Goal: Communication & Community: Participate in discussion

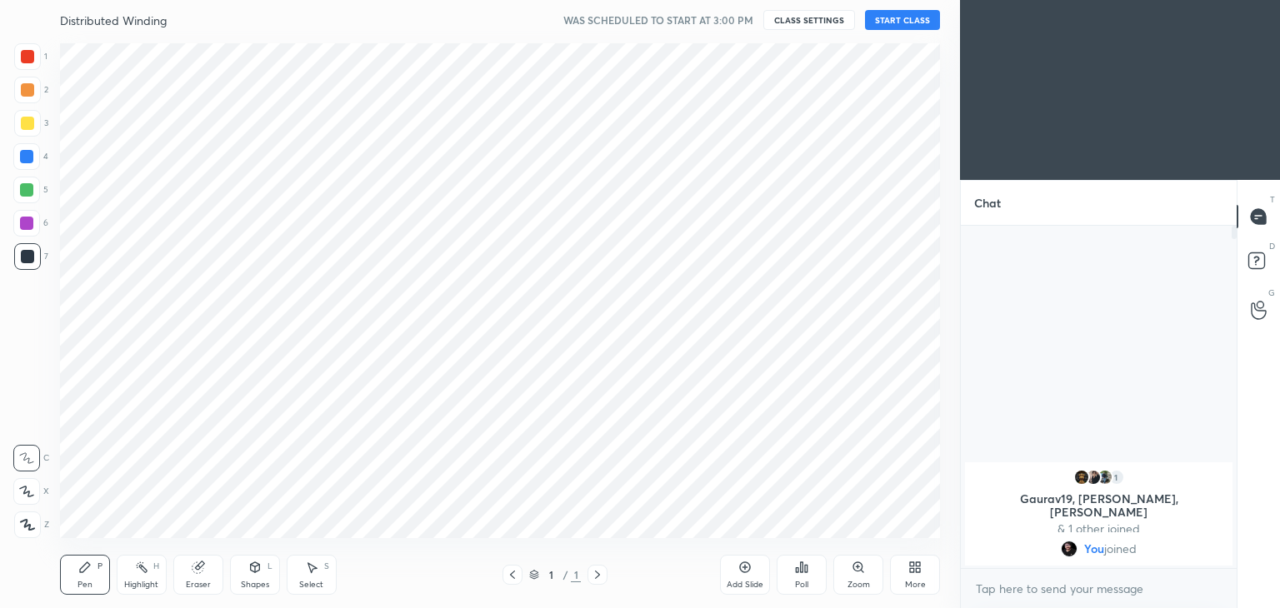
scroll to position [82846, 82455]
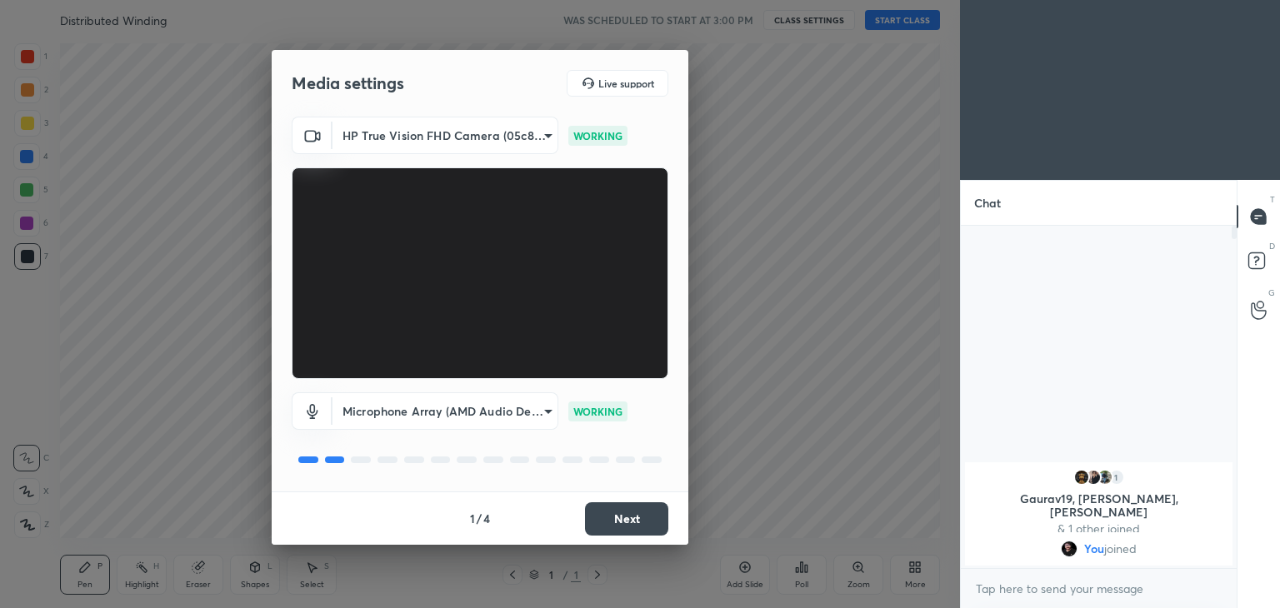
click at [633, 520] on button "Next" at bounding box center [626, 519] width 83 height 33
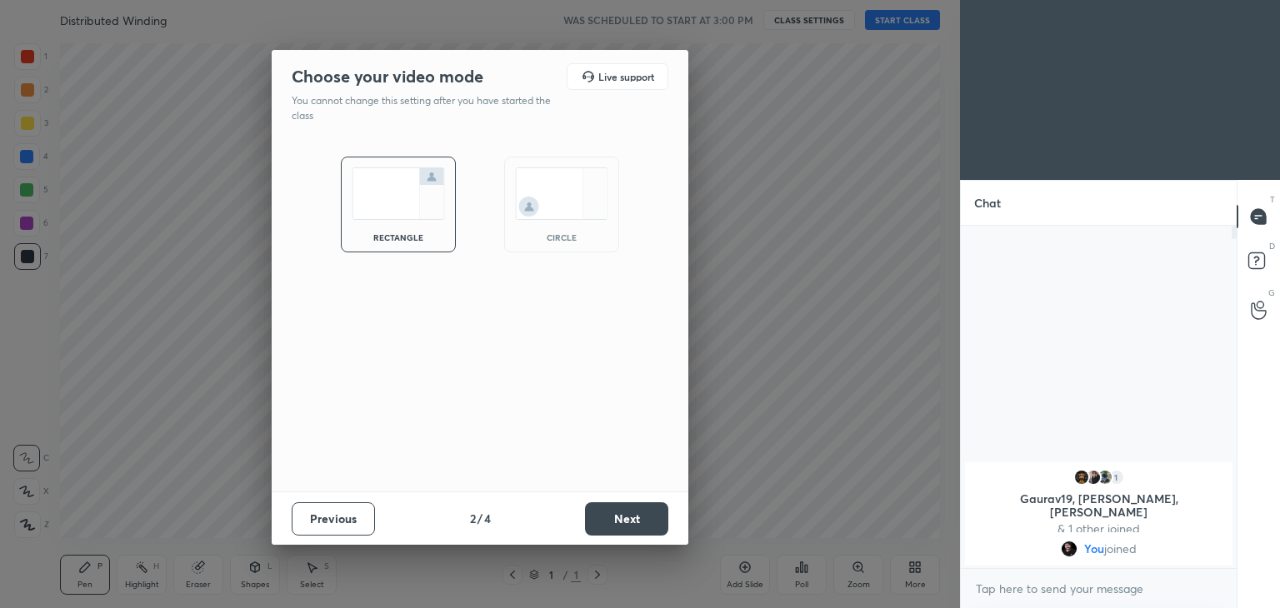
click at [633, 520] on button "Next" at bounding box center [626, 519] width 83 height 33
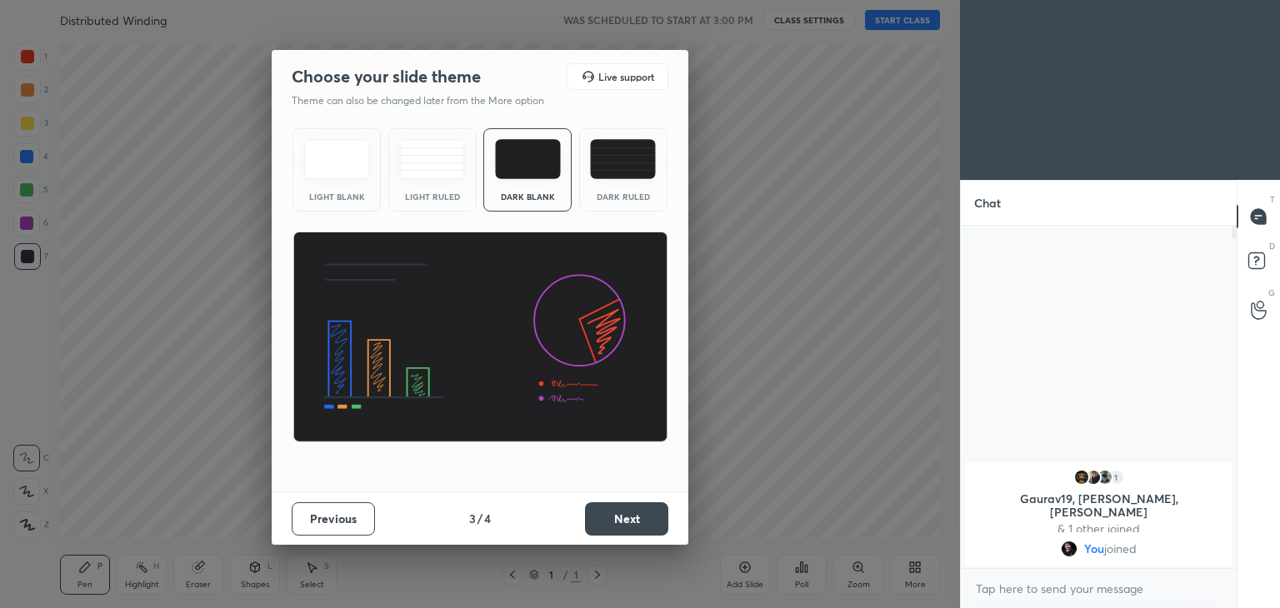
click at [633, 520] on button "Next" at bounding box center [626, 519] width 83 height 33
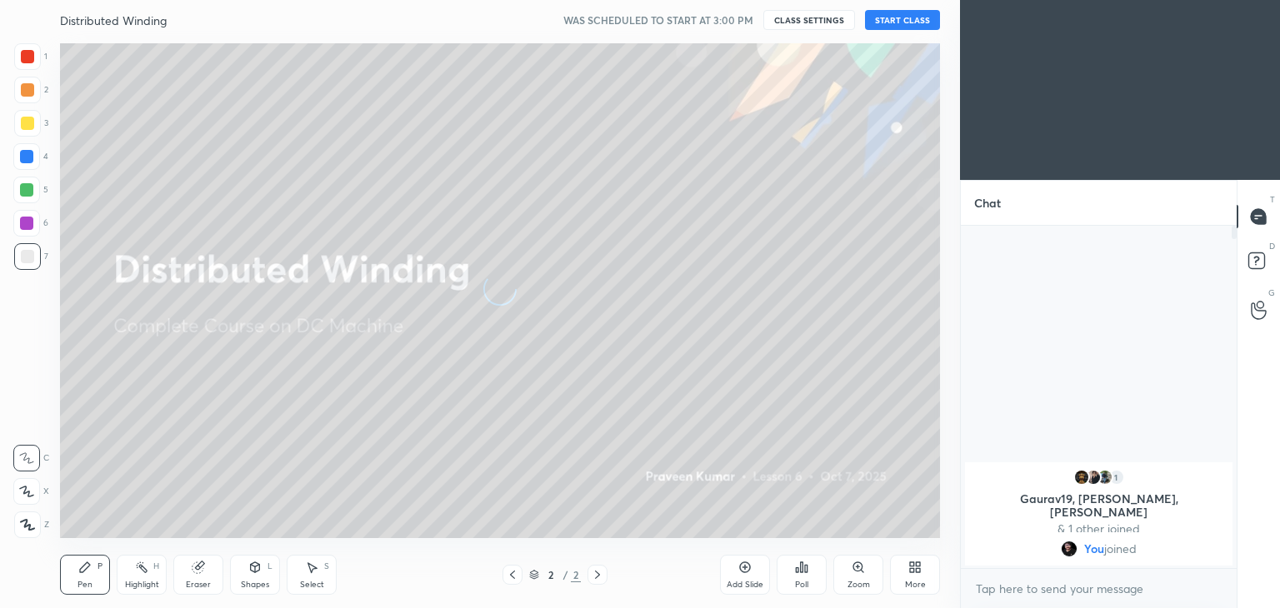
click at [895, 19] on button "START CLASS" at bounding box center [902, 20] width 75 height 20
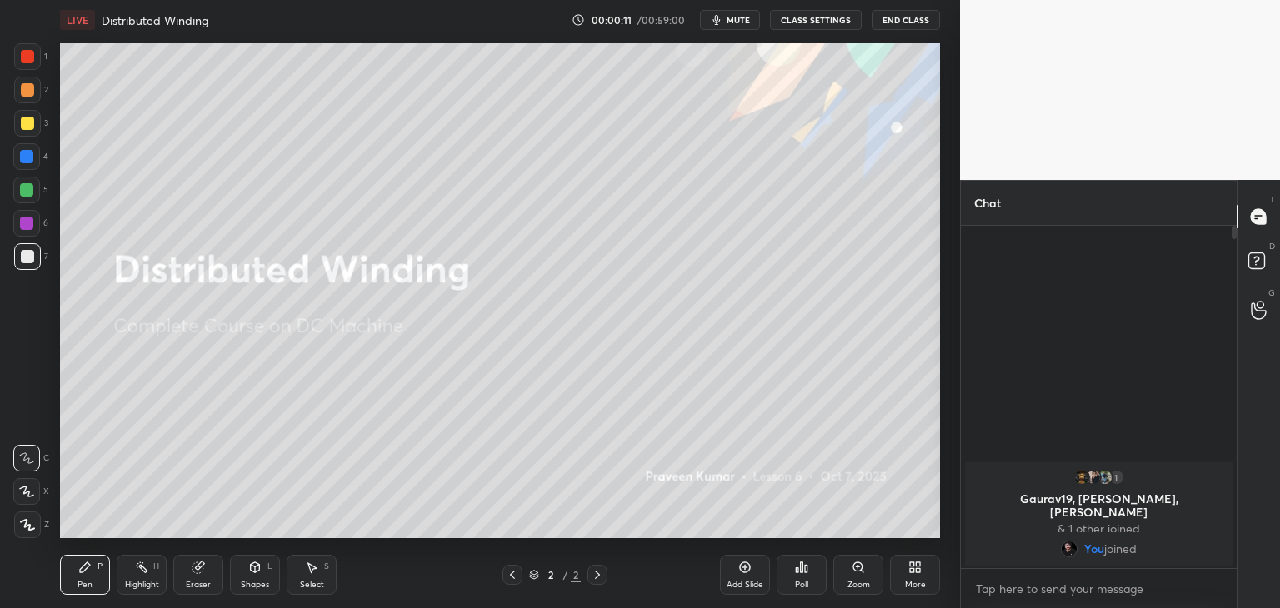
click at [740, 28] on button "mute" at bounding box center [730, 20] width 60 height 20
click at [748, 568] on icon at bounding box center [744, 567] width 13 height 13
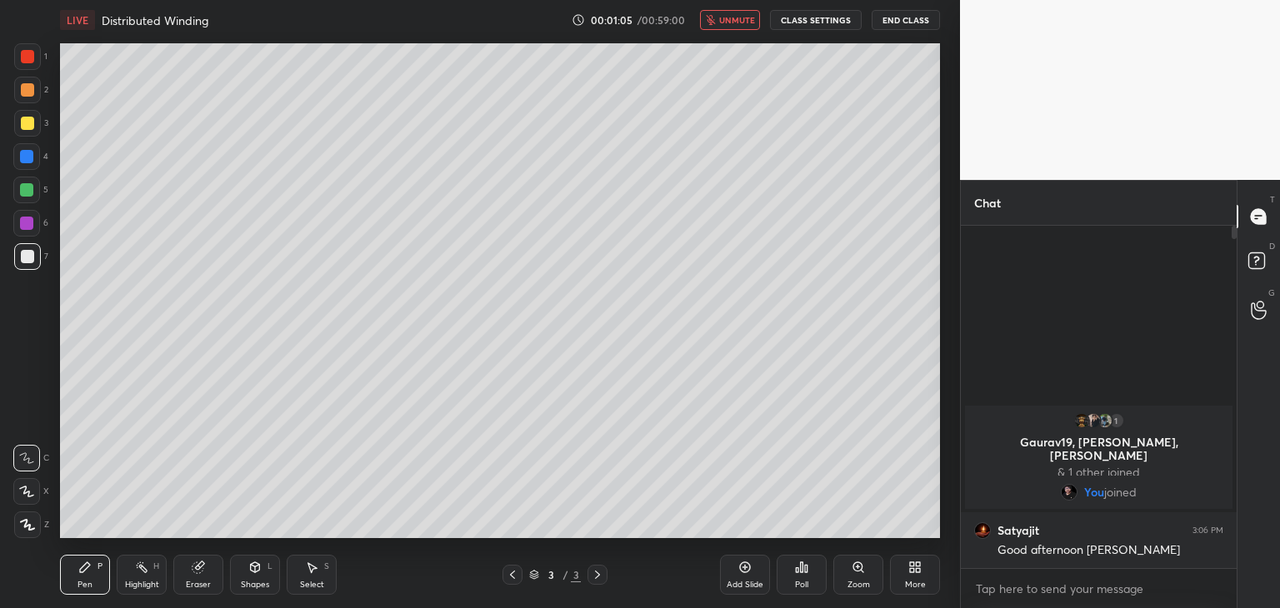
click at [28, 120] on div at bounding box center [27, 123] width 13 height 13
click at [29, 253] on div at bounding box center [27, 256] width 13 height 13
click at [23, 527] on icon at bounding box center [27, 525] width 15 height 12
click at [100, 569] on div "P" at bounding box center [100, 567] width 5 height 8
click at [737, 23] on span "unmute" at bounding box center [737, 20] width 36 height 12
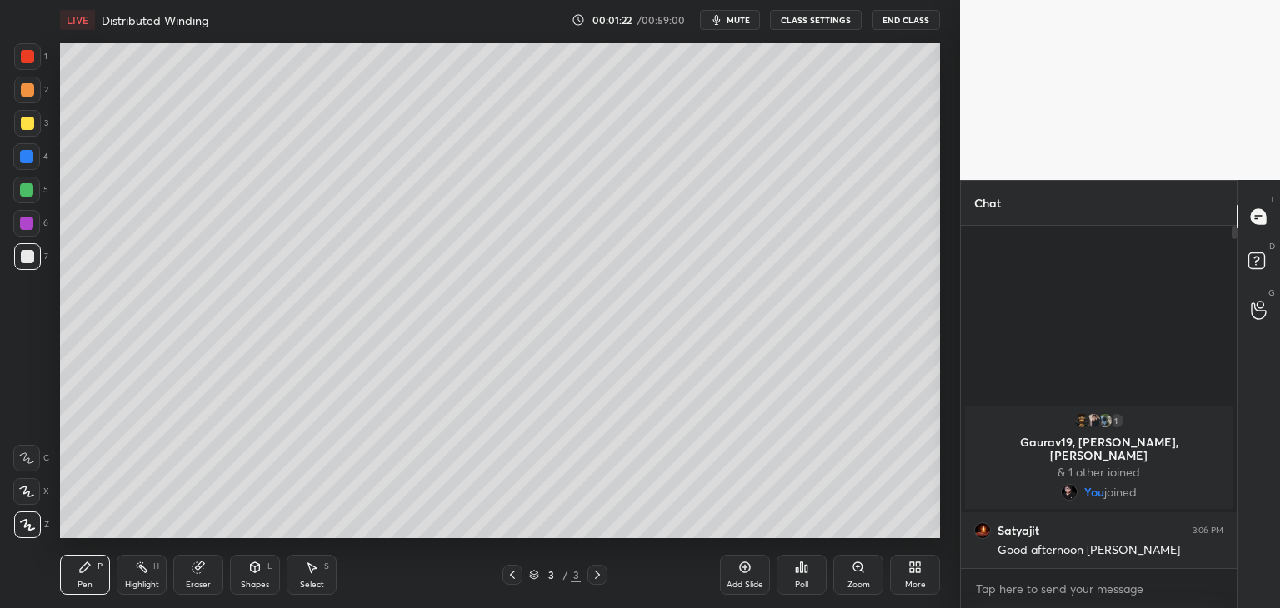
scroll to position [6, 5]
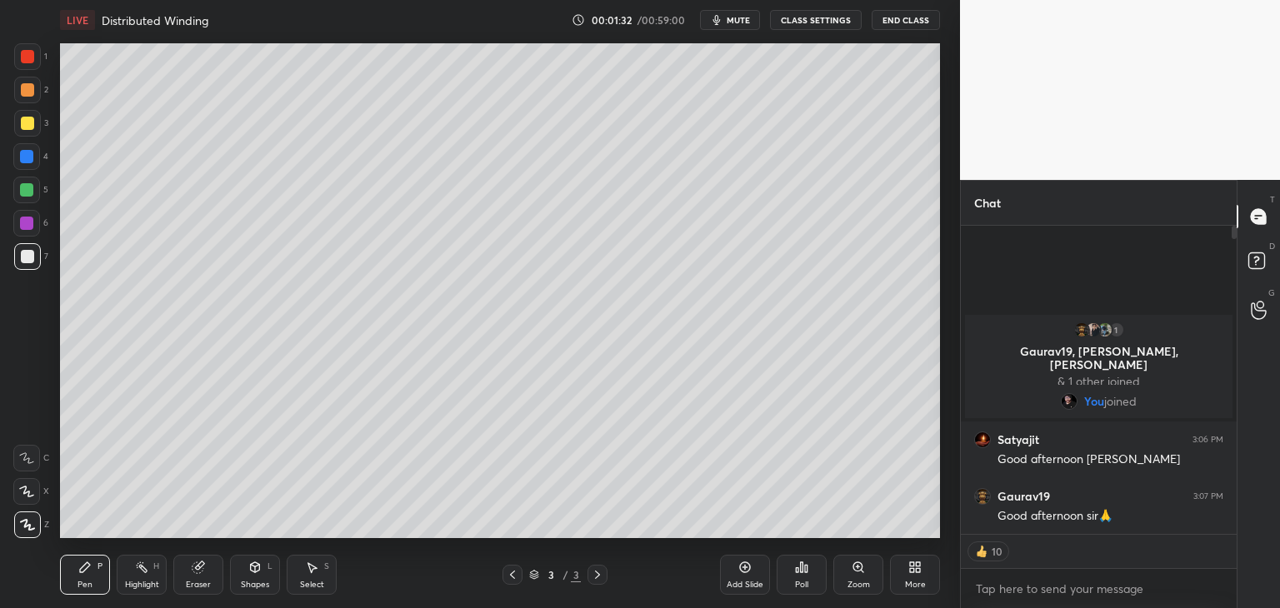
click at [26, 56] on div at bounding box center [27, 56] width 13 height 13
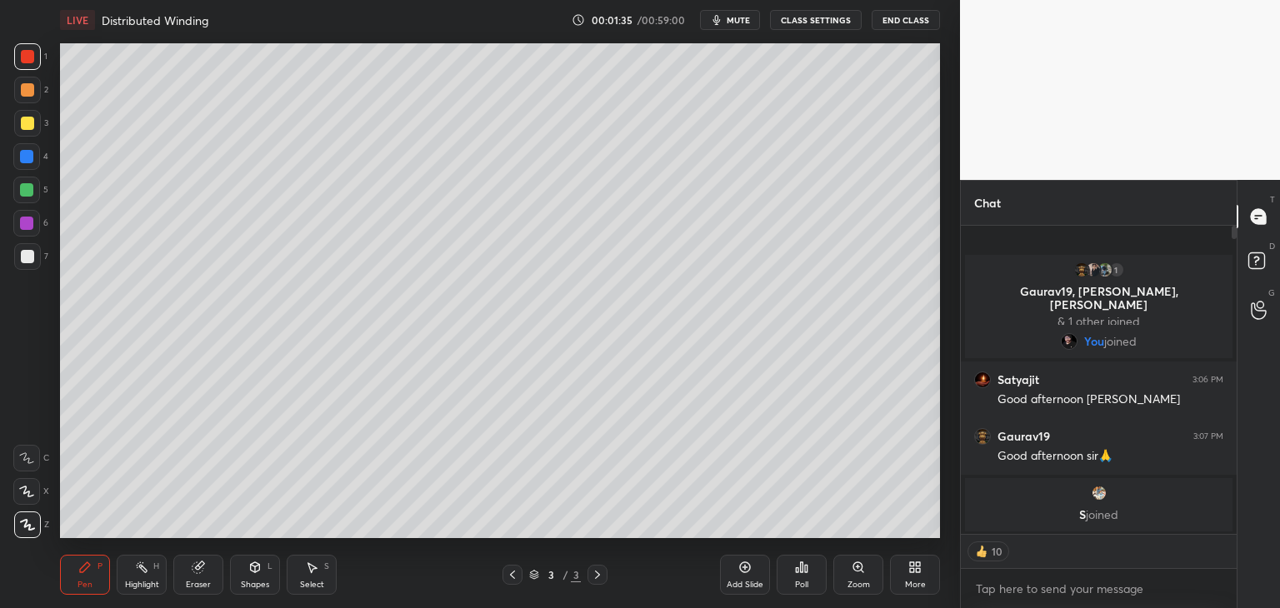
scroll to position [338, 271]
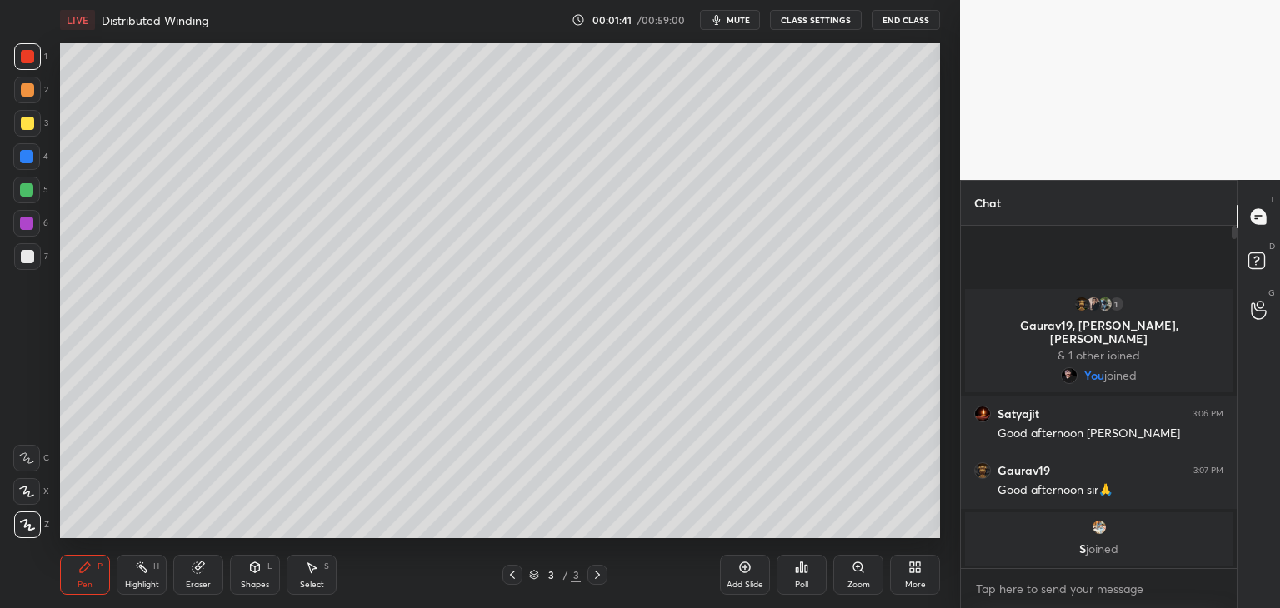
click at [32, 134] on div at bounding box center [27, 123] width 27 height 27
click at [70, 576] on div "Pen P" at bounding box center [85, 575] width 50 height 40
click at [87, 575] on div "Pen P" at bounding box center [85, 575] width 50 height 40
click at [30, 527] on icon at bounding box center [27, 525] width 15 height 12
drag, startPoint x: 72, startPoint y: 594, endPoint x: 65, endPoint y: 604, distance: 12.0
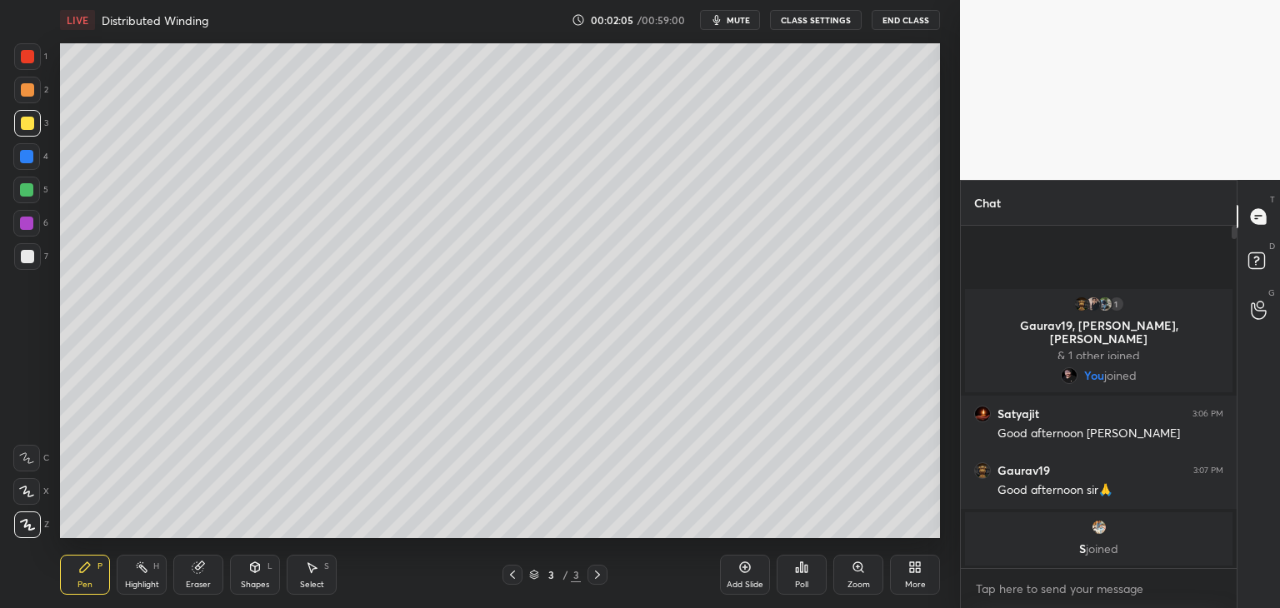
click at [73, 593] on div "Pen P" at bounding box center [85, 575] width 50 height 40
click at [30, 526] on icon at bounding box center [27, 525] width 13 height 10
click at [69, 567] on div "Pen P" at bounding box center [85, 575] width 50 height 40
click at [28, 189] on div at bounding box center [26, 189] width 13 height 13
click at [25, 59] on div at bounding box center [27, 56] width 13 height 13
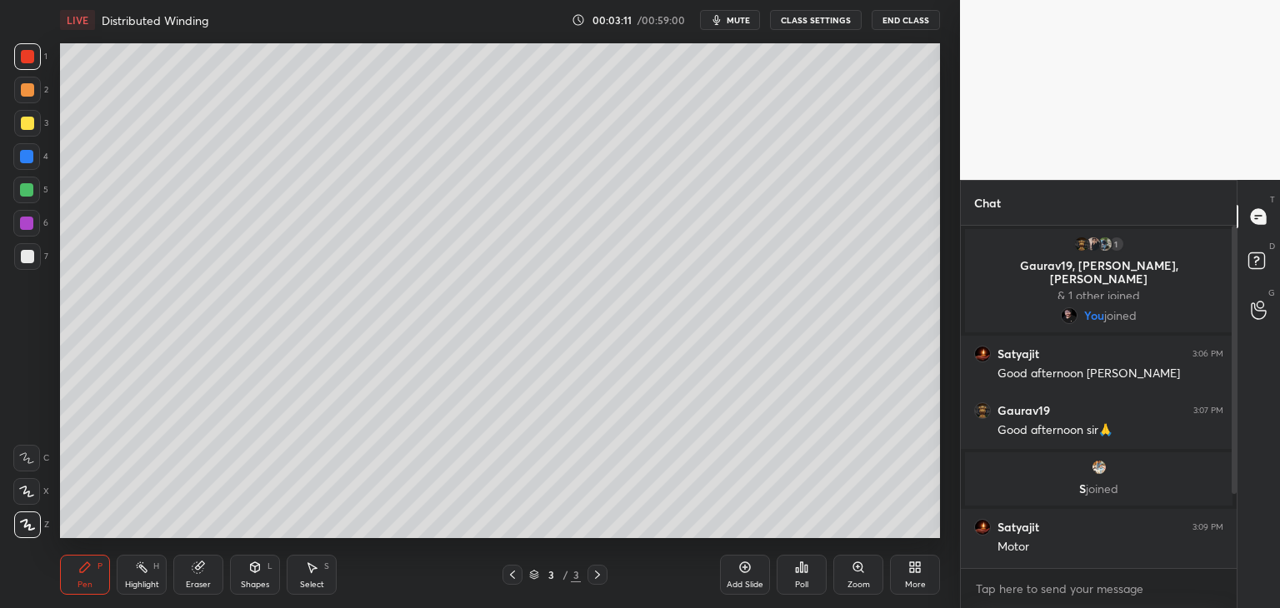
scroll to position [110, 0]
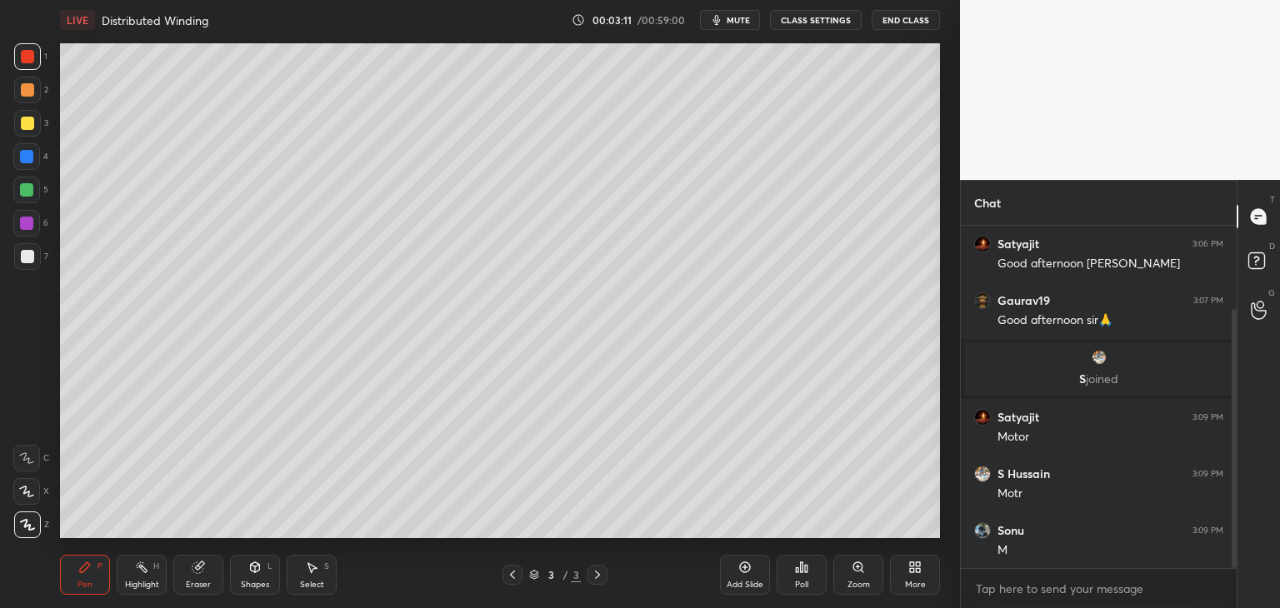
drag, startPoint x: 1232, startPoint y: 492, endPoint x: 1240, endPoint y: 541, distance: 49.9
click at [1237, 554] on div "Chat You joined [PERSON_NAME] 3:06 PM Good afternoon sir ji Gaurav19 3:07 PM Go…" at bounding box center [1120, 394] width 320 height 428
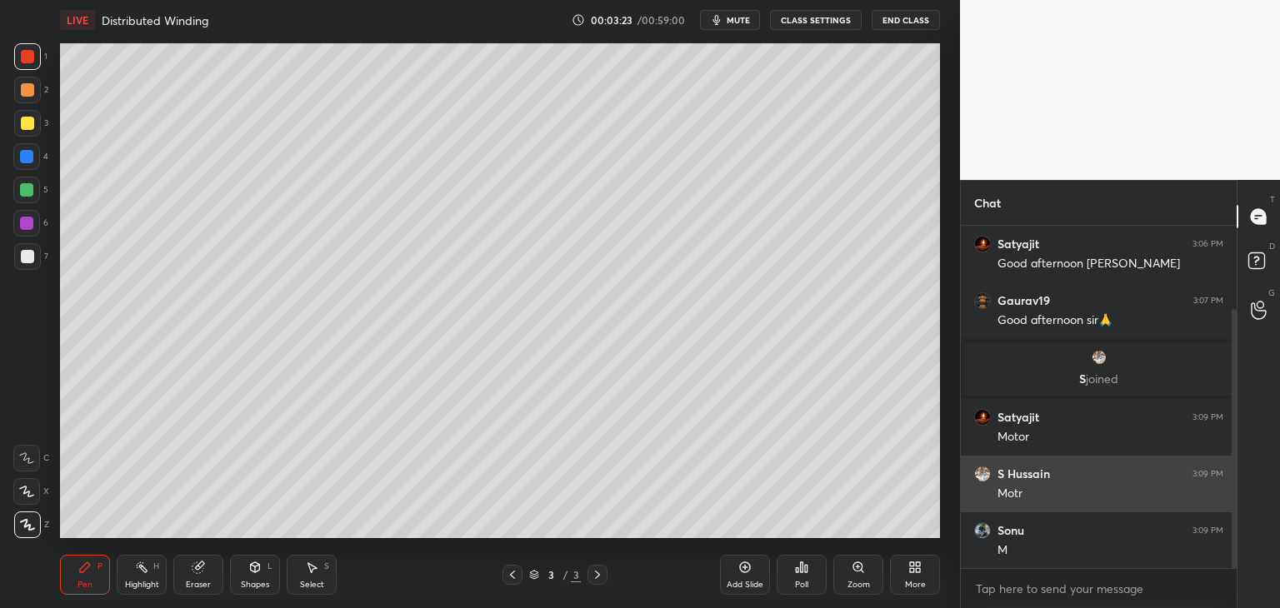
scroll to position [167, 0]
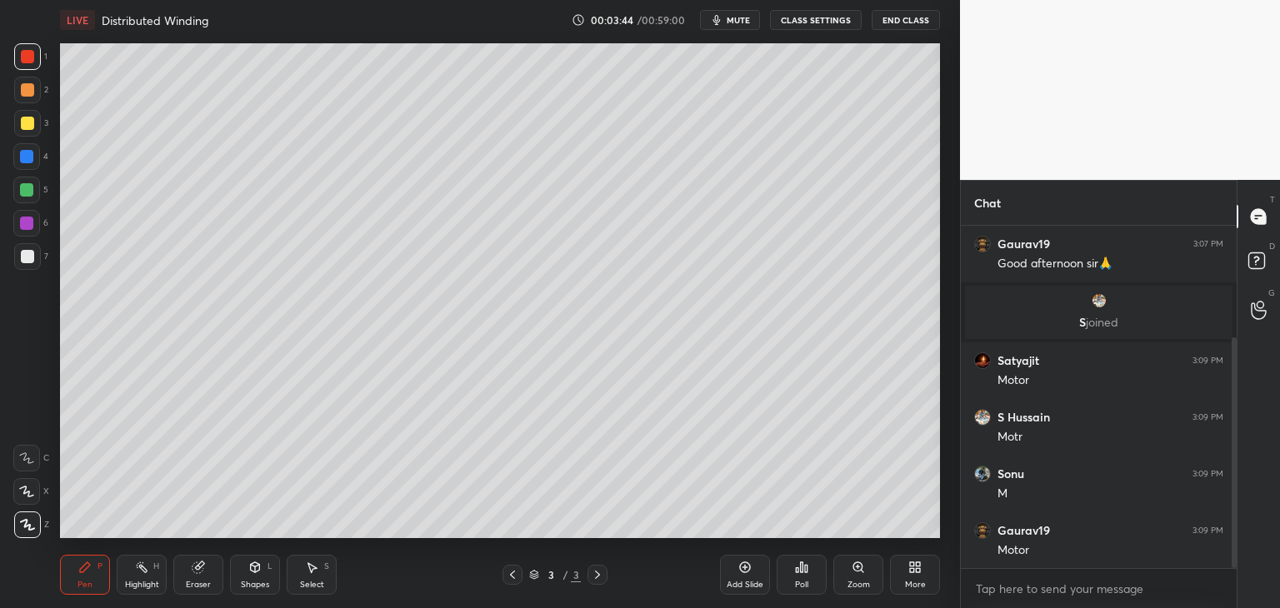
click at [203, 569] on icon at bounding box center [198, 567] width 13 height 13
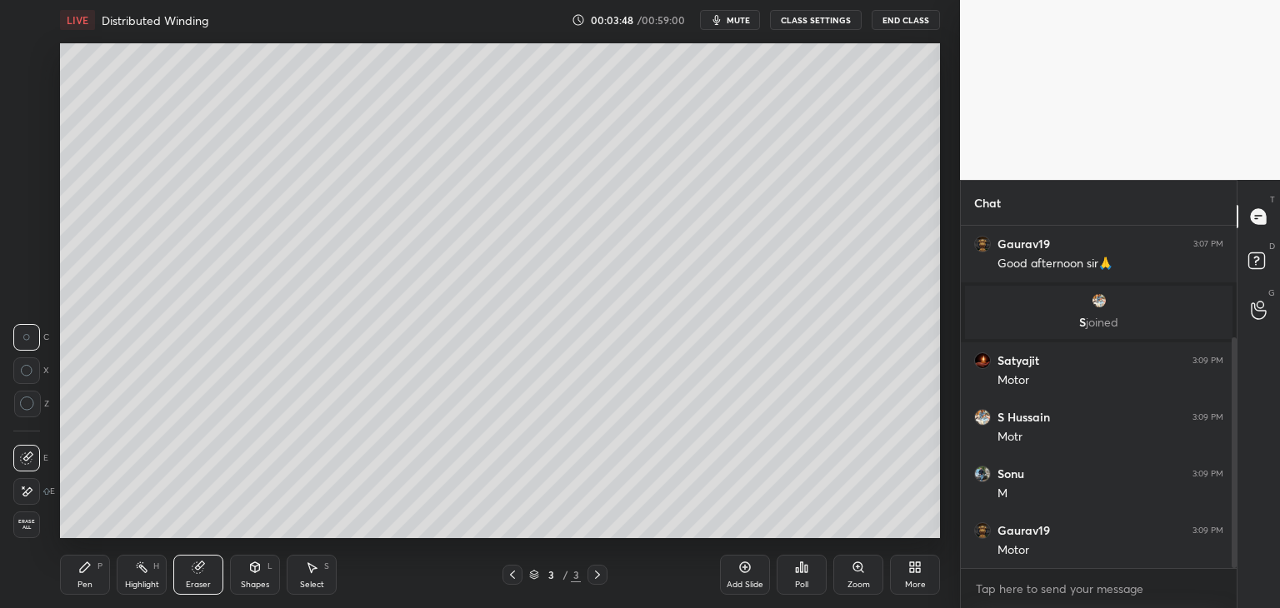
click at [32, 493] on icon at bounding box center [26, 492] width 13 height 14
click at [90, 565] on icon at bounding box center [84, 567] width 13 height 13
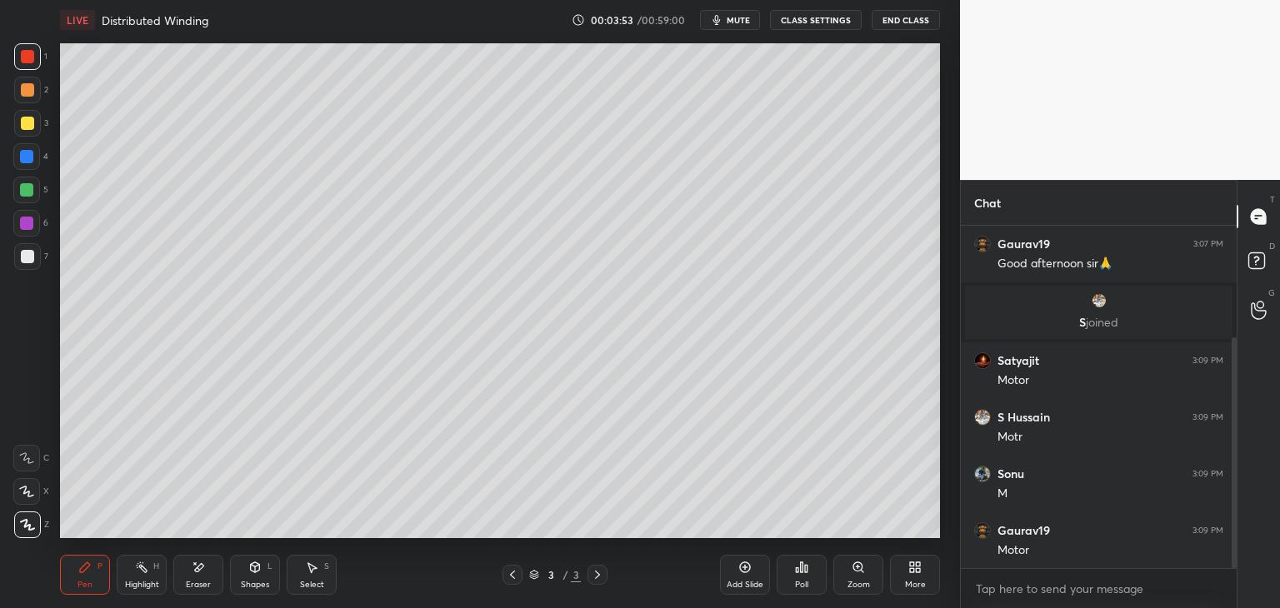
click at [24, 253] on div at bounding box center [27, 256] width 13 height 13
click at [742, 22] on span "mute" at bounding box center [738, 20] width 23 height 12
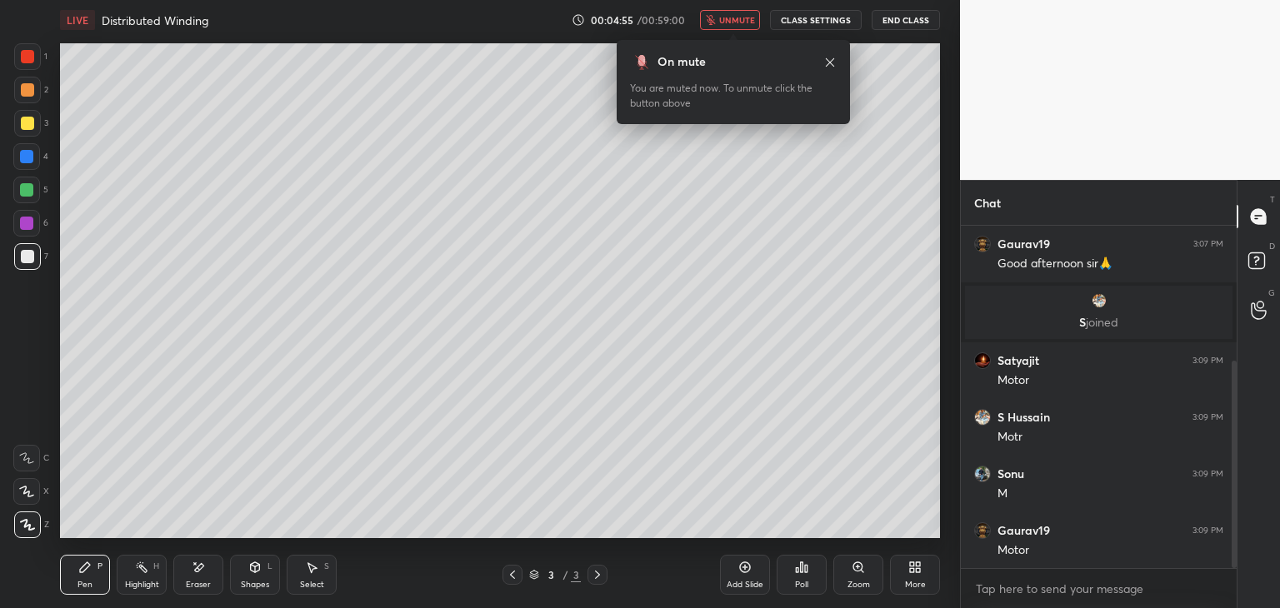
scroll to position [223, 0]
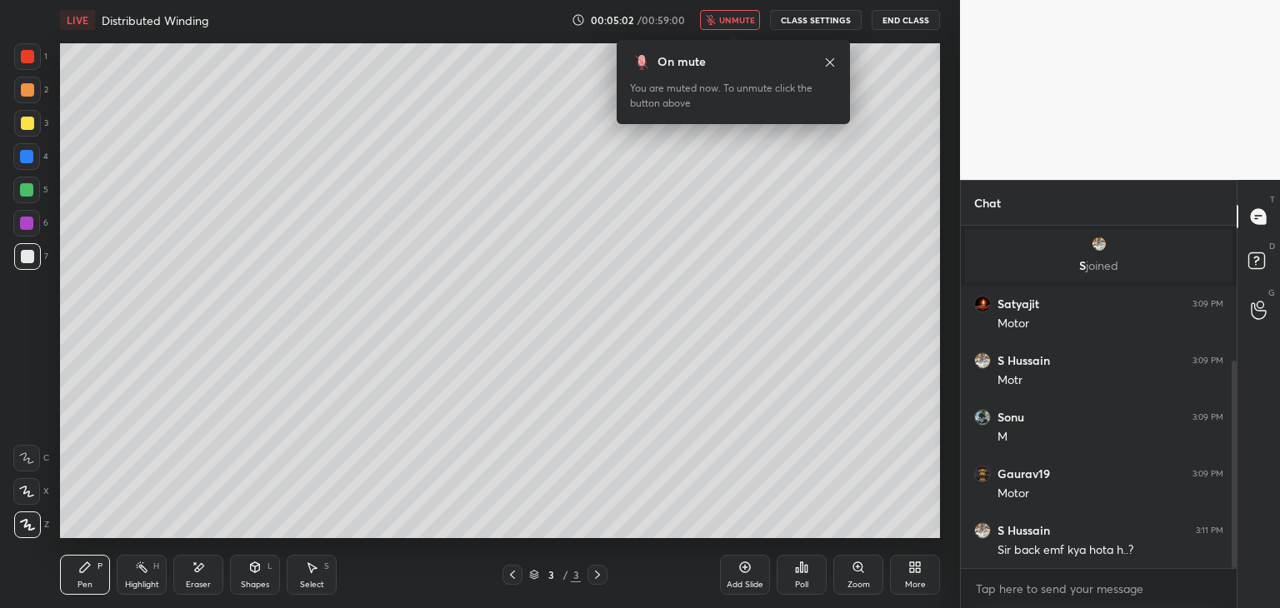
click at [731, 21] on span "unmute" at bounding box center [737, 20] width 36 height 12
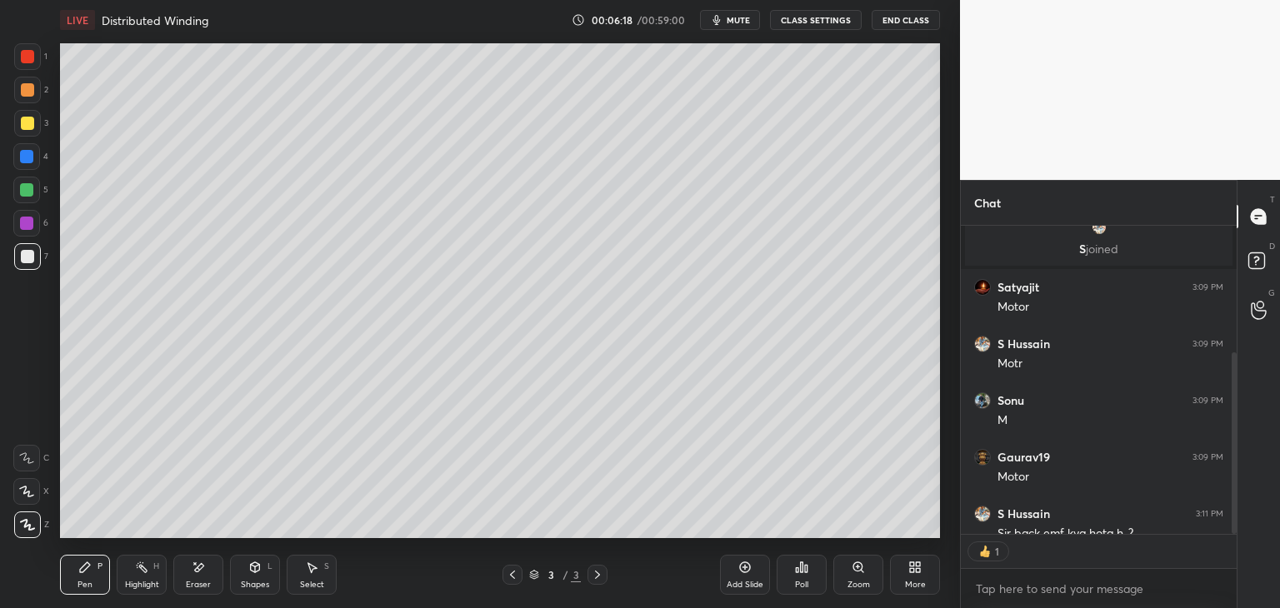
scroll to position [6, 5]
click at [751, 574] on div "Add Slide" at bounding box center [745, 575] width 50 height 40
click at [33, 58] on div at bounding box center [27, 56] width 13 height 13
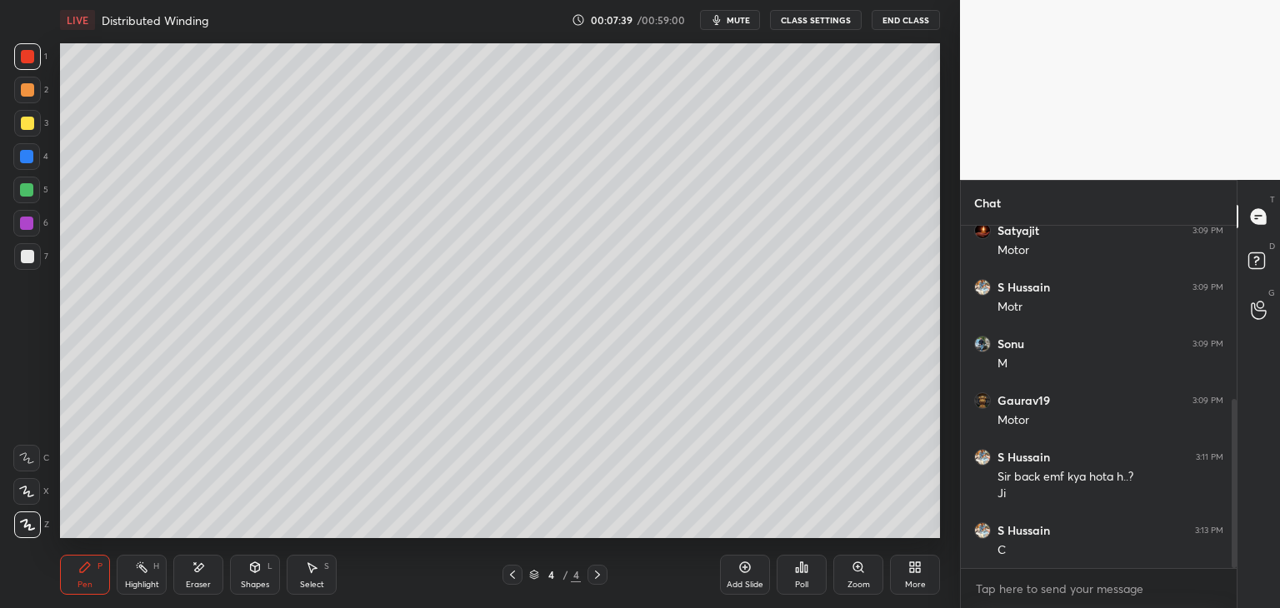
scroll to position [353, 0]
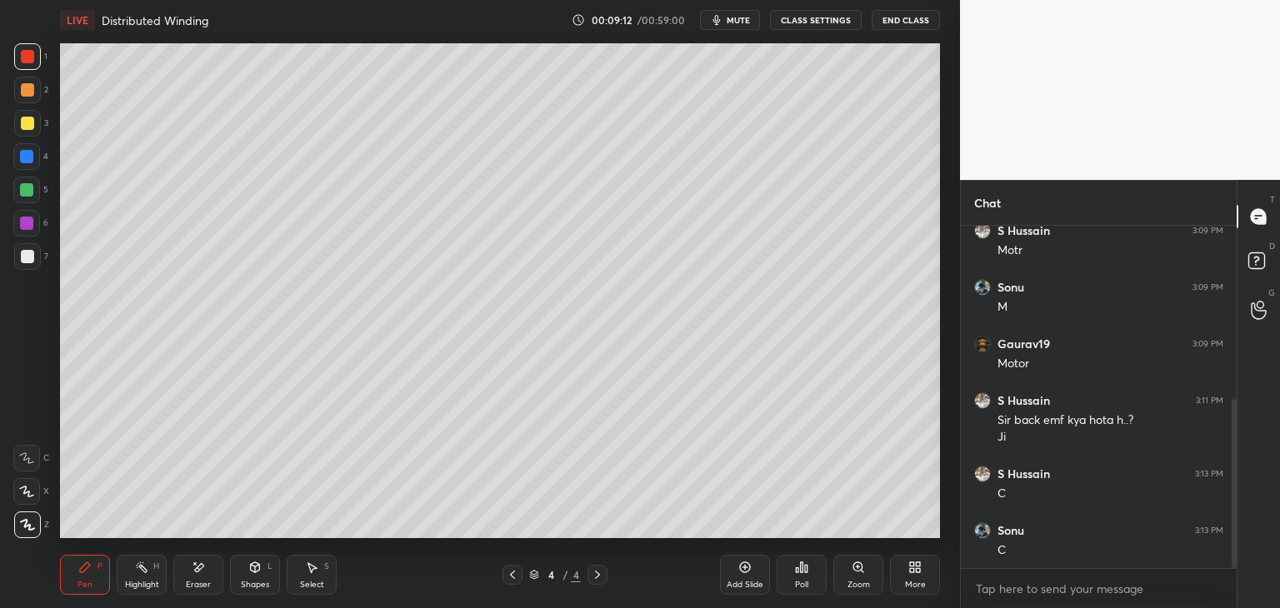
click at [919, 569] on icon at bounding box center [918, 570] width 4 height 4
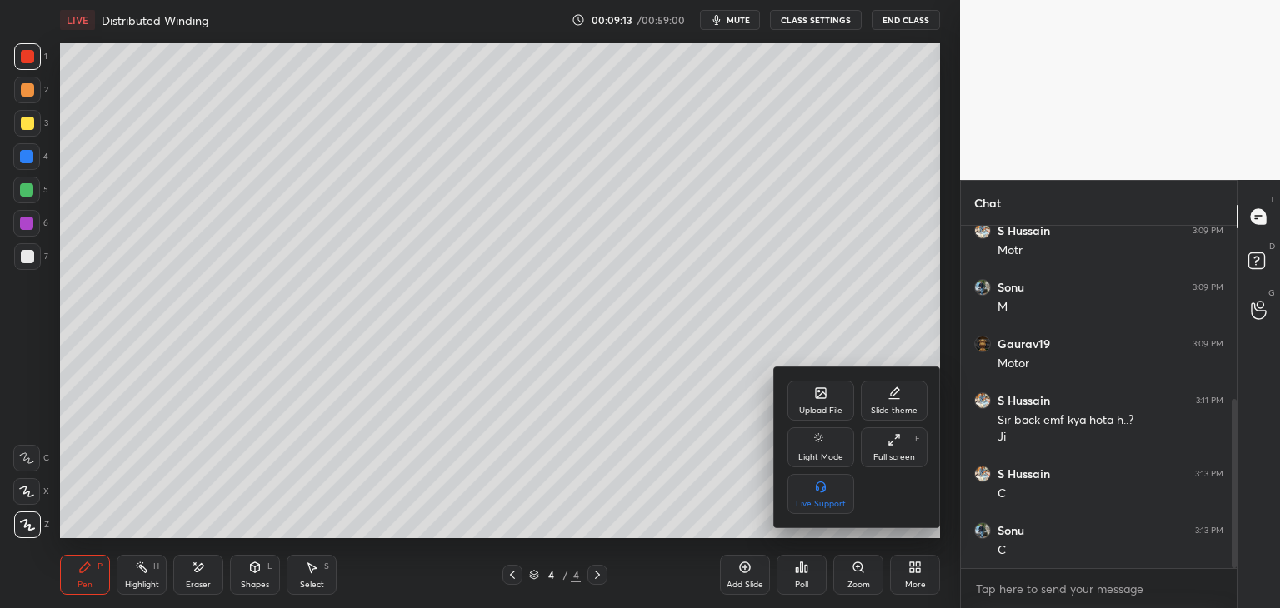
click at [549, 454] on div at bounding box center [640, 304] width 1280 height 608
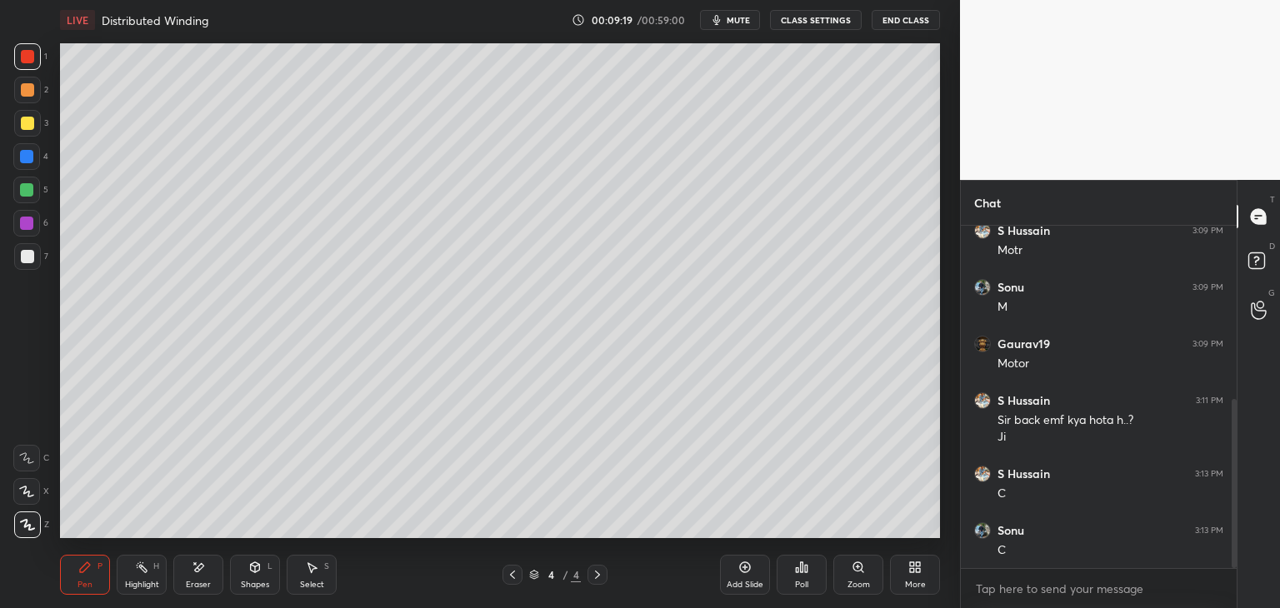
click at [750, 572] on icon at bounding box center [744, 567] width 13 height 13
click at [199, 572] on icon at bounding box center [198, 568] width 13 height 14
click at [90, 588] on div "Pen" at bounding box center [85, 585] width 15 height 8
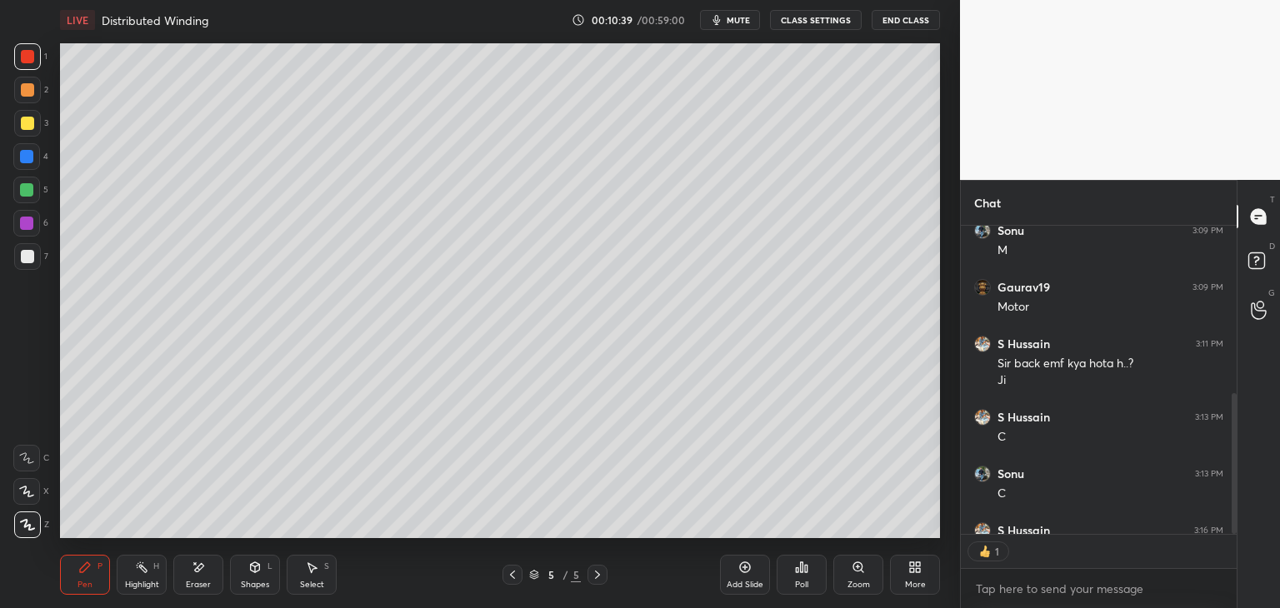
scroll to position [6, 5]
click at [914, 573] on div "More" at bounding box center [915, 575] width 50 height 40
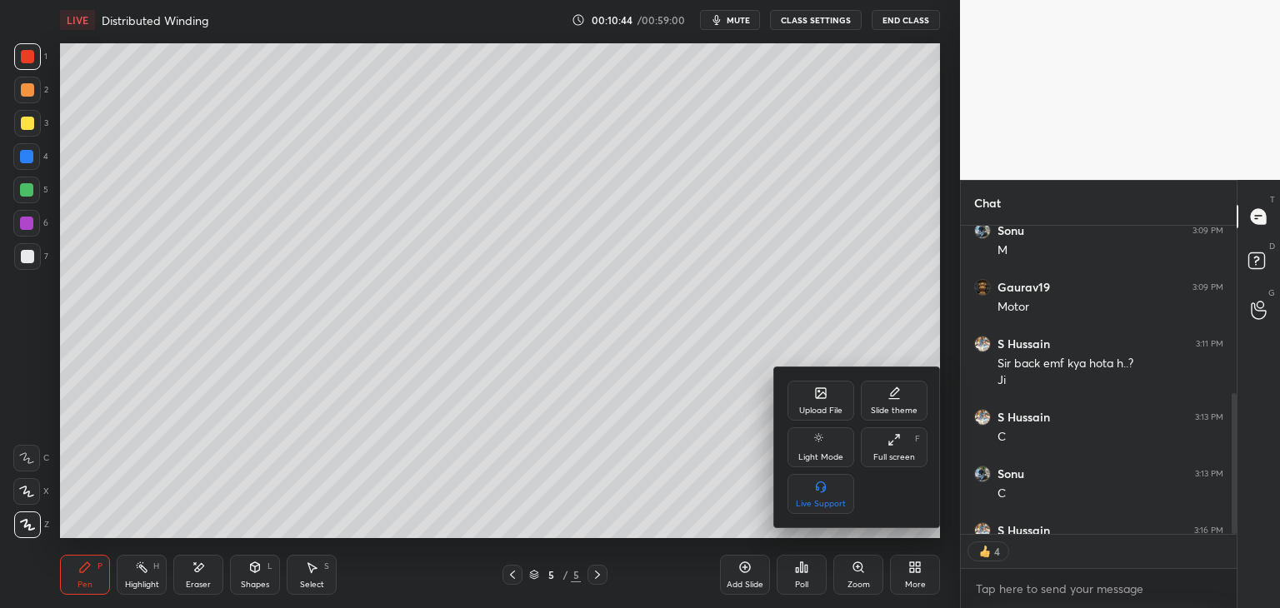
click at [815, 402] on div "Upload File" at bounding box center [821, 401] width 67 height 40
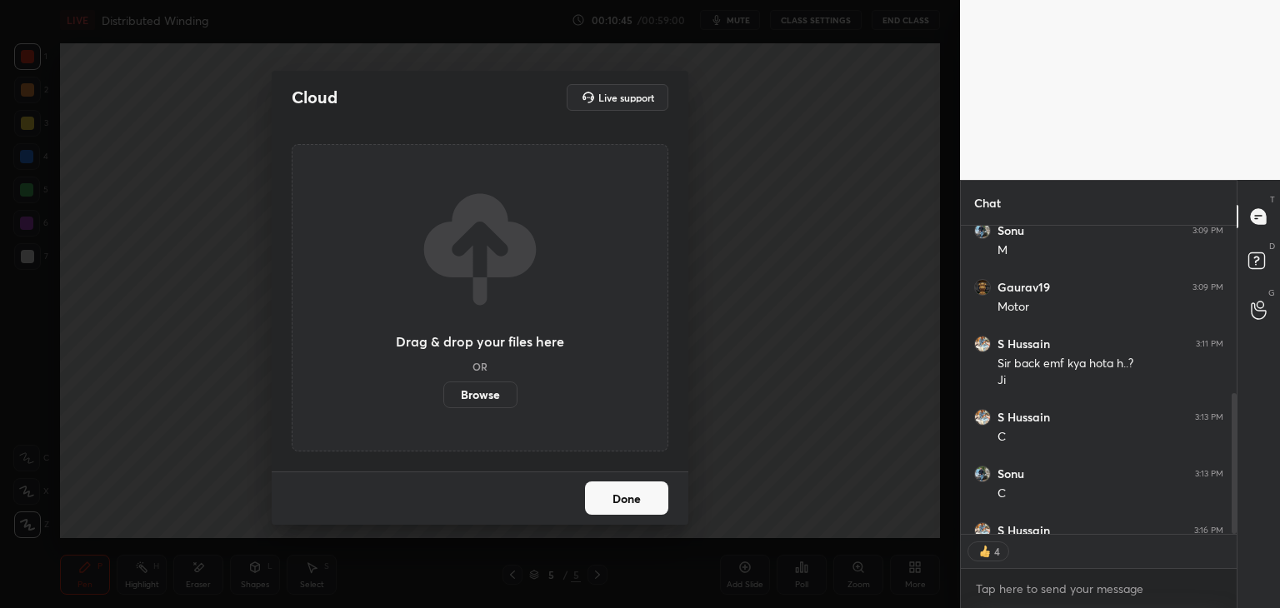
click at [498, 396] on label "Browse" at bounding box center [480, 395] width 74 height 27
click at [443, 396] on input "Browse" at bounding box center [443, 395] width 0 height 27
click at [643, 500] on button "Done" at bounding box center [626, 498] width 83 height 33
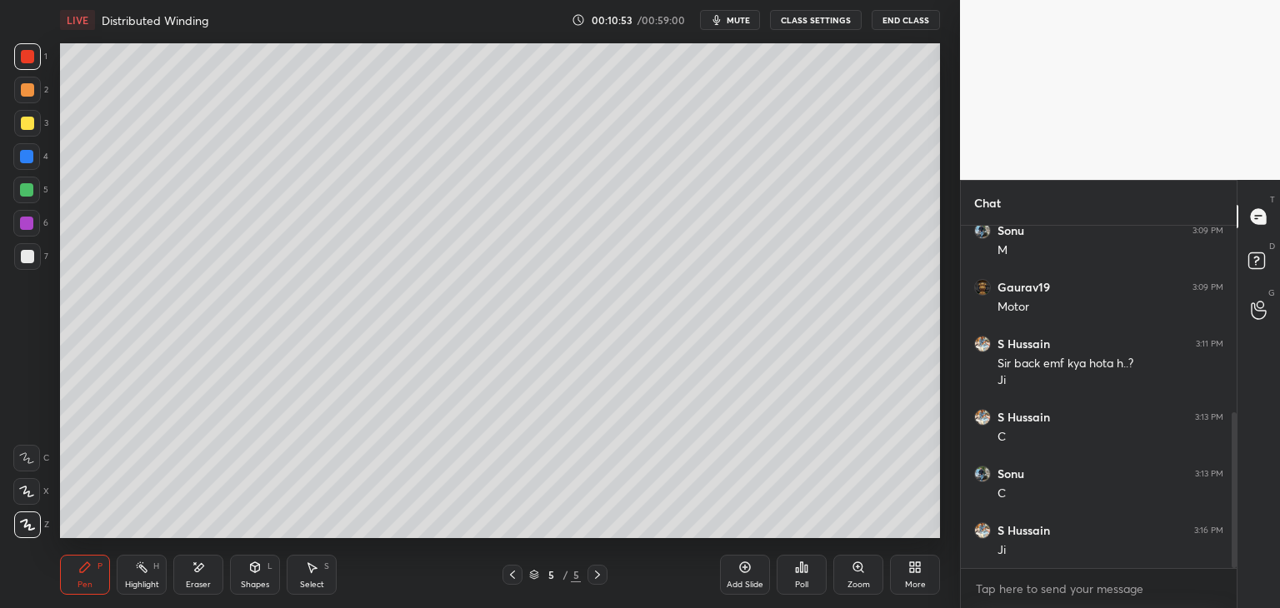
click at [748, 571] on icon at bounding box center [744, 567] width 13 height 13
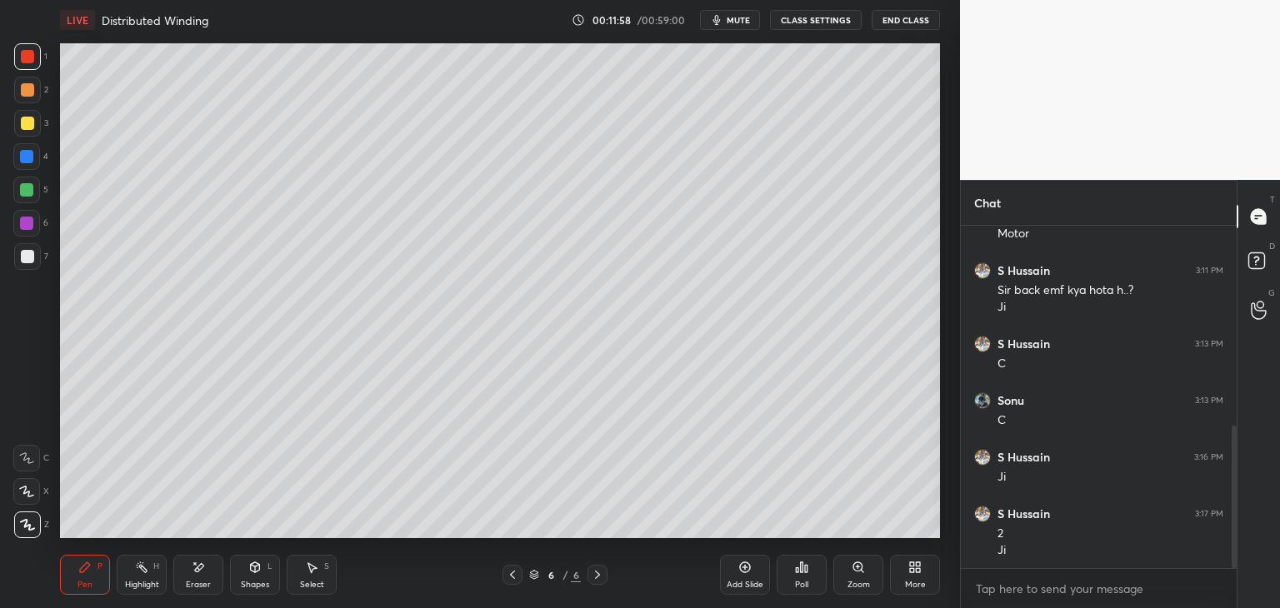
scroll to position [5, 5]
click at [203, 575] on div "Eraser" at bounding box center [198, 575] width 50 height 40
click at [32, 528] on span "Erase all" at bounding box center [26, 525] width 25 height 12
click at [95, 588] on div "Pen P" at bounding box center [85, 575] width 50 height 40
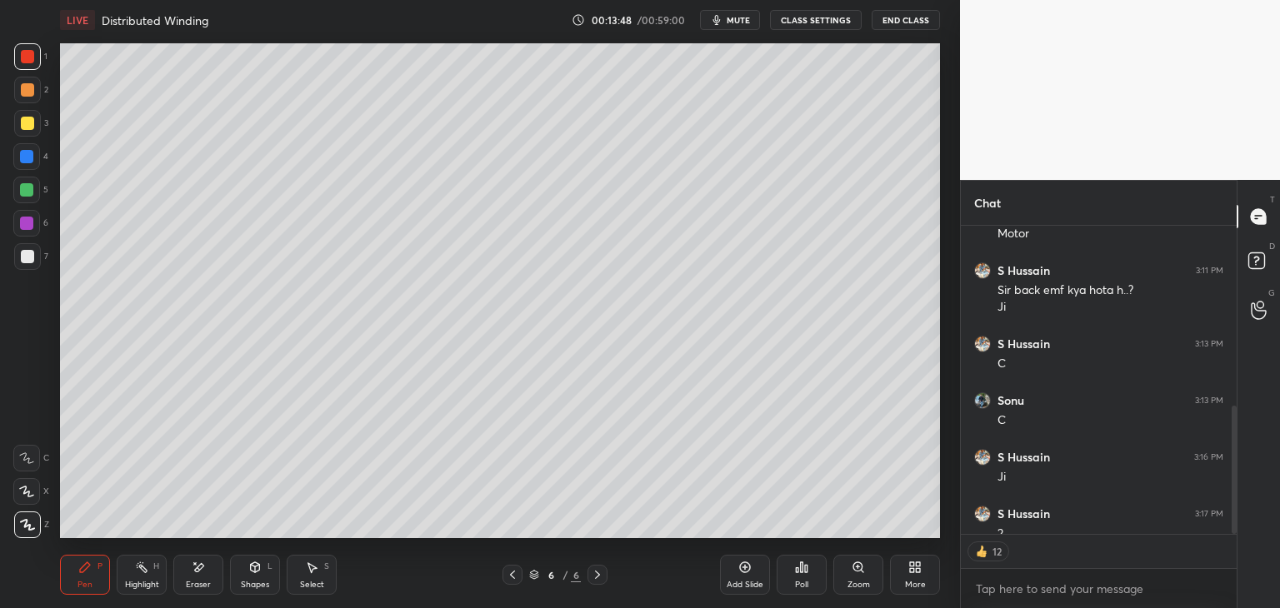
click at [514, 574] on icon at bounding box center [512, 574] width 13 height 13
click at [510, 568] on icon at bounding box center [512, 574] width 13 height 13
click at [750, 572] on icon at bounding box center [744, 567] width 13 height 13
click at [924, 564] on div "More" at bounding box center [915, 575] width 50 height 40
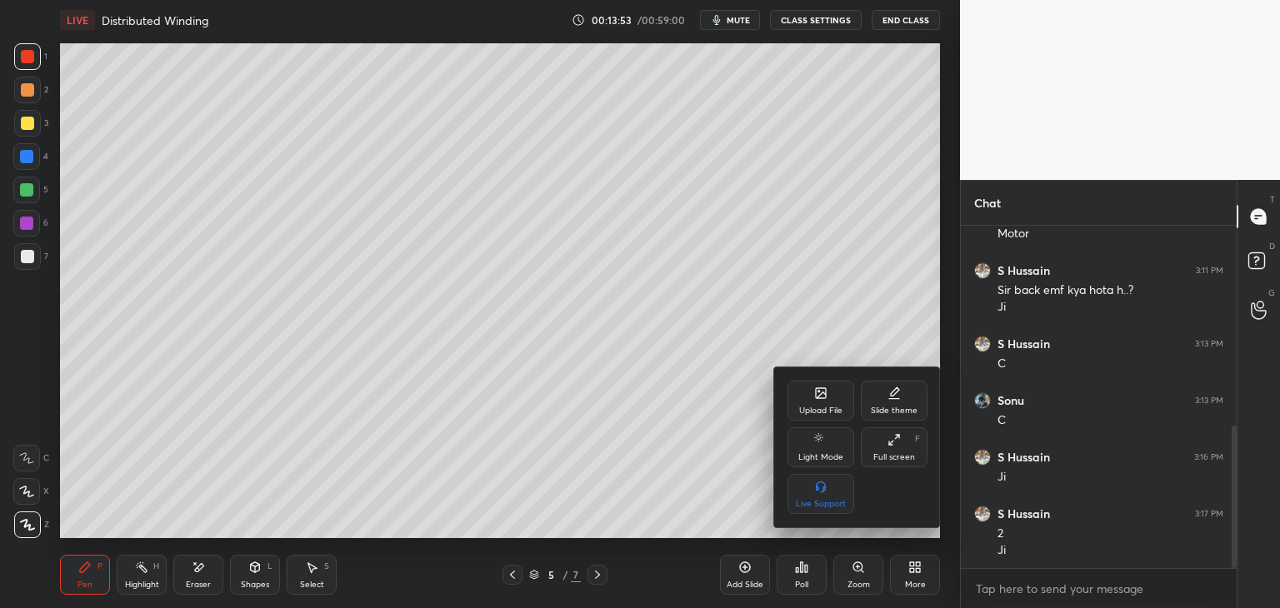
click at [817, 409] on div "Upload File" at bounding box center [820, 411] width 43 height 8
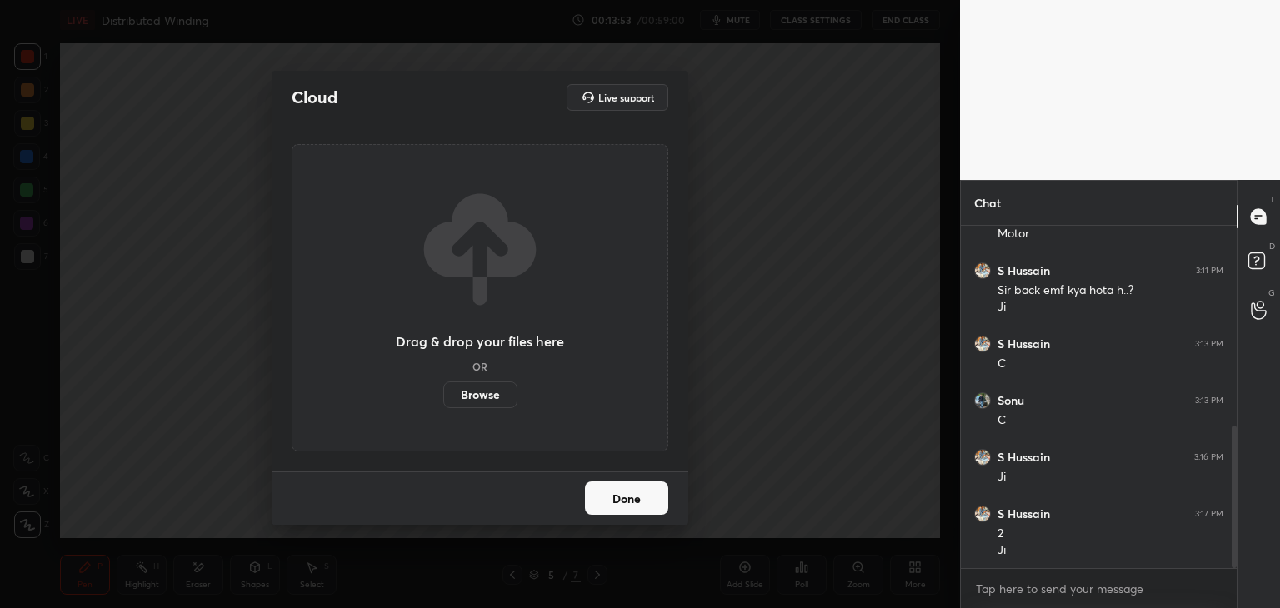
click at [479, 398] on label "Browse" at bounding box center [480, 395] width 74 height 27
click at [443, 398] on input "Browse" at bounding box center [443, 395] width 0 height 27
click at [484, 382] on label "Browse" at bounding box center [480, 395] width 74 height 27
click at [443, 382] on input "Browse" at bounding box center [443, 395] width 0 height 27
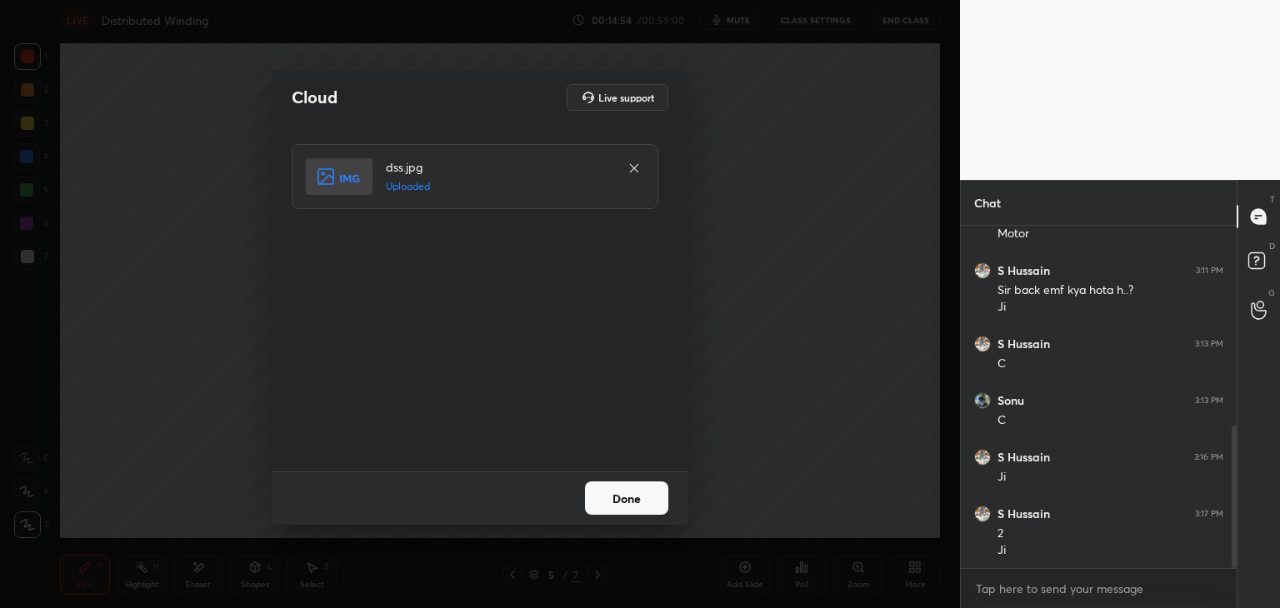
click at [626, 503] on button "Done" at bounding box center [626, 498] width 83 height 33
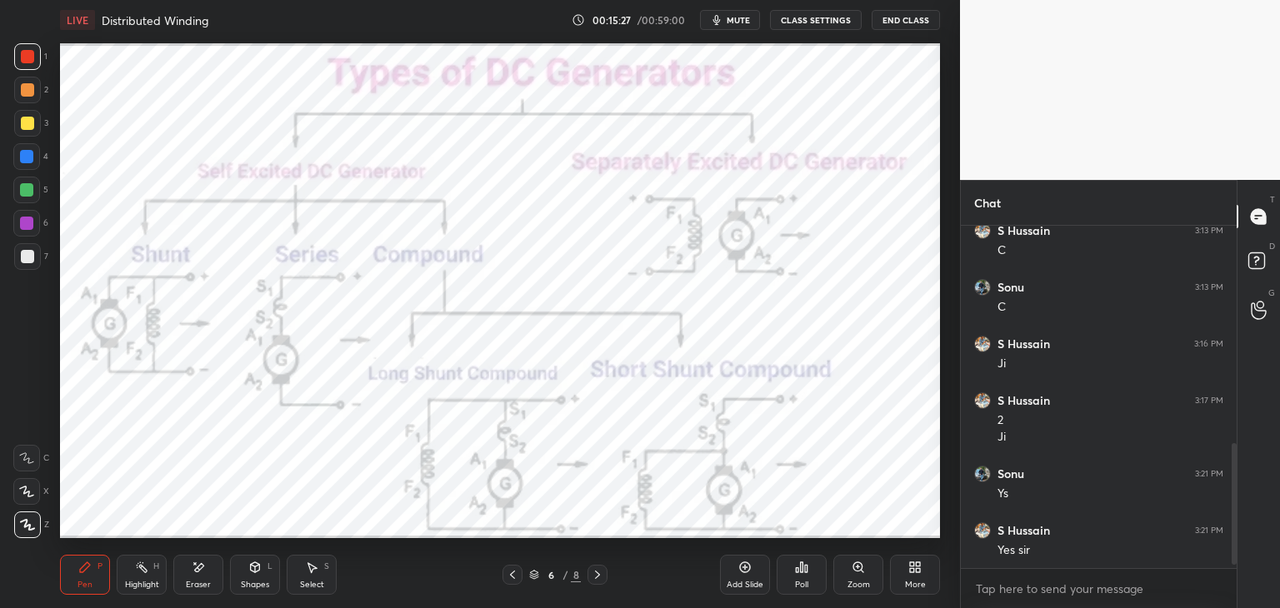
scroll to position [5, 5]
click at [747, 574] on div "Add Slide" at bounding box center [745, 575] width 50 height 40
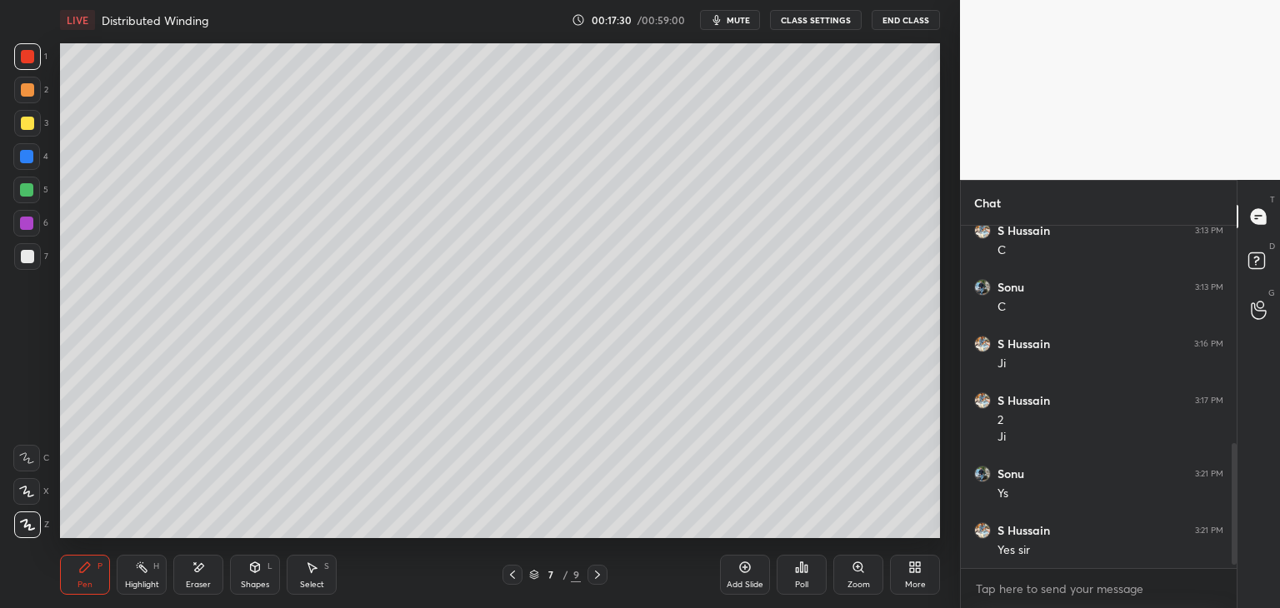
click at [209, 576] on div "Eraser" at bounding box center [198, 575] width 50 height 40
click at [81, 578] on div "Pen P" at bounding box center [85, 575] width 50 height 40
click at [32, 251] on div at bounding box center [27, 256] width 13 height 13
click at [514, 577] on icon at bounding box center [512, 574] width 13 height 13
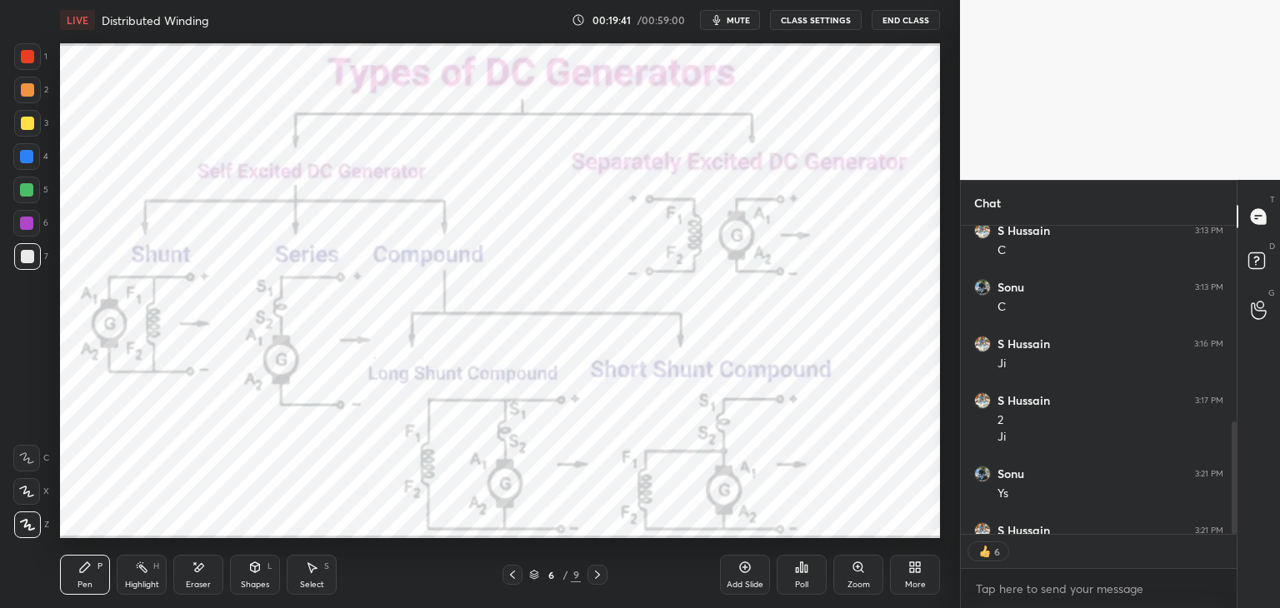
click at [29, 54] on div at bounding box center [27, 56] width 13 height 13
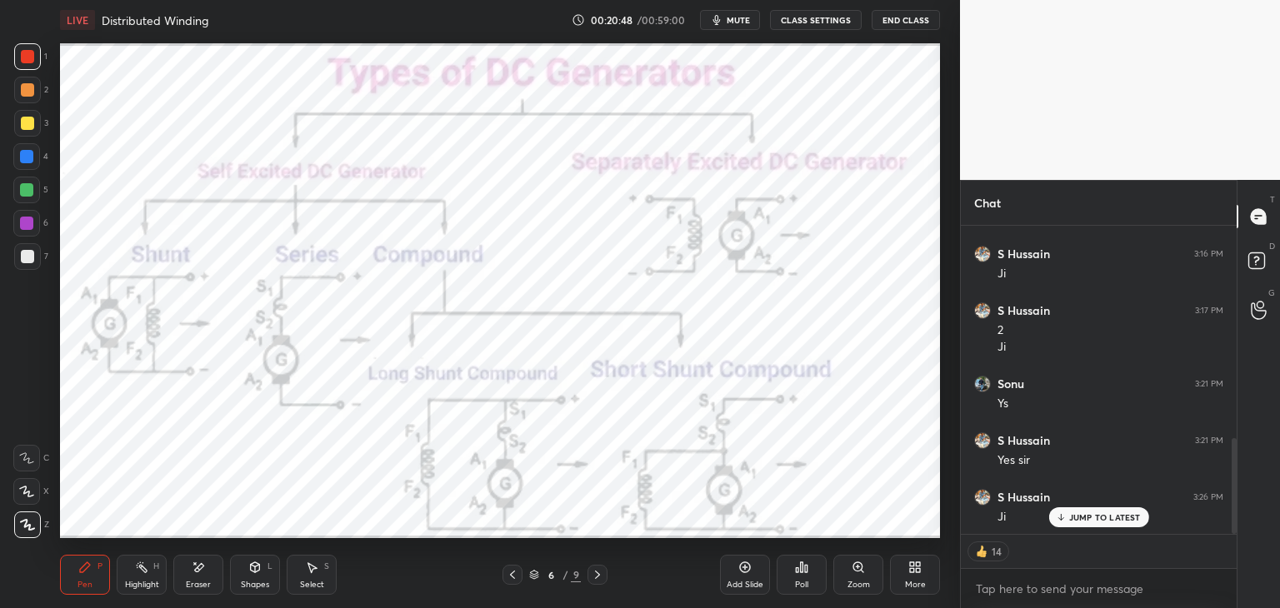
click at [205, 573] on div "Eraser" at bounding box center [198, 575] width 50 height 40
drag, startPoint x: 25, startPoint y: 528, endPoint x: 57, endPoint y: 561, distance: 45.4
click at [27, 529] on span "Erase all" at bounding box center [26, 525] width 25 height 12
click at [73, 580] on div "Pen P" at bounding box center [85, 575] width 50 height 40
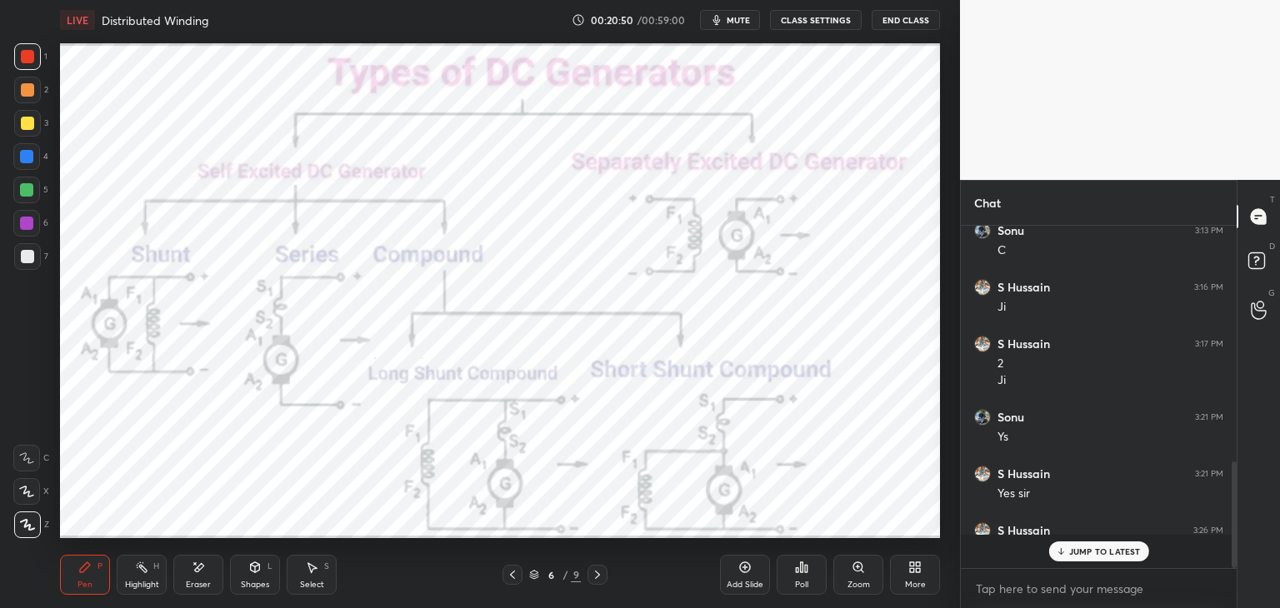
scroll to position [5, 5]
click at [27, 191] on div at bounding box center [26, 189] width 13 height 13
drag, startPoint x: 23, startPoint y: 48, endPoint x: 23, endPoint y: 63, distance: 14.2
click at [23, 50] on div at bounding box center [27, 56] width 13 height 13
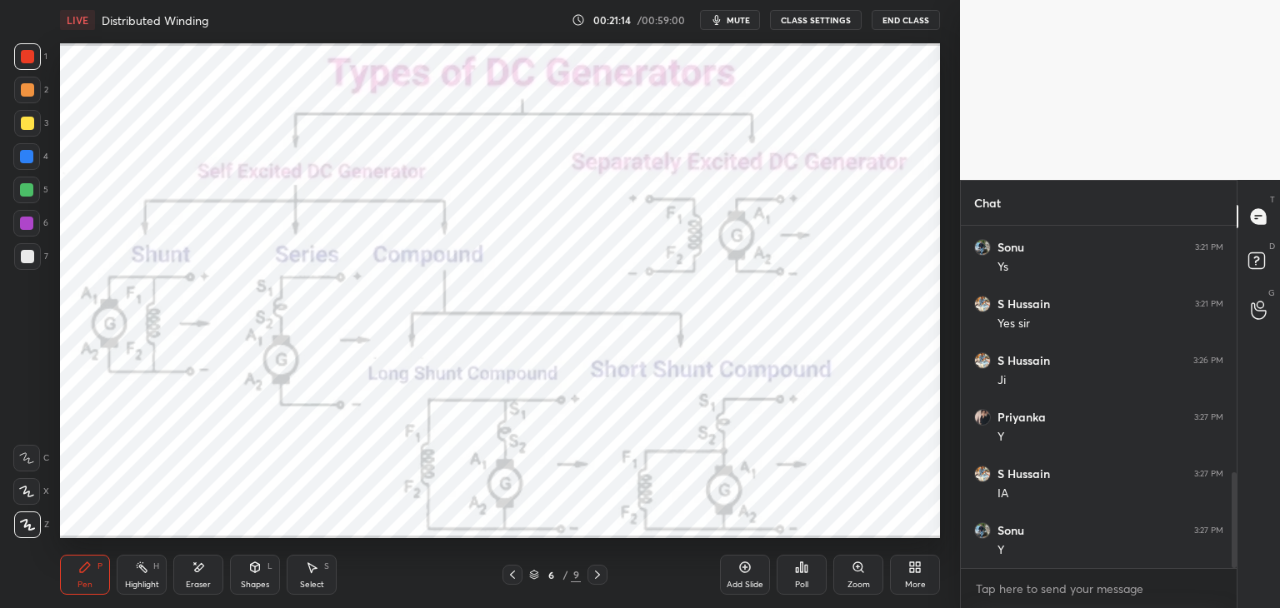
scroll to position [880, 0]
click at [748, 581] on div "Add Slide" at bounding box center [745, 585] width 37 height 8
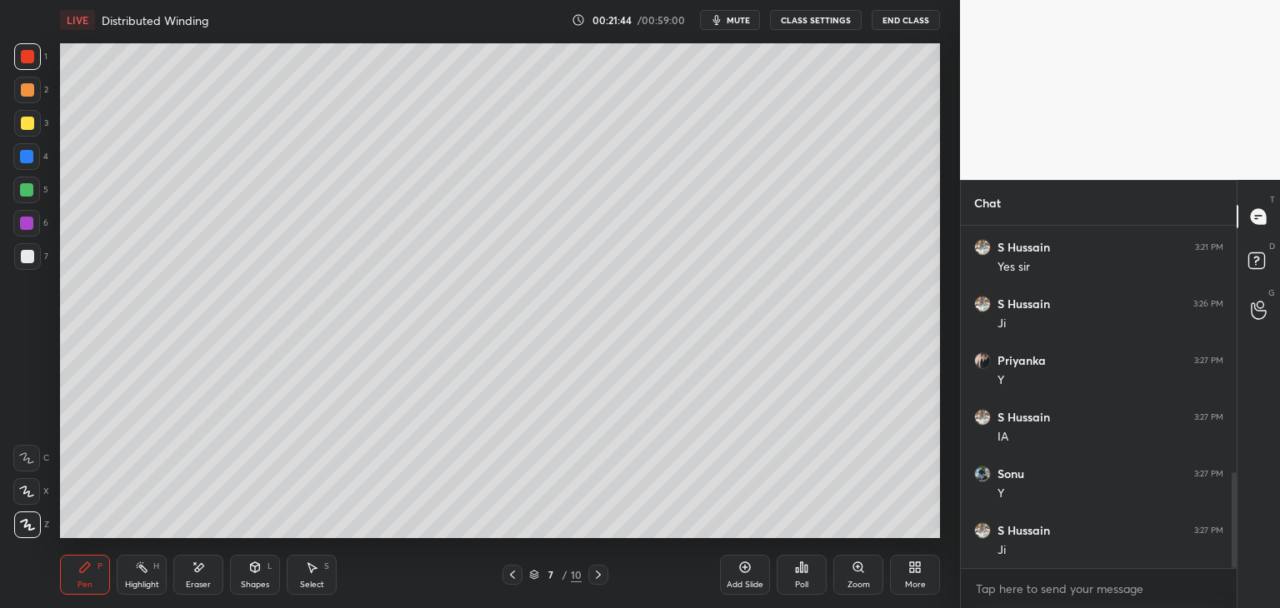
click at [35, 121] on div at bounding box center [27, 123] width 27 height 27
drag, startPoint x: 23, startPoint y: 56, endPoint x: 40, endPoint y: 78, distance: 28.5
click at [23, 56] on div at bounding box center [27, 56] width 13 height 13
click at [31, 126] on div at bounding box center [27, 123] width 13 height 13
click at [27, 227] on div at bounding box center [26, 223] width 13 height 13
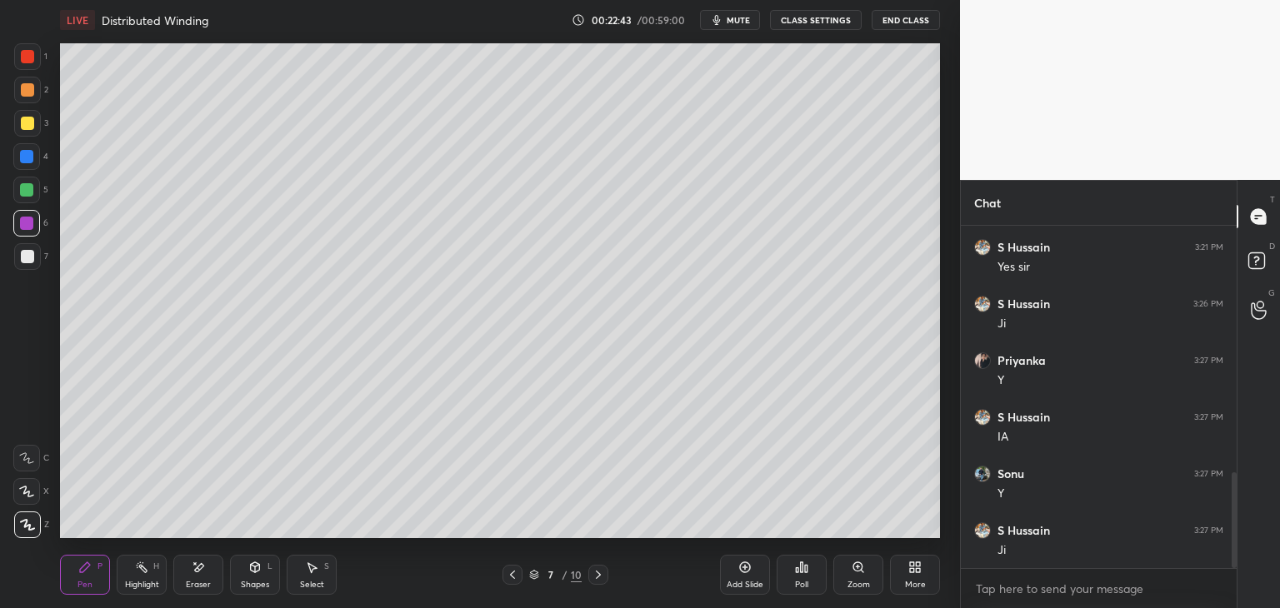
scroll to position [937, 0]
click at [28, 185] on div at bounding box center [26, 189] width 13 height 13
drag, startPoint x: 37, startPoint y: 126, endPoint x: 31, endPoint y: 113, distance: 13.8
click at [34, 128] on div at bounding box center [27, 123] width 27 height 27
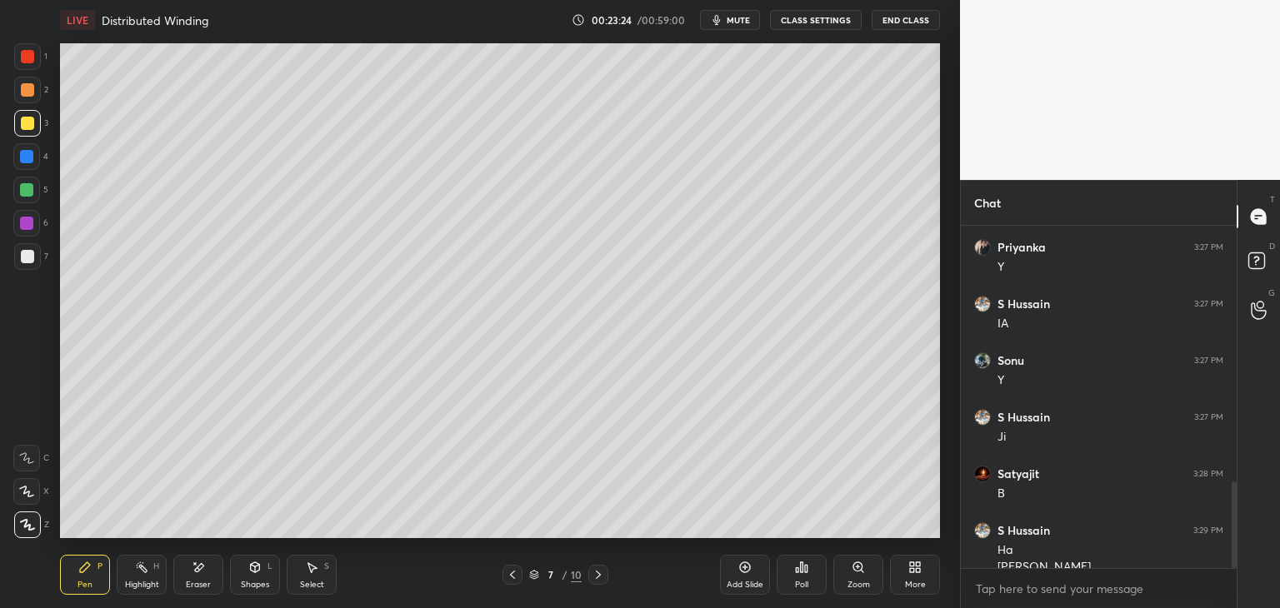
scroll to position [1010, 0]
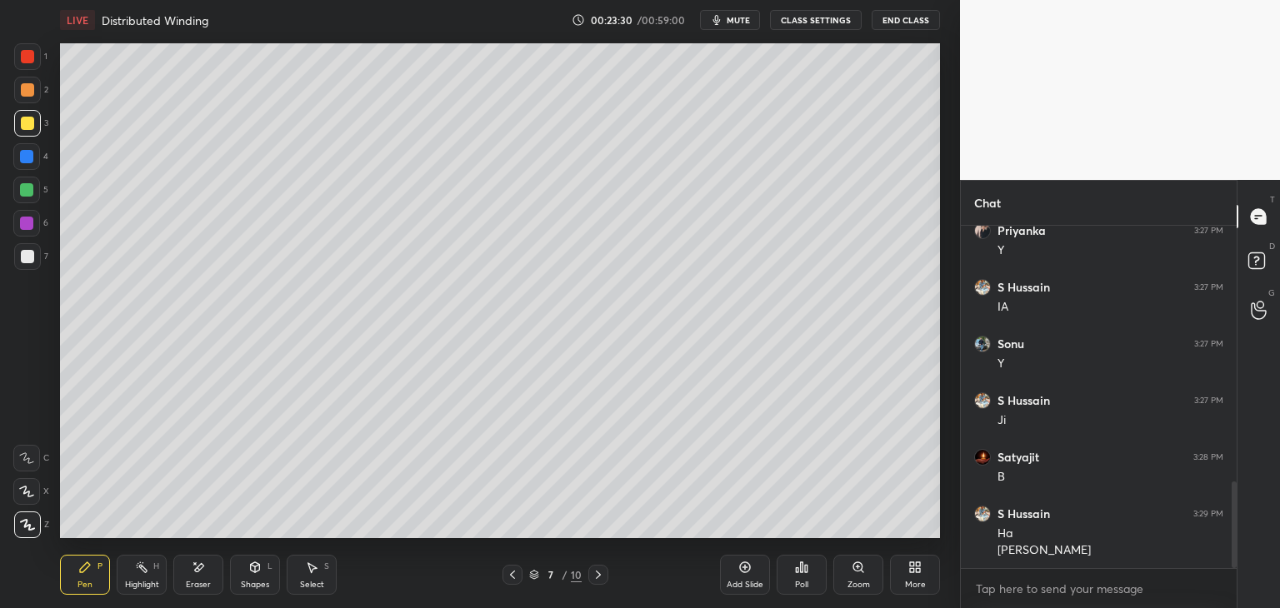
drag, startPoint x: 746, startPoint y: 581, endPoint x: 760, endPoint y: 607, distance: 29.5
click at [746, 581] on div "Add Slide" at bounding box center [745, 585] width 37 height 8
click at [206, 574] on div "Eraser" at bounding box center [198, 575] width 50 height 40
click at [86, 600] on div "Pen P Highlight H Eraser Shapes L Select S 8 / 11 Add Slide Poll Zoom More" at bounding box center [500, 575] width 880 height 67
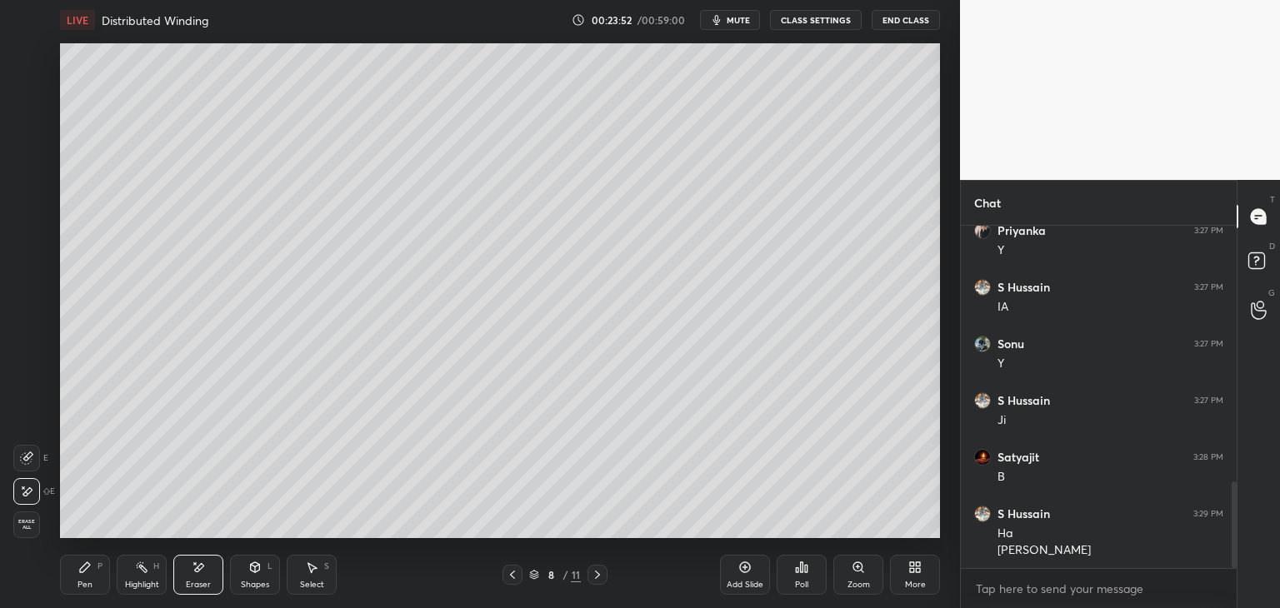
click at [87, 581] on div "Pen" at bounding box center [85, 585] width 15 height 8
click at [24, 55] on div at bounding box center [27, 56] width 13 height 13
click at [28, 126] on div at bounding box center [27, 123] width 13 height 13
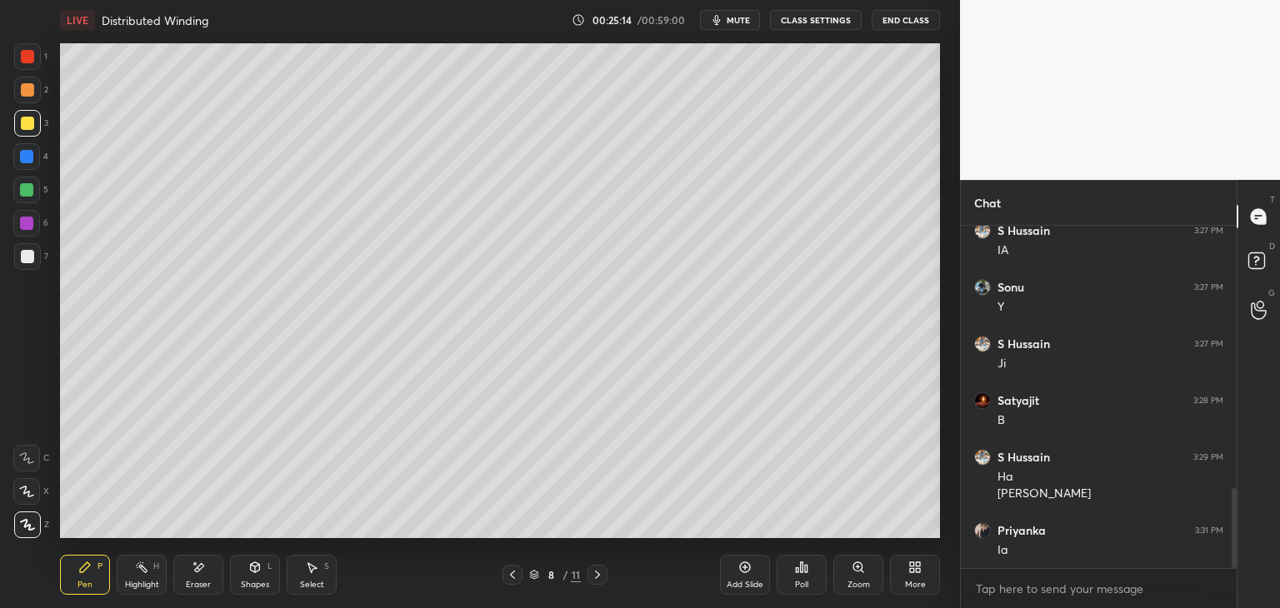
scroll to position [1124, 0]
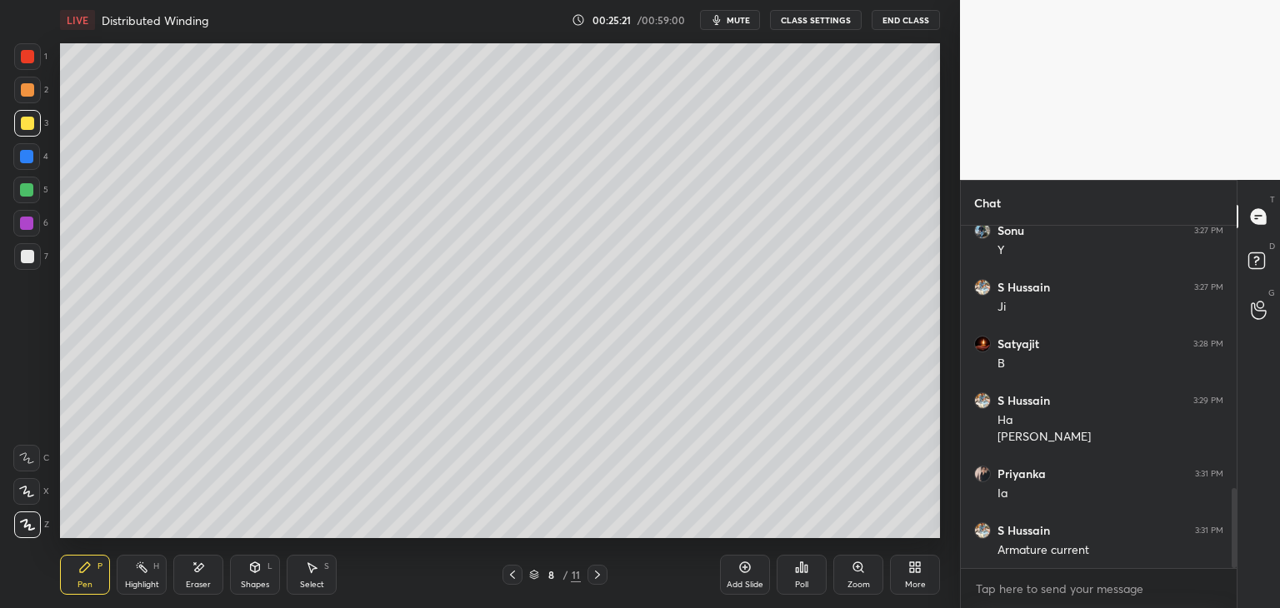
click at [30, 61] on div at bounding box center [27, 56] width 13 height 13
click at [734, 574] on div "Add Slide" at bounding box center [745, 575] width 50 height 40
click at [24, 127] on div at bounding box center [27, 123] width 13 height 13
click at [31, 61] on div at bounding box center [27, 56] width 13 height 13
click at [29, 223] on div at bounding box center [26, 223] width 13 height 13
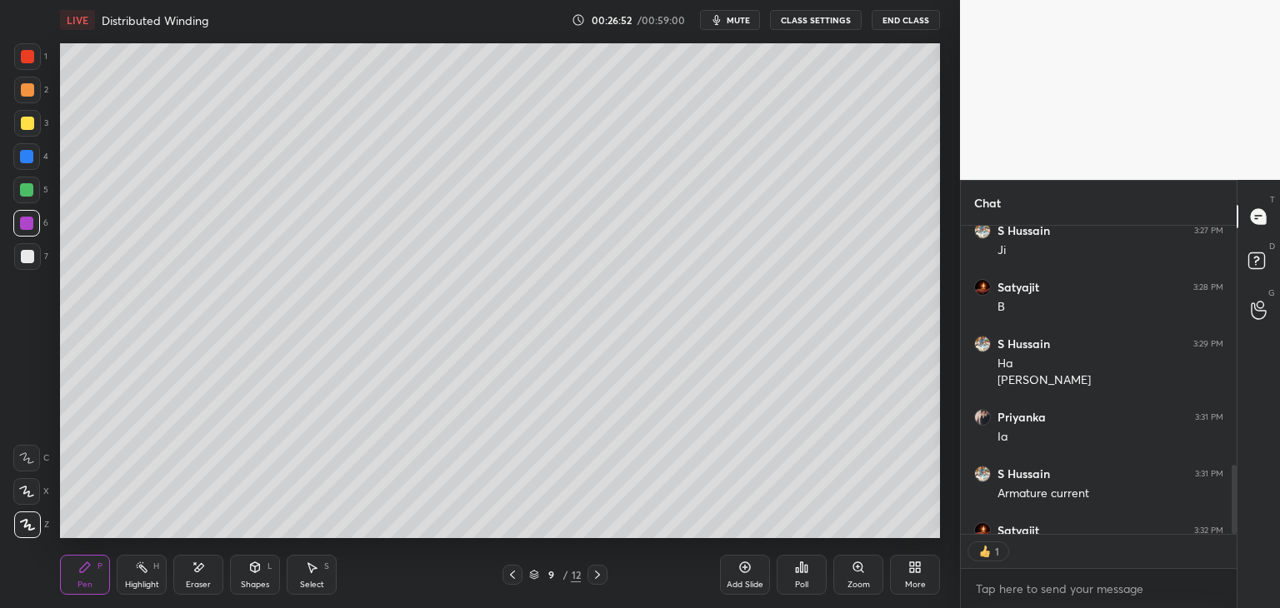
scroll to position [6, 5]
click at [30, 53] on div at bounding box center [27, 56] width 13 height 13
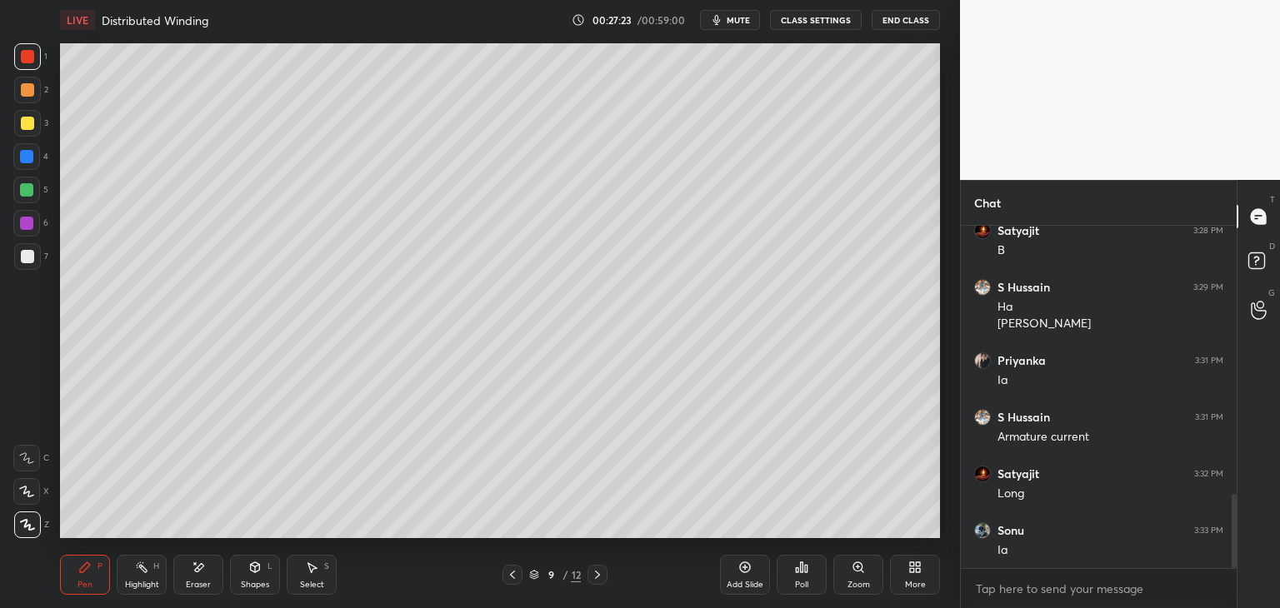
click at [27, 218] on div at bounding box center [26, 223] width 13 height 13
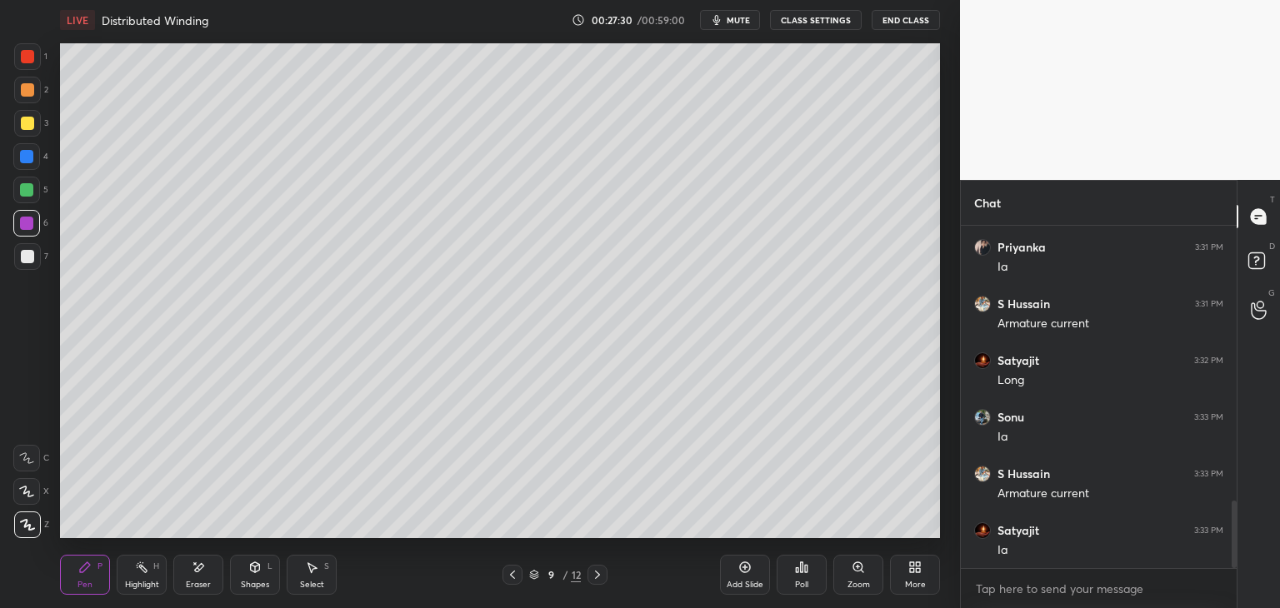
scroll to position [1407, 0]
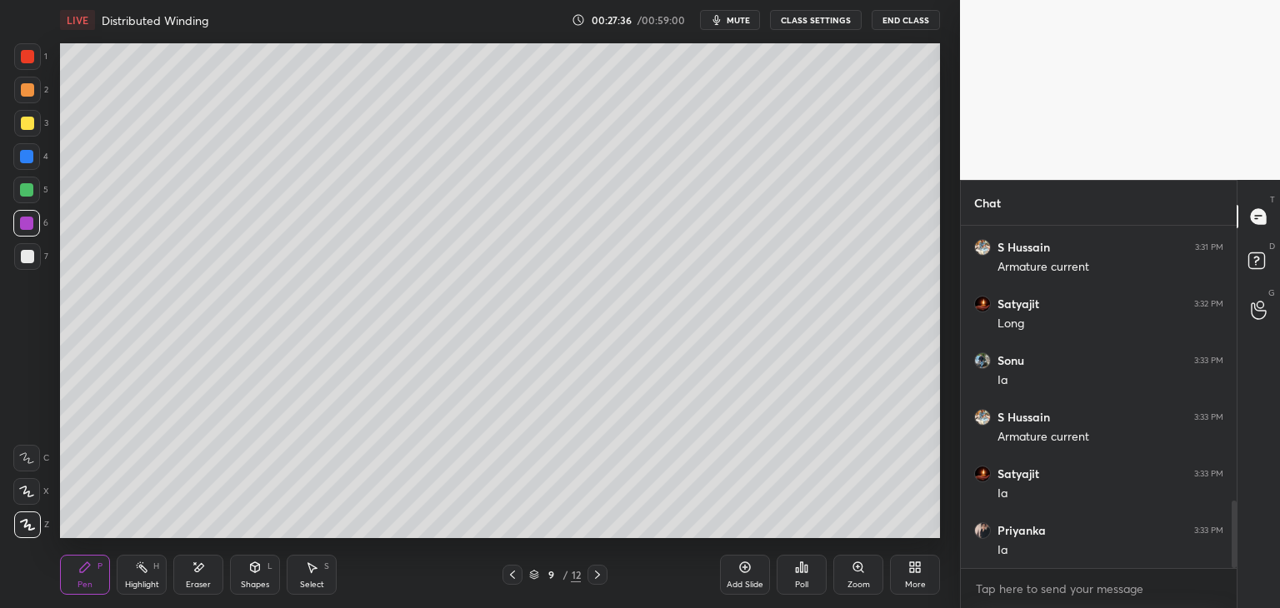
drag, startPoint x: 33, startPoint y: 259, endPoint x: 32, endPoint y: 243, distance: 15.9
click at [33, 261] on div at bounding box center [27, 256] width 27 height 27
click at [28, 158] on div at bounding box center [26, 156] width 13 height 13
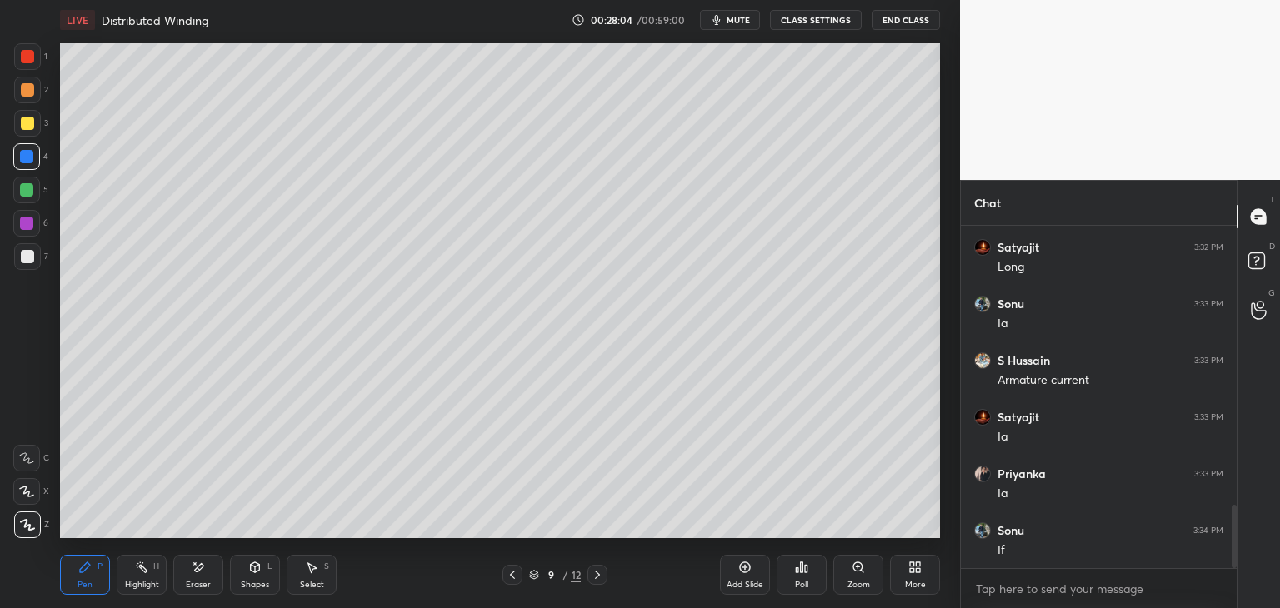
scroll to position [1520, 0]
click at [537, 578] on icon at bounding box center [534, 575] width 10 height 10
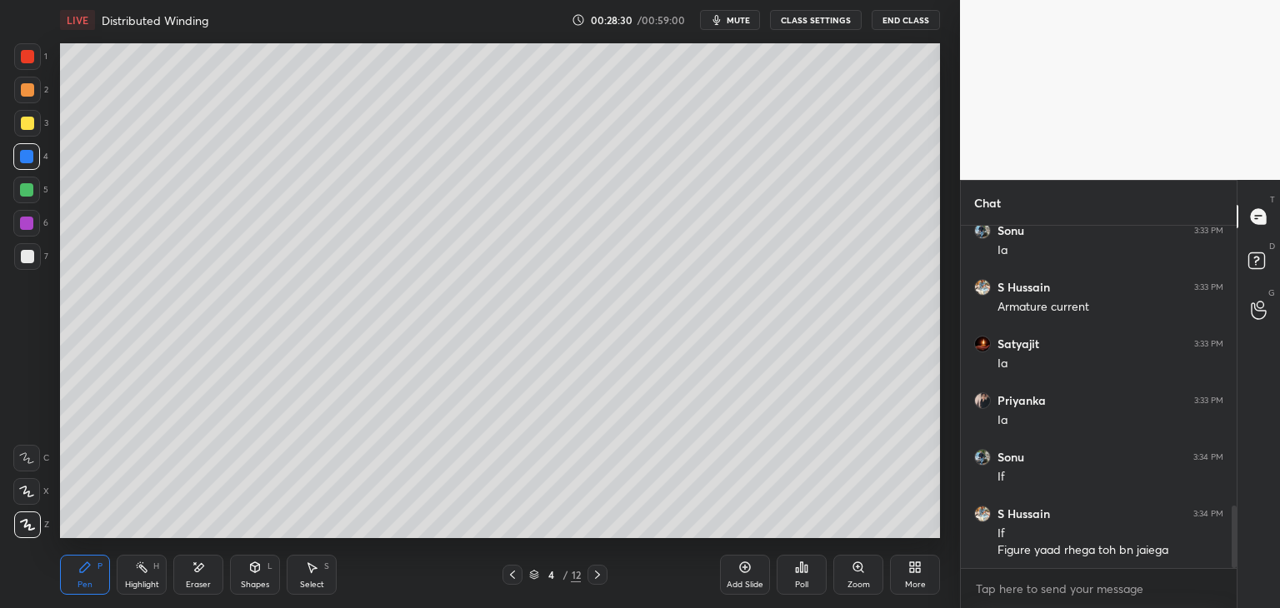
scroll to position [1594, 0]
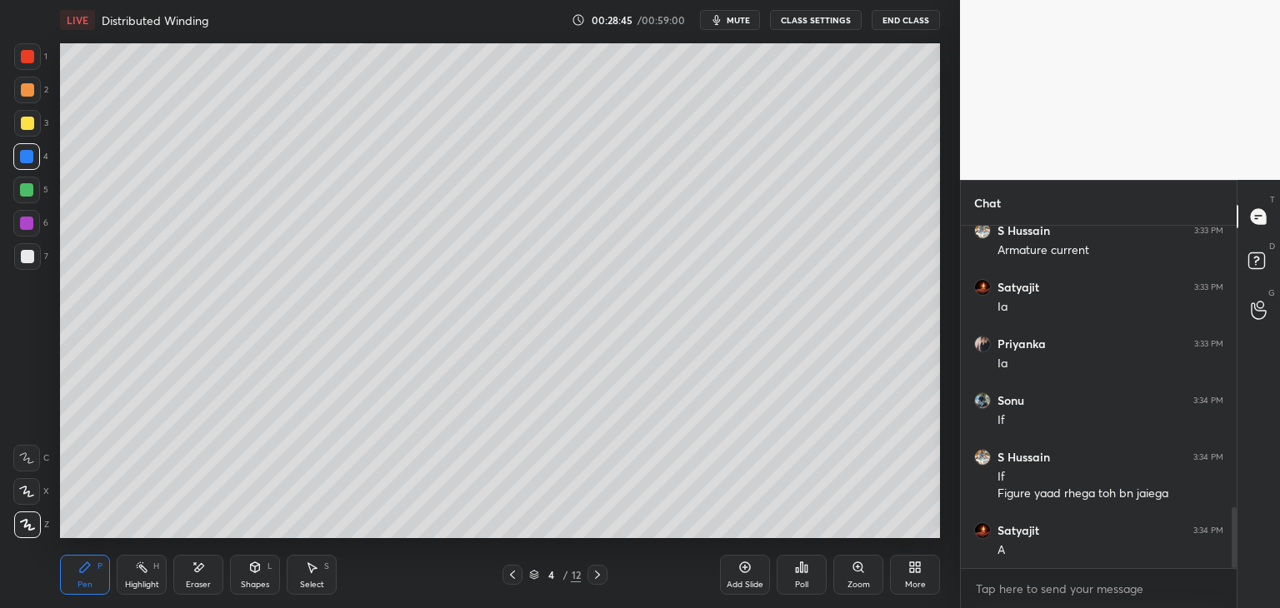
click at [34, 58] on div at bounding box center [27, 56] width 27 height 27
click at [28, 133] on div at bounding box center [27, 123] width 27 height 27
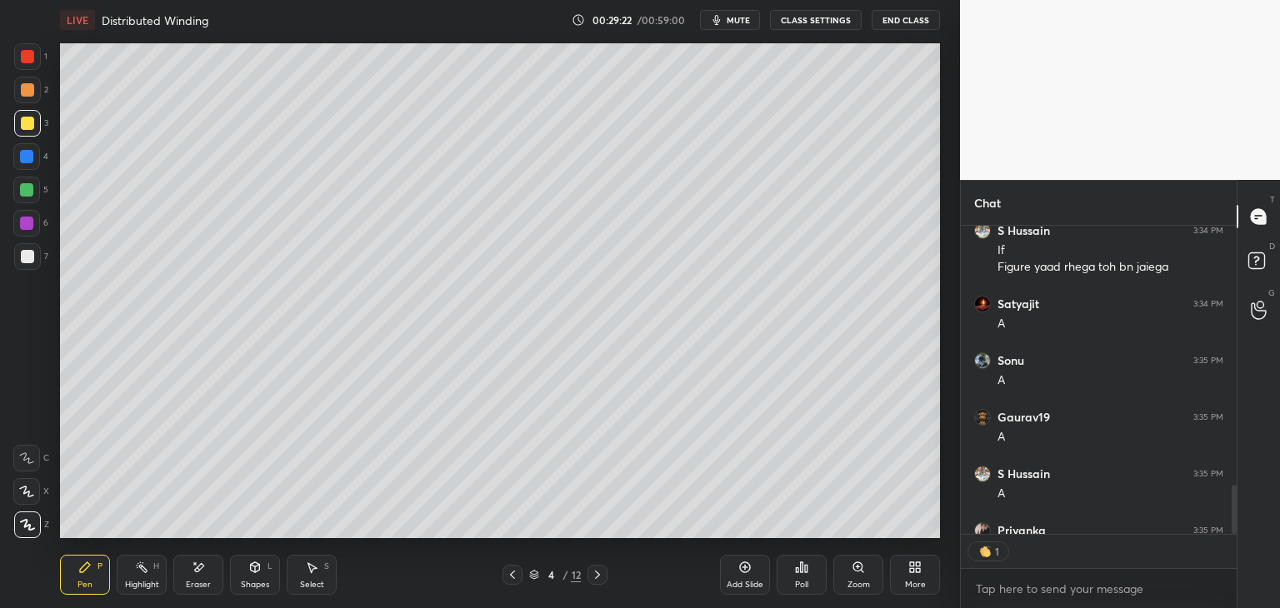
scroll to position [6, 5]
click at [743, 582] on div "Add Slide" at bounding box center [745, 585] width 37 height 8
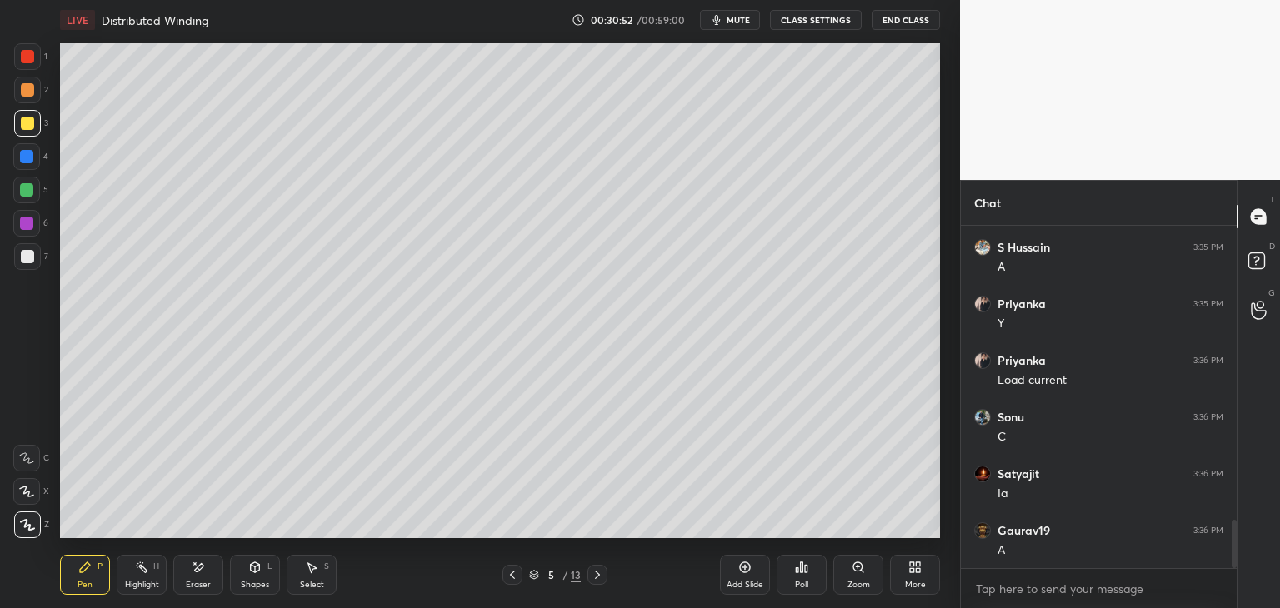
scroll to position [2104, 0]
drag, startPoint x: 207, startPoint y: 576, endPoint x: 223, endPoint y: 560, distance: 22.4
click at [206, 576] on div "Eraser" at bounding box center [198, 575] width 50 height 40
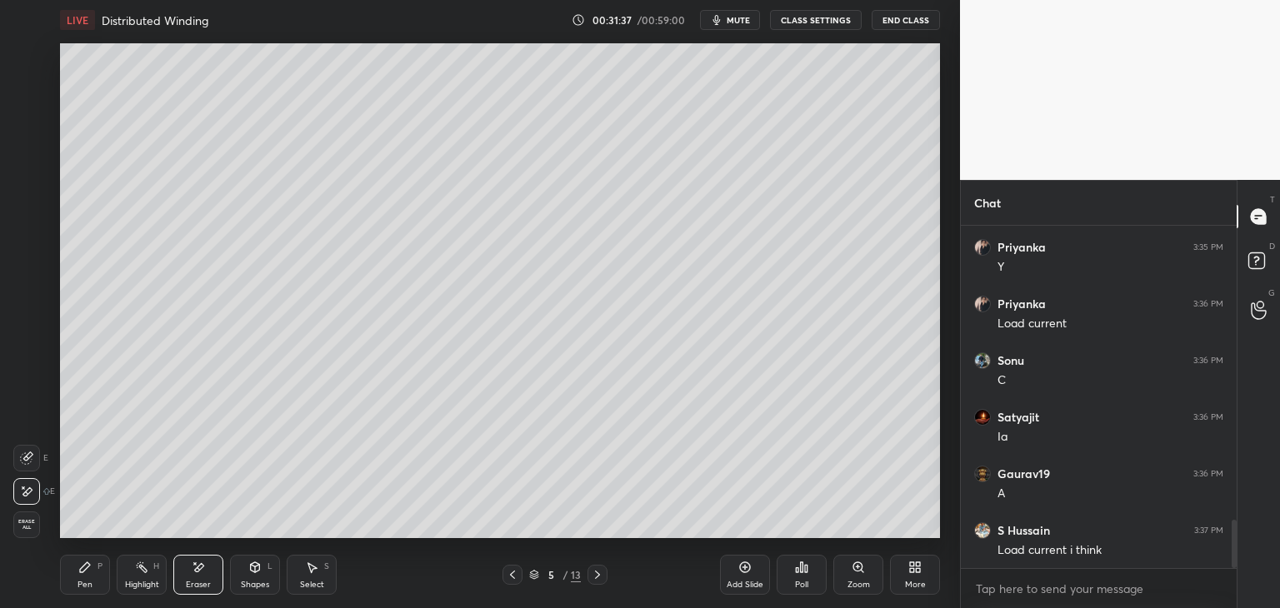
click at [90, 576] on div "Pen P" at bounding box center [85, 575] width 50 height 40
click at [29, 459] on icon at bounding box center [26, 458] width 13 height 10
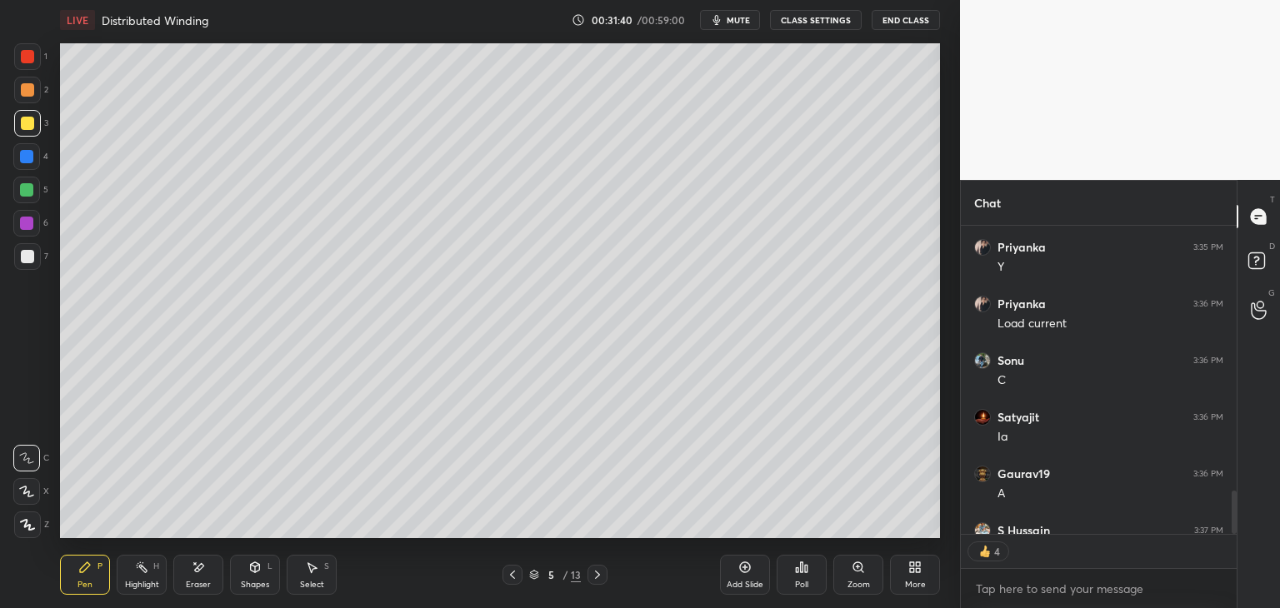
scroll to position [2154, 0]
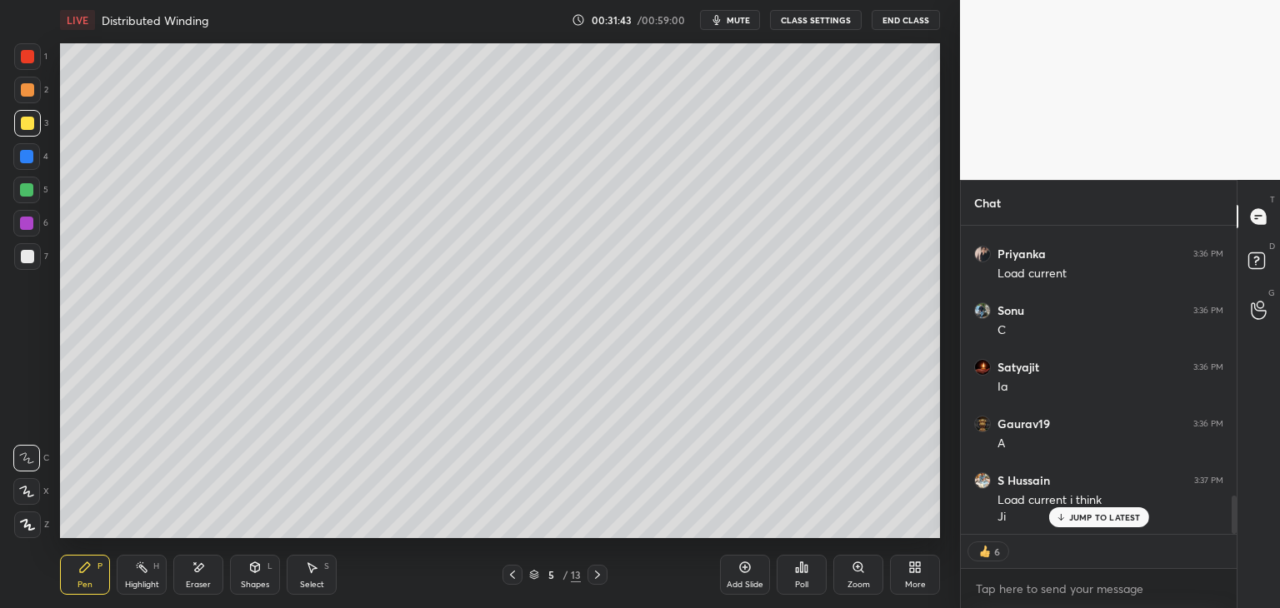
drag, startPoint x: 98, startPoint y: 574, endPoint x: 83, endPoint y: 595, distance: 25.7
click at [95, 574] on div "Pen P" at bounding box center [85, 575] width 50 height 40
click at [27, 189] on div at bounding box center [26, 189] width 13 height 13
click at [28, 123] on div at bounding box center [27, 123] width 13 height 13
drag, startPoint x: 32, startPoint y: 521, endPoint x: 53, endPoint y: 543, distance: 30.6
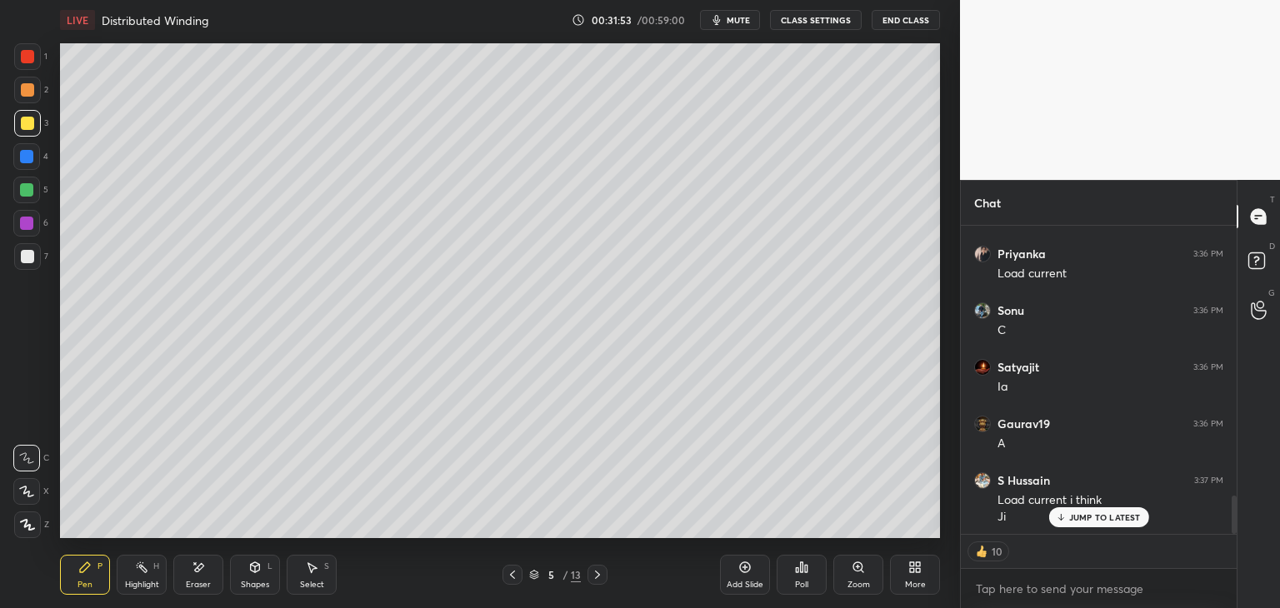
click at [32, 521] on icon at bounding box center [27, 525] width 15 height 12
click at [108, 590] on div "Pen P" at bounding box center [85, 575] width 50 height 40
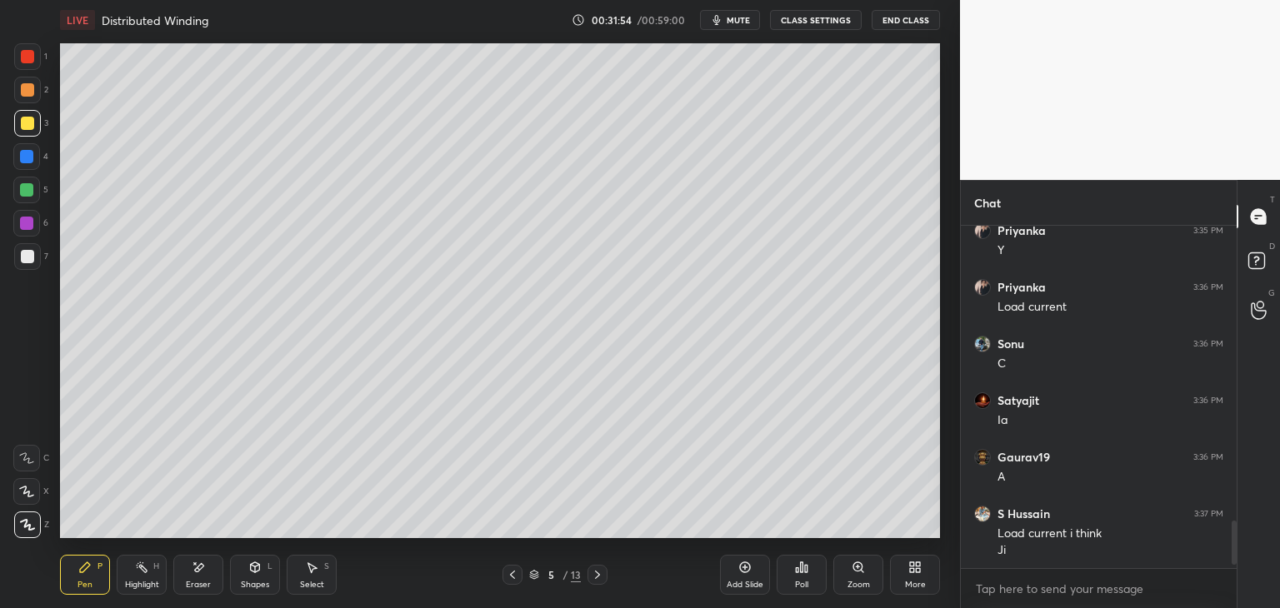
scroll to position [2120, 0]
click at [39, 57] on div at bounding box center [27, 56] width 27 height 27
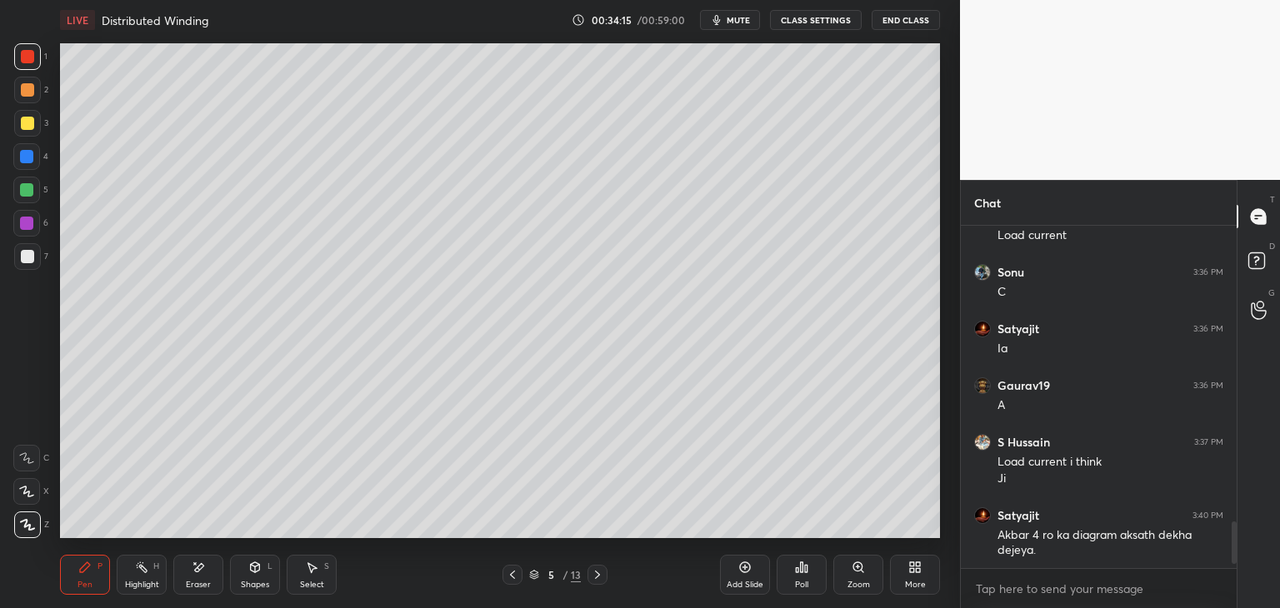
click at [911, 581] on div "More" at bounding box center [915, 585] width 21 height 8
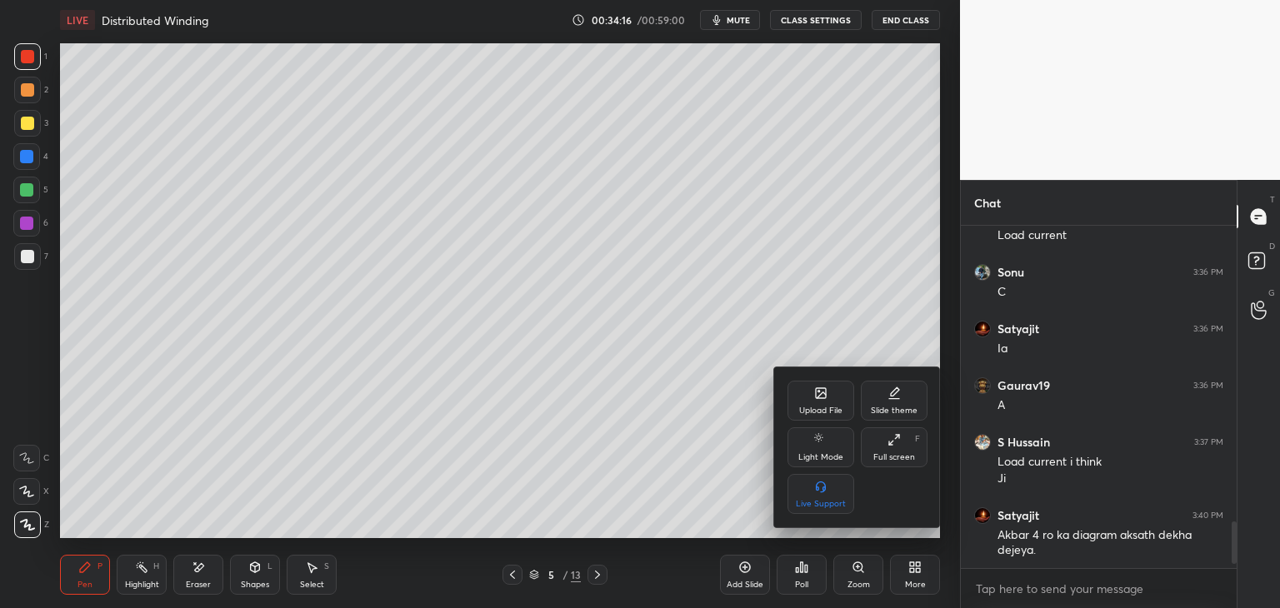
click at [826, 413] on div "Upload File" at bounding box center [820, 411] width 43 height 8
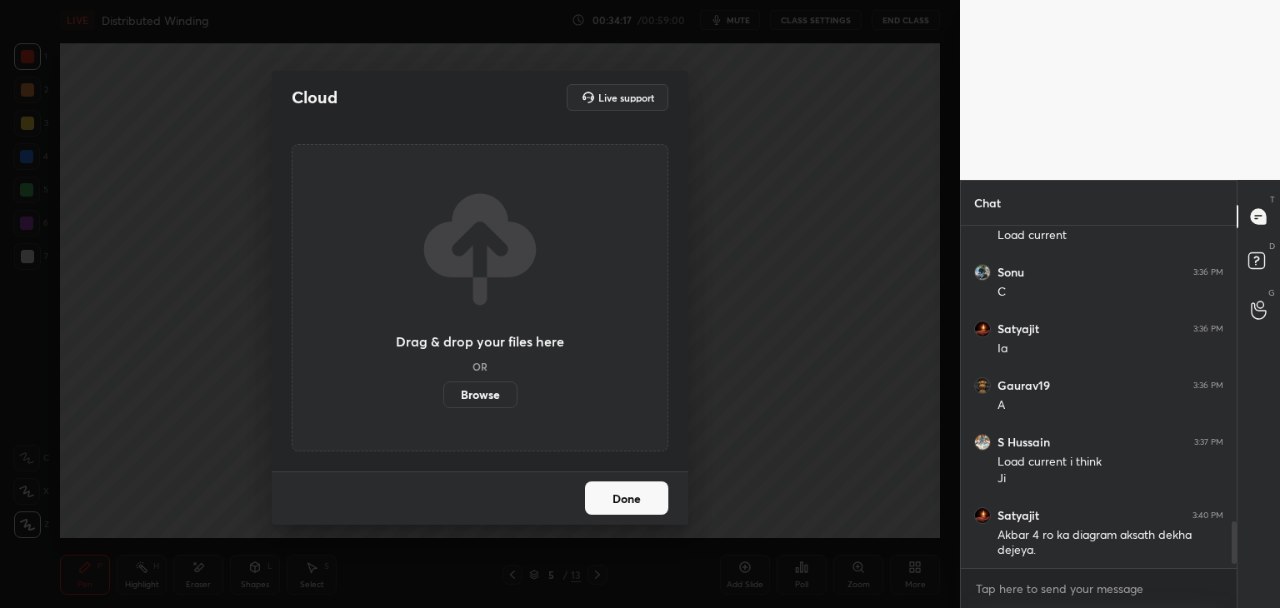
click at [473, 393] on label "Browse" at bounding box center [480, 395] width 74 height 27
click at [443, 393] on input "Browse" at bounding box center [443, 395] width 0 height 27
click at [479, 404] on label "Browse" at bounding box center [480, 395] width 74 height 27
click at [443, 404] on input "Browse" at bounding box center [443, 395] width 0 height 27
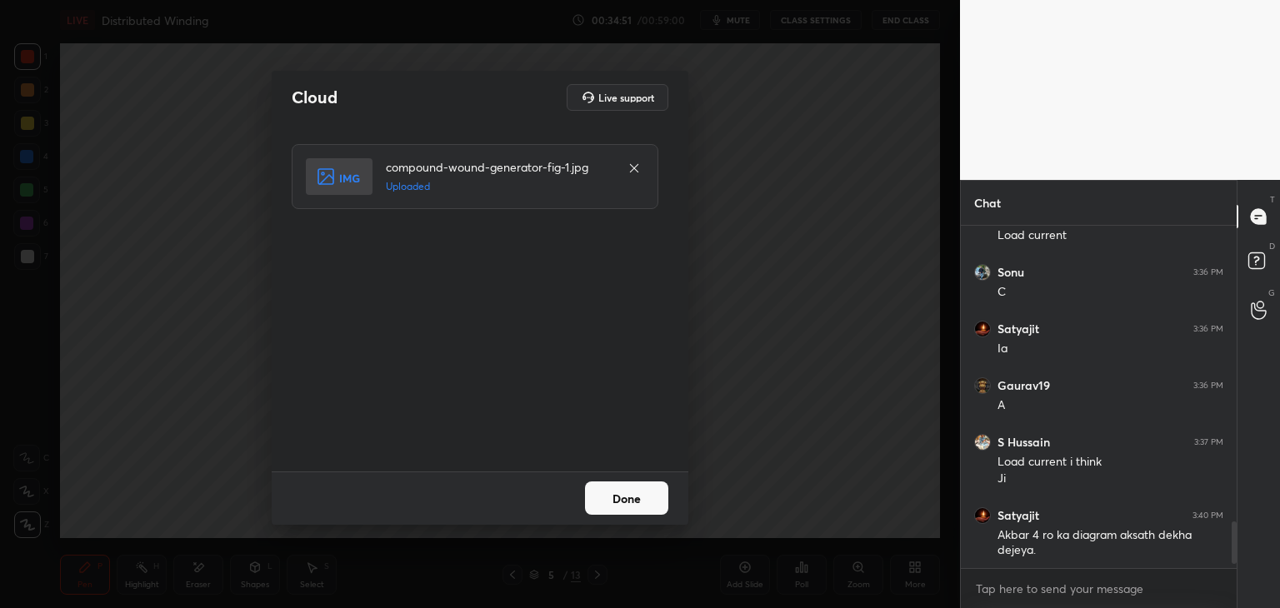
click at [638, 505] on button "Done" at bounding box center [626, 498] width 83 height 33
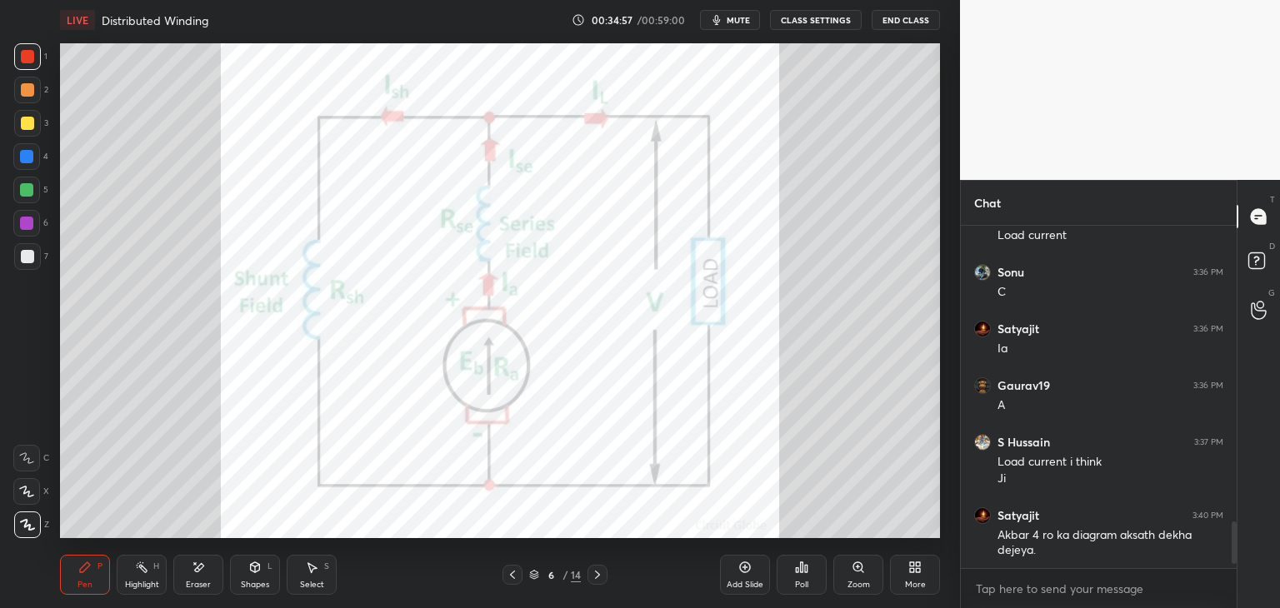
click at [25, 160] on div at bounding box center [26, 156] width 13 height 13
click at [27, 194] on div at bounding box center [26, 189] width 13 height 13
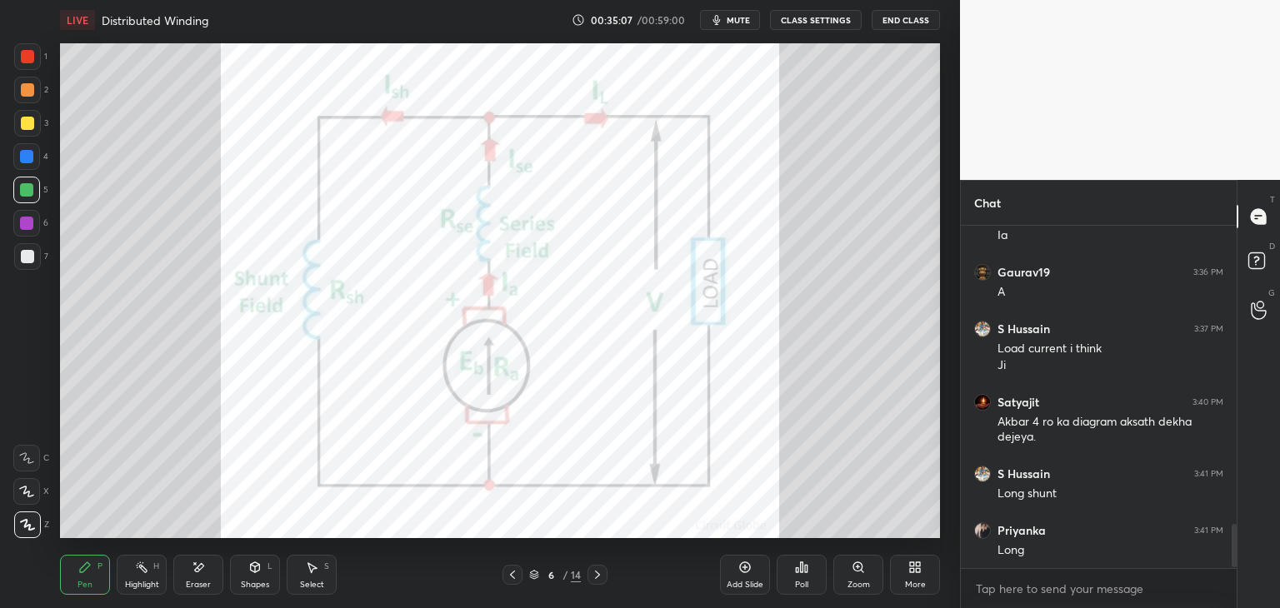
scroll to position [2362, 0]
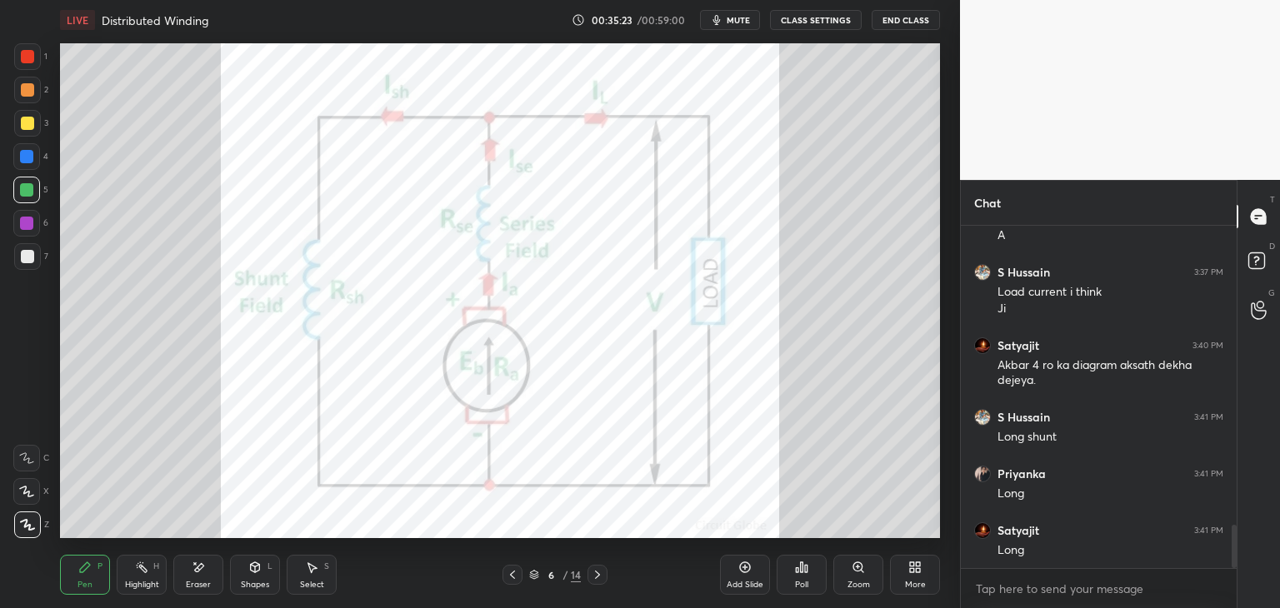
click at [198, 581] on div "Eraser" at bounding box center [198, 585] width 25 height 8
click at [30, 524] on span "Erase all" at bounding box center [26, 525] width 25 height 12
click at [82, 589] on div "Pen" at bounding box center [85, 585] width 15 height 8
click at [922, 574] on div "More" at bounding box center [915, 575] width 50 height 40
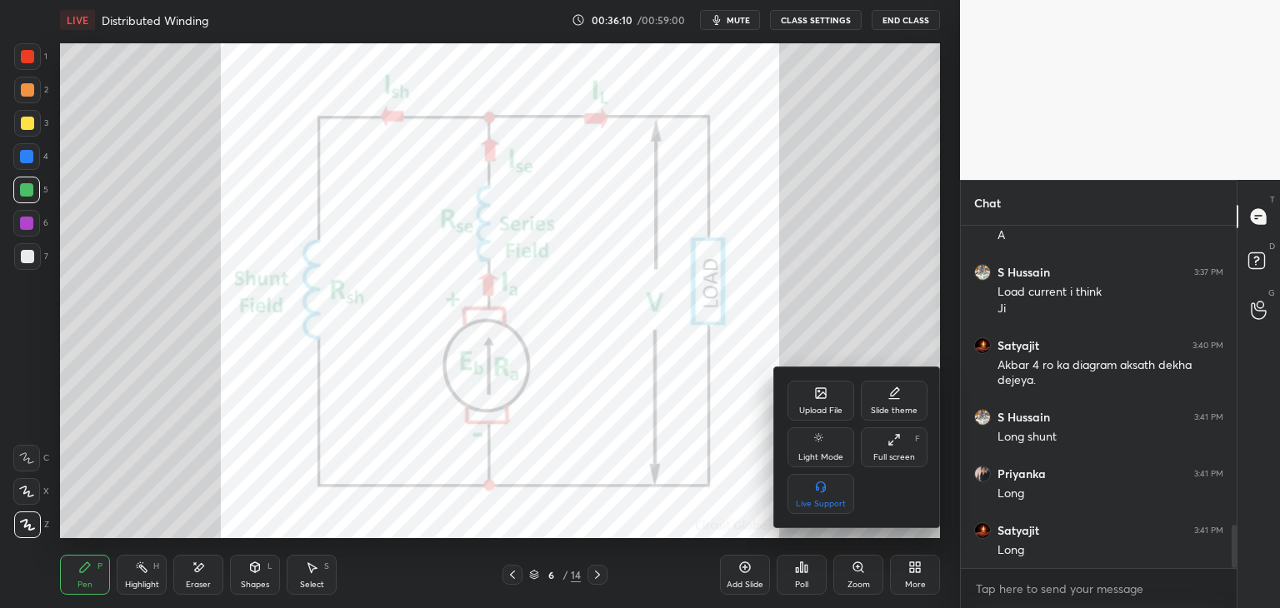
click at [810, 401] on div "Upload File" at bounding box center [821, 401] width 67 height 40
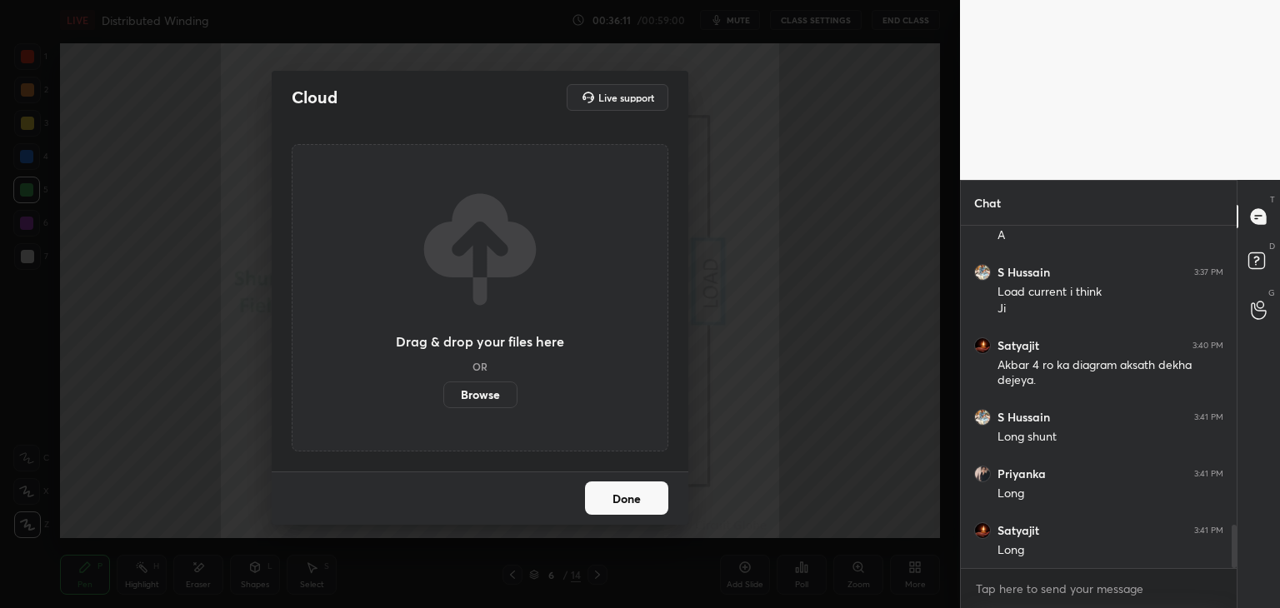
click at [486, 390] on label "Browse" at bounding box center [480, 395] width 74 height 27
click at [443, 390] on input "Browse" at bounding box center [443, 395] width 0 height 27
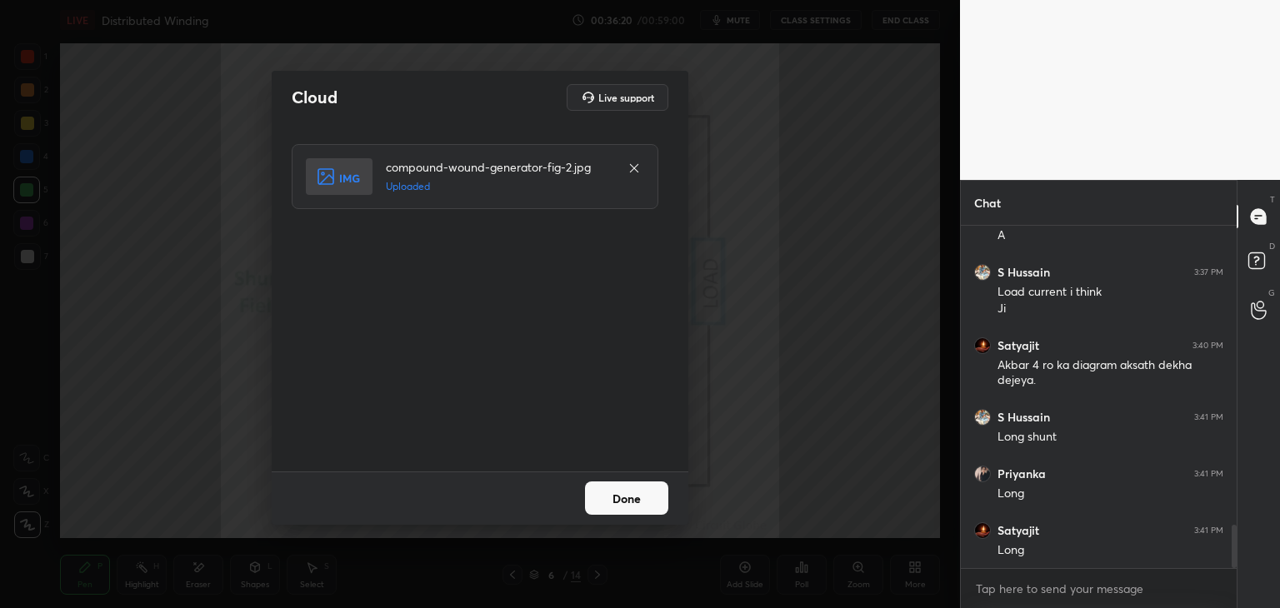
click at [620, 502] on button "Done" at bounding box center [626, 498] width 83 height 33
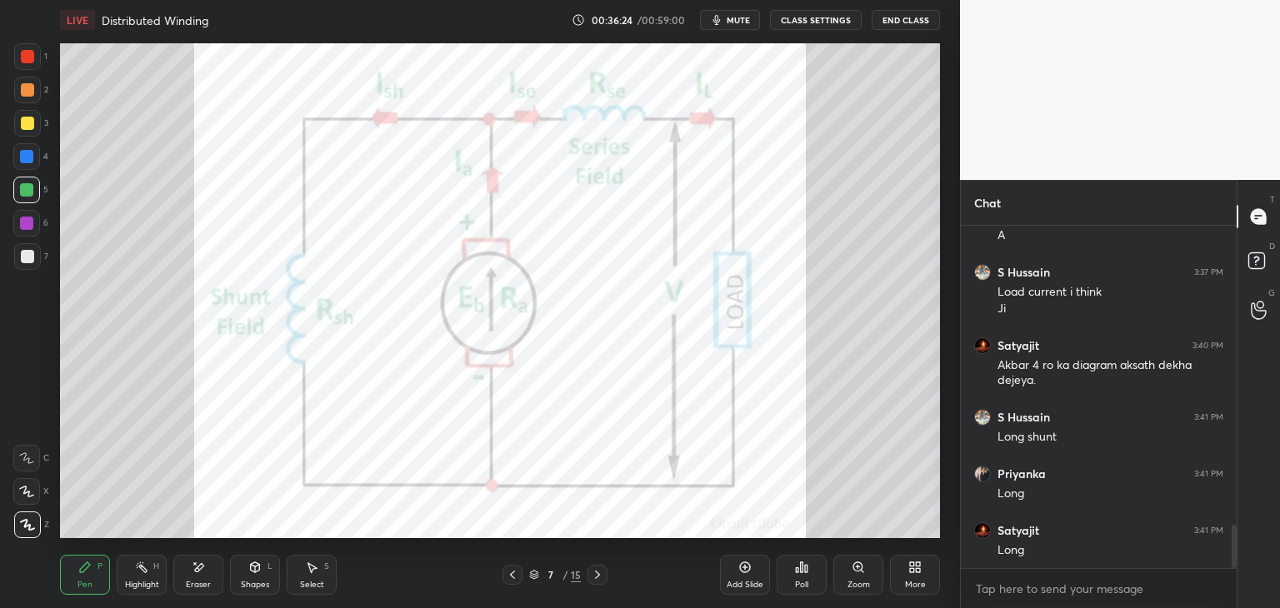
click at [34, 55] on div at bounding box center [27, 56] width 27 height 27
click at [187, 588] on div "Eraser" at bounding box center [198, 585] width 25 height 8
click at [93, 576] on div "Pen P" at bounding box center [85, 575] width 50 height 40
drag, startPoint x: 203, startPoint y: 572, endPoint x: 79, endPoint y: 575, distance: 123.4
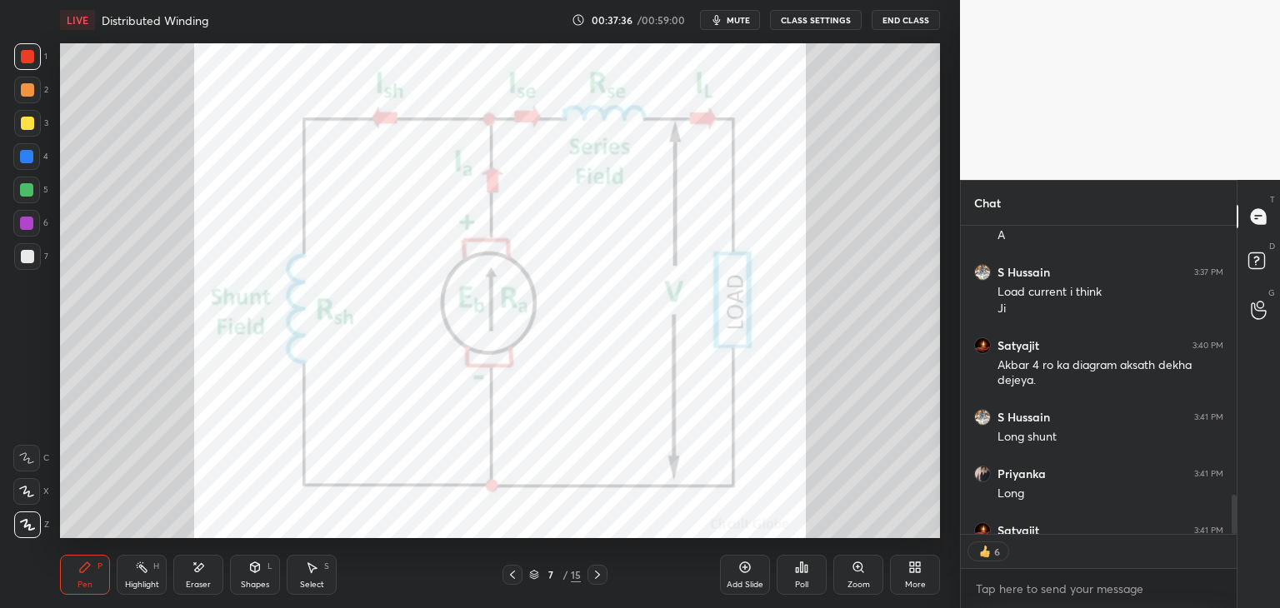
click at [202, 572] on icon at bounding box center [198, 568] width 13 height 14
click at [28, 533] on div "Erase all" at bounding box center [26, 525] width 27 height 27
click at [77, 566] on div "Pen P" at bounding box center [85, 575] width 50 height 40
click at [750, 580] on div "Add Slide" at bounding box center [745, 575] width 50 height 40
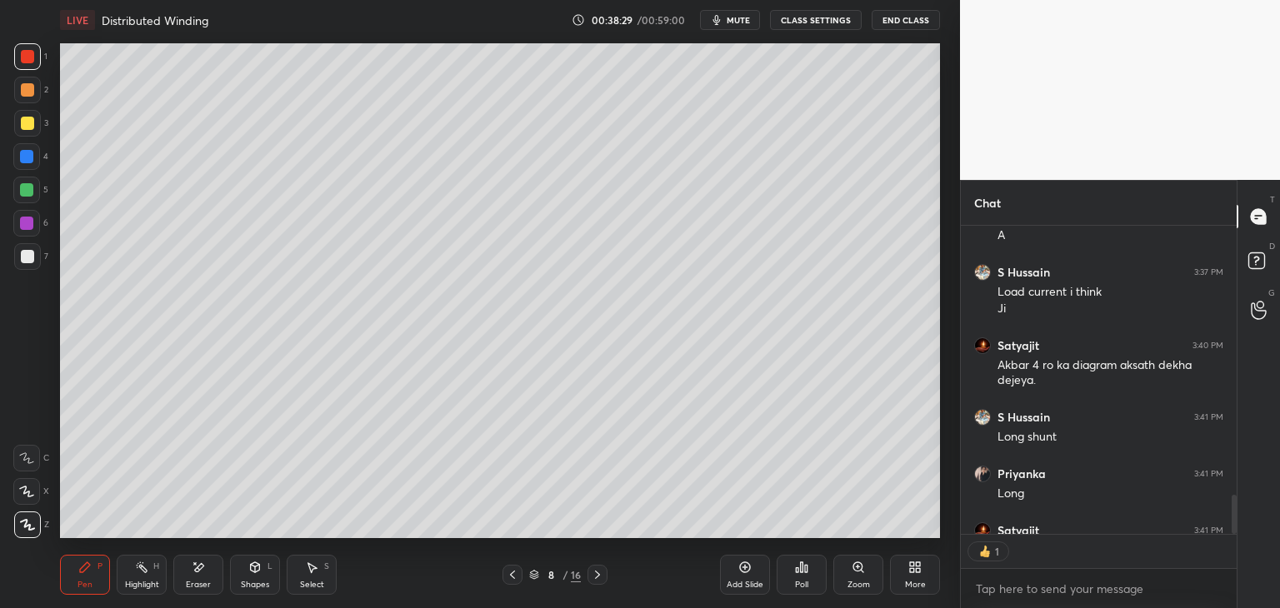
scroll to position [6, 5]
click at [30, 123] on div at bounding box center [27, 123] width 13 height 13
click at [28, 251] on div at bounding box center [27, 256] width 13 height 13
click at [23, 120] on div at bounding box center [27, 123] width 13 height 13
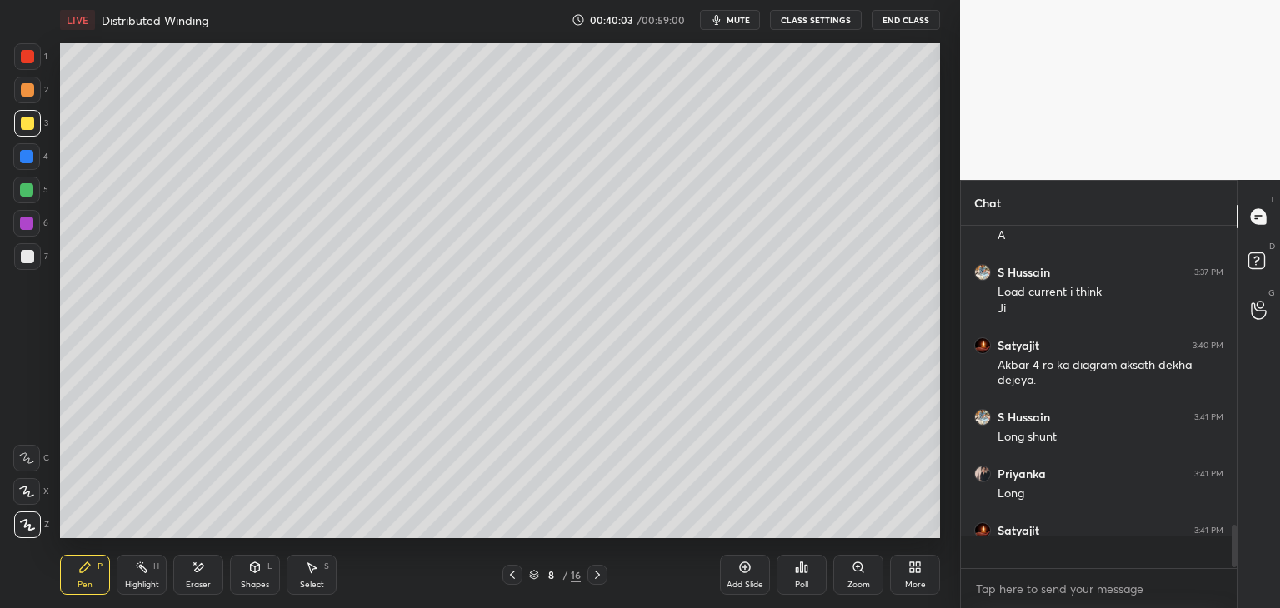
scroll to position [2362, 0]
click at [32, 158] on div at bounding box center [26, 156] width 13 height 13
click at [28, 158] on div at bounding box center [26, 156] width 13 height 13
click at [513, 578] on icon at bounding box center [512, 574] width 13 height 13
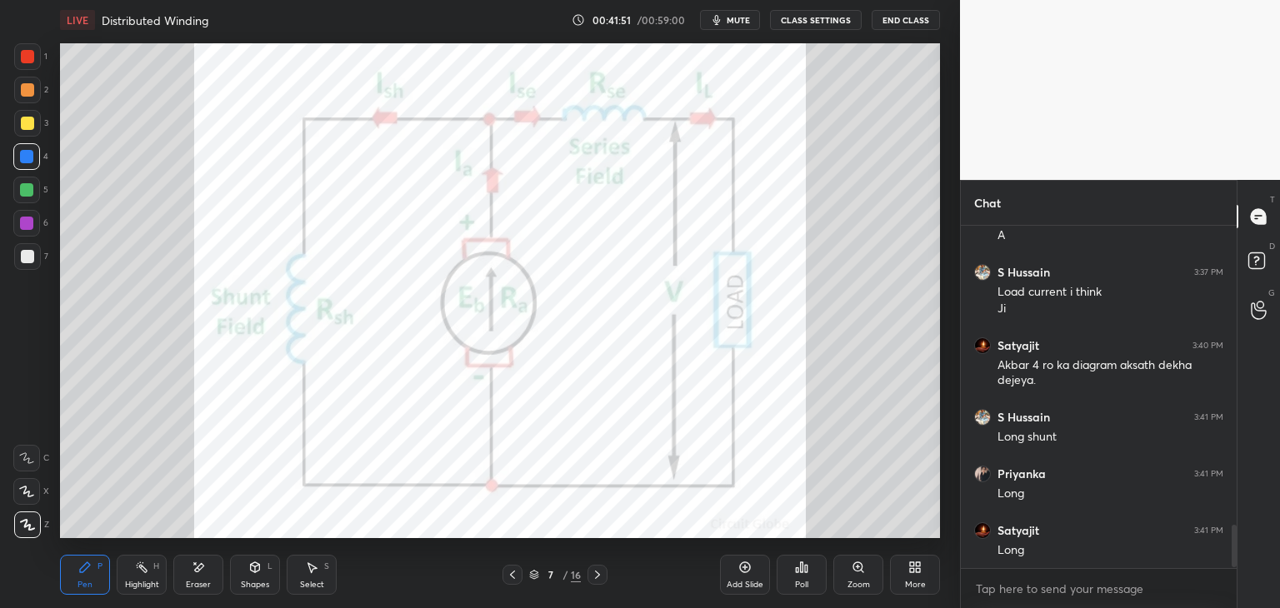
click at [513, 576] on icon at bounding box center [512, 574] width 13 height 13
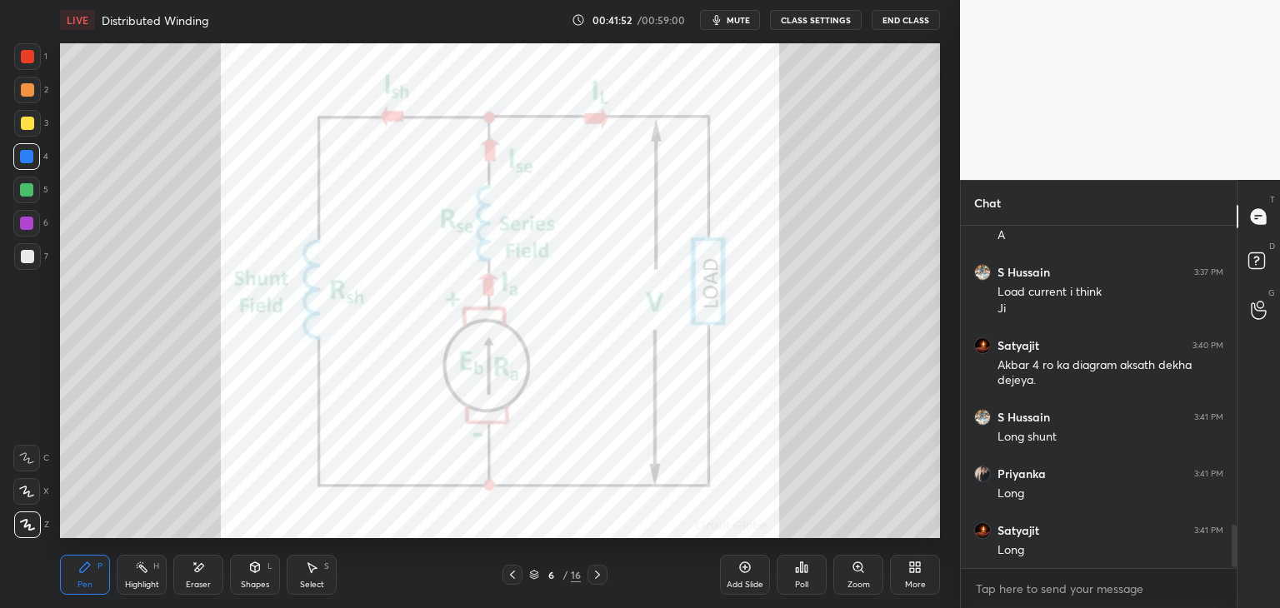
click at [510, 577] on icon at bounding box center [512, 574] width 13 height 13
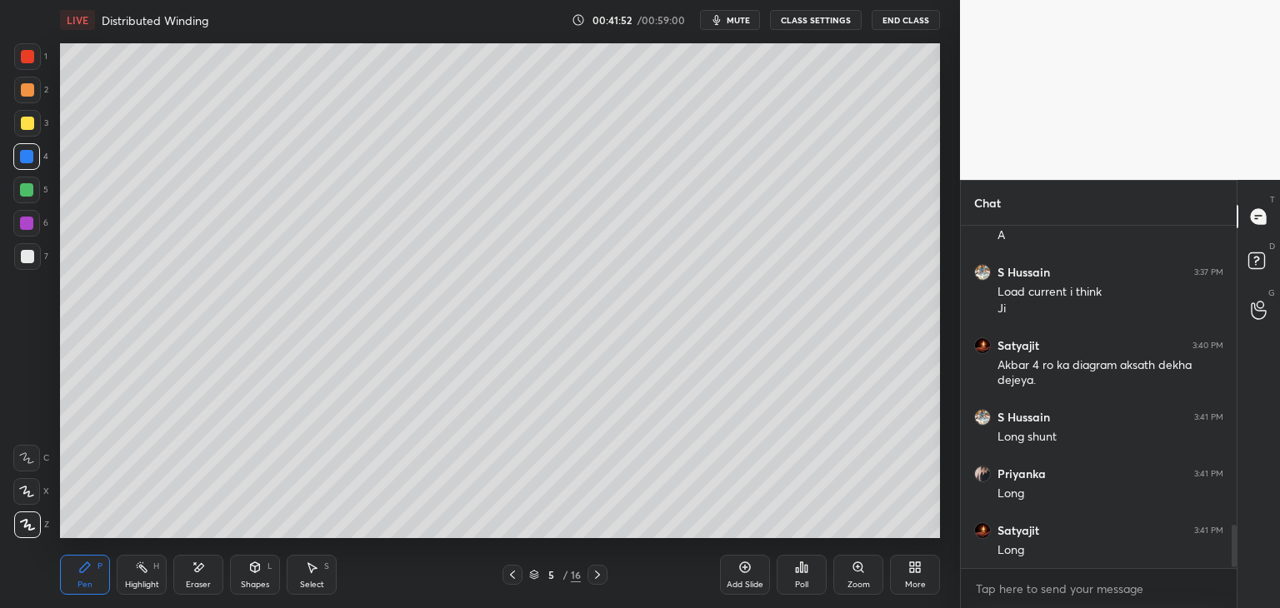
click at [510, 584] on div at bounding box center [513, 575] width 20 height 20
click at [515, 579] on icon at bounding box center [512, 574] width 13 height 13
click at [516, 579] on icon at bounding box center [512, 574] width 13 height 13
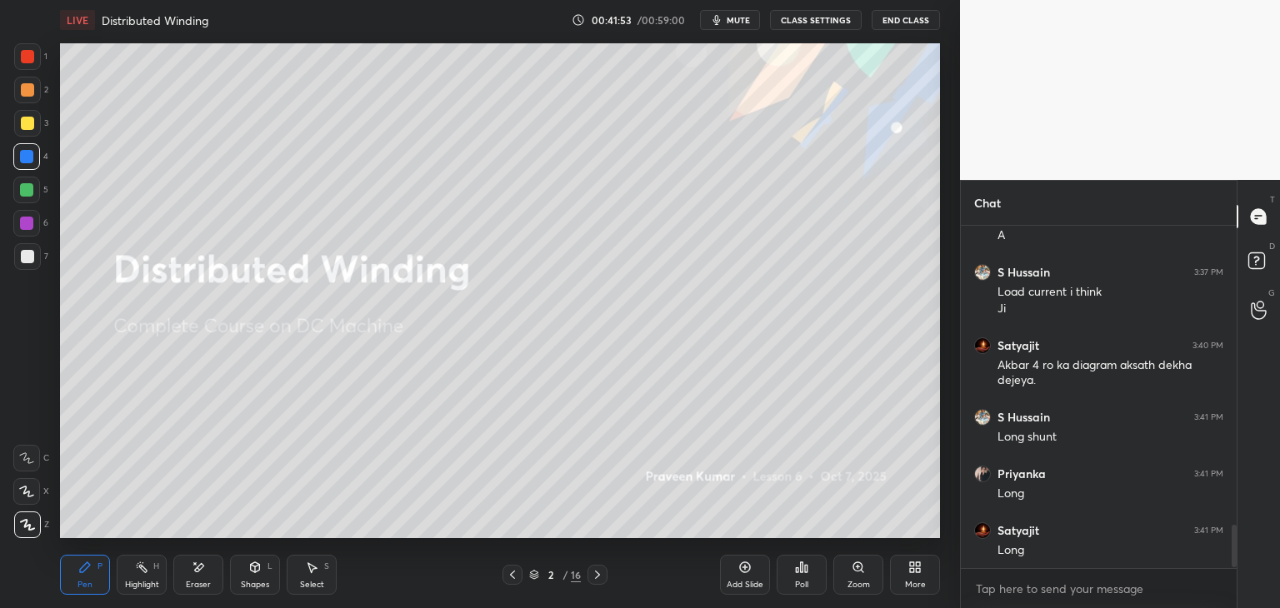
click at [516, 580] on icon at bounding box center [512, 574] width 13 height 13
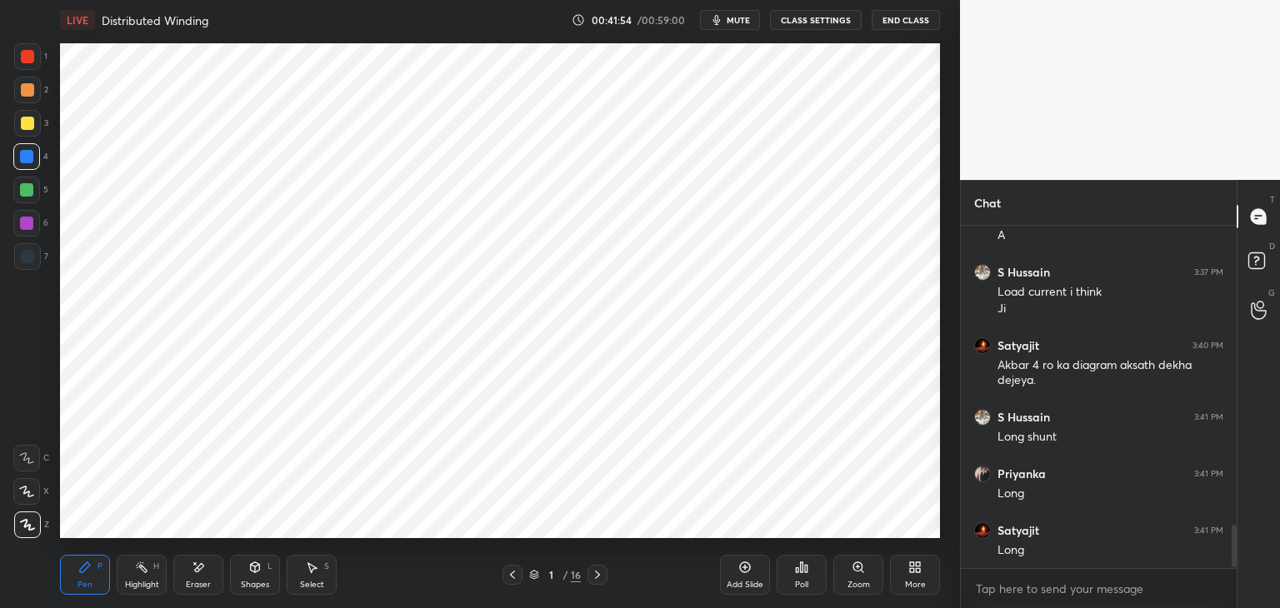
click at [537, 575] on icon at bounding box center [534, 576] width 8 height 3
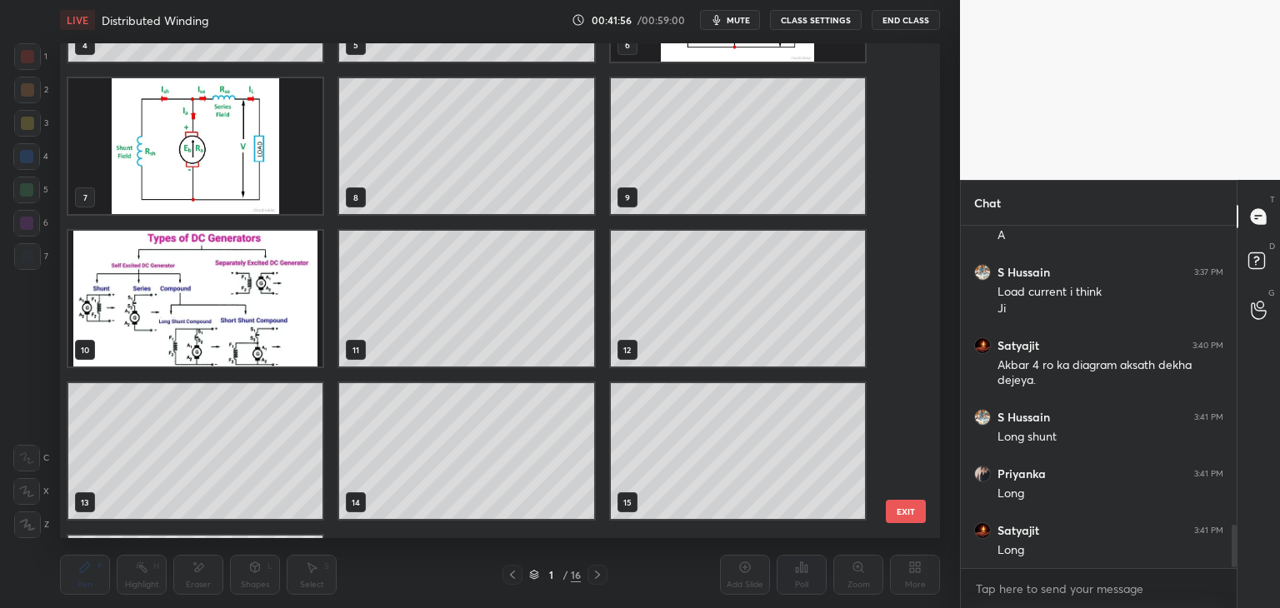
scroll to position [270, 0]
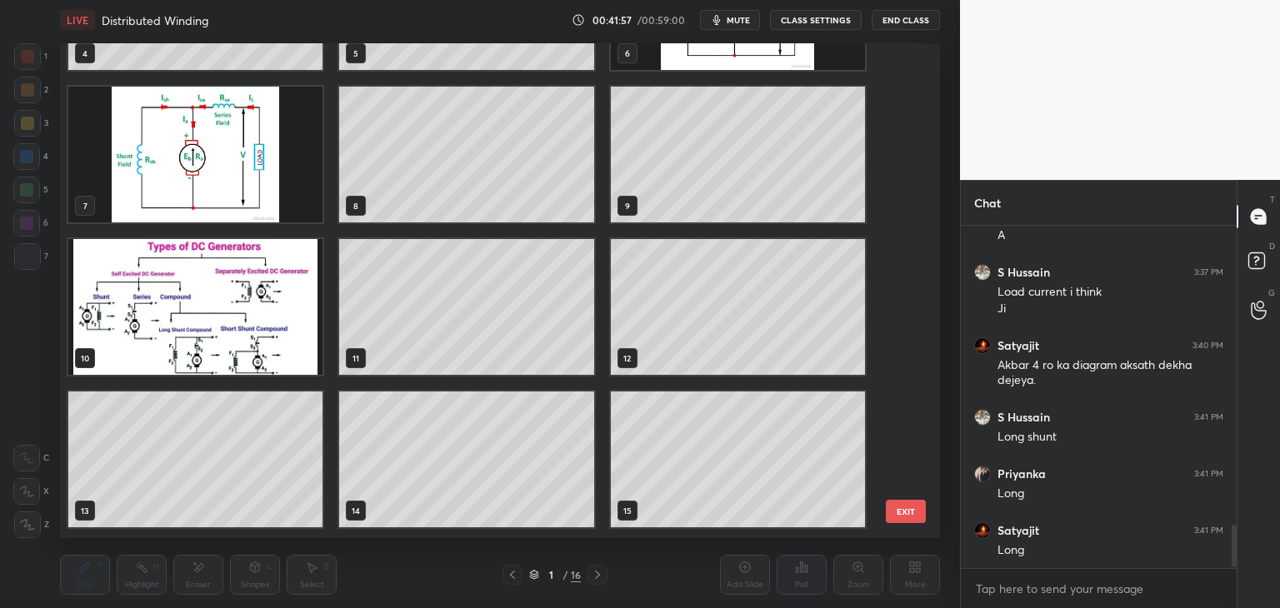
click at [249, 320] on img "grid" at bounding box center [195, 307] width 254 height 136
click at [257, 328] on img "grid" at bounding box center [195, 307] width 254 height 136
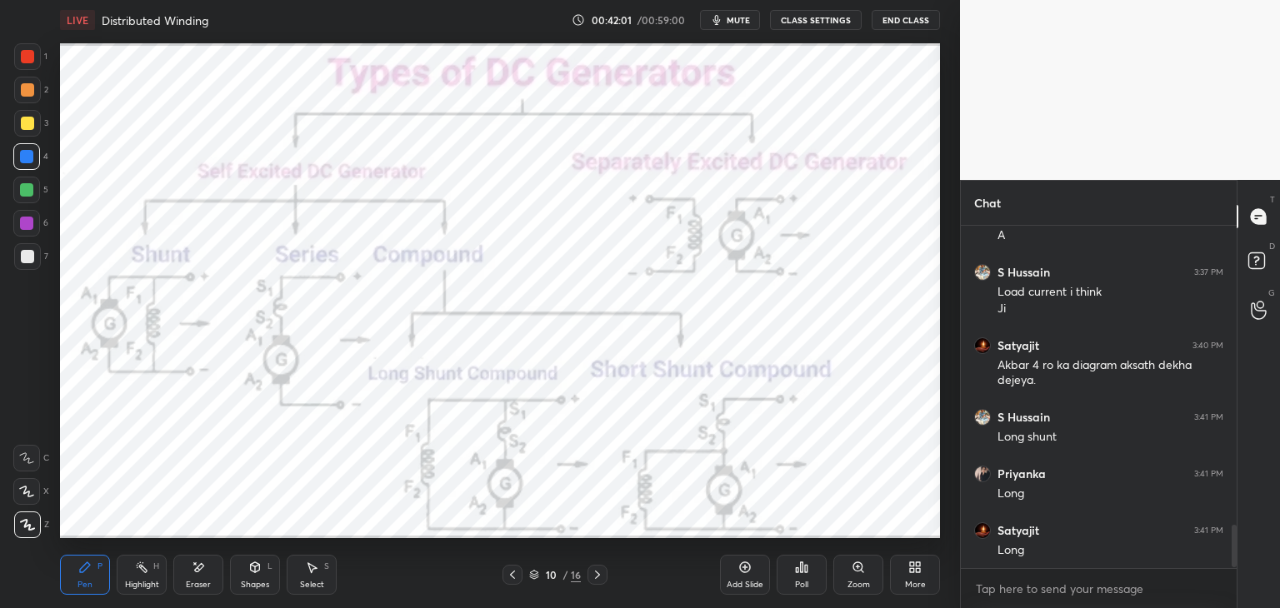
click at [198, 578] on div "Eraser" at bounding box center [198, 575] width 50 height 40
click at [33, 522] on span "Erase all" at bounding box center [26, 525] width 25 height 12
drag, startPoint x: 202, startPoint y: 568, endPoint x: 84, endPoint y: 571, distance: 117.5
click at [198, 568] on icon at bounding box center [198, 568] width 13 height 14
click at [23, 527] on span "Erase all" at bounding box center [26, 525] width 25 height 12
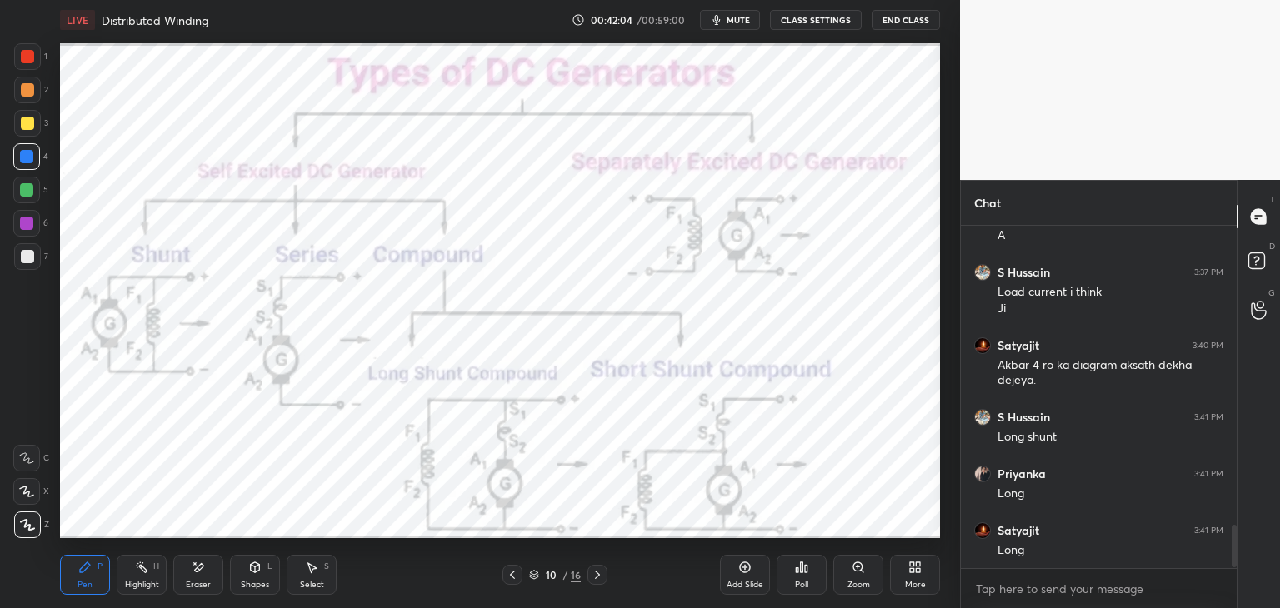
click at [59, 563] on div "LIVE Distributed Winding 00:42:04 / 00:59:00 mute CLASS SETTINGS End Class Sett…" at bounding box center [500, 304] width 894 height 608
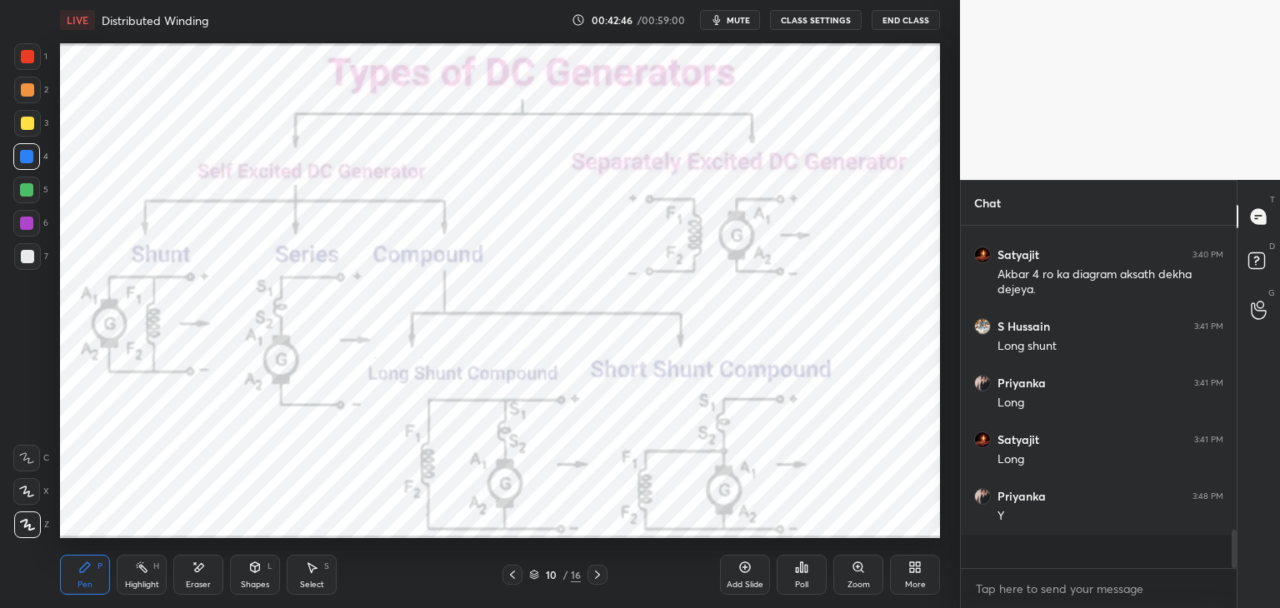
scroll to position [338, 271]
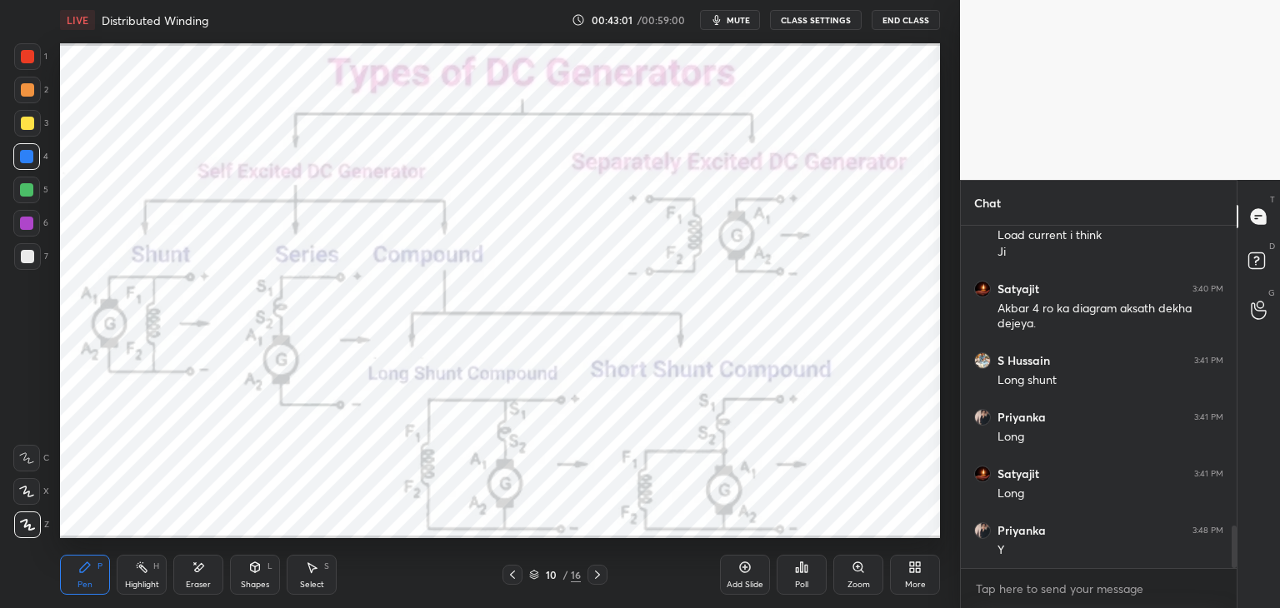
click at [202, 571] on div "Eraser" at bounding box center [198, 575] width 50 height 40
click at [33, 524] on span "Erase all" at bounding box center [26, 525] width 25 height 12
click at [88, 561] on div "Pen P" at bounding box center [85, 575] width 50 height 40
click at [24, 228] on div at bounding box center [26, 223] width 13 height 13
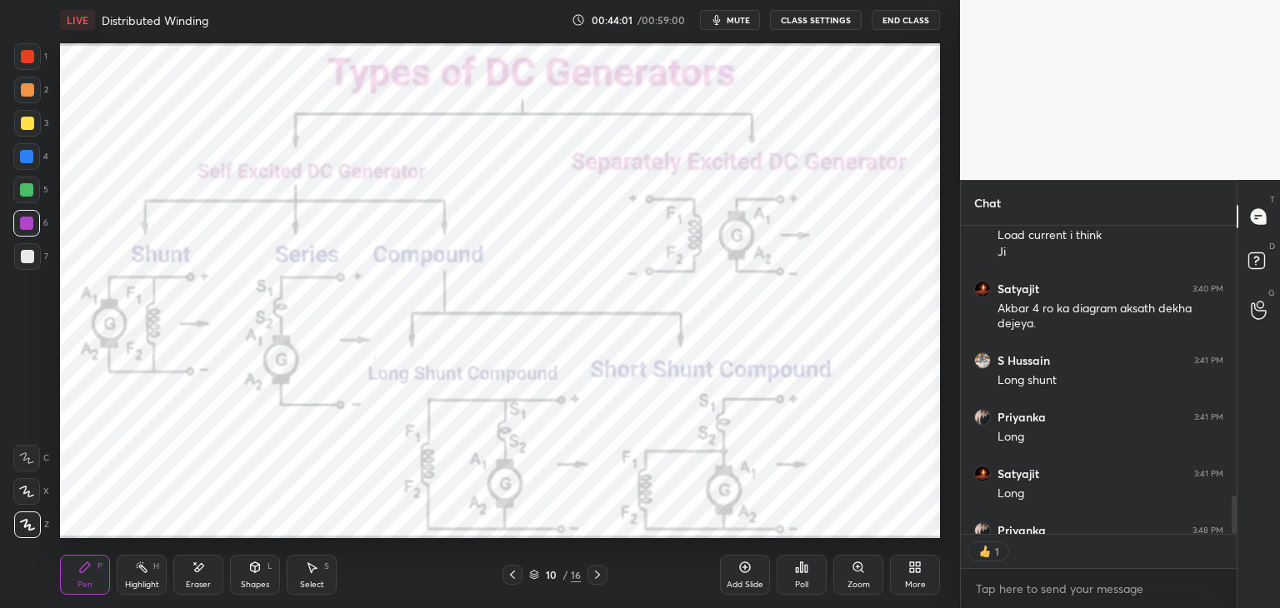
type textarea "x"
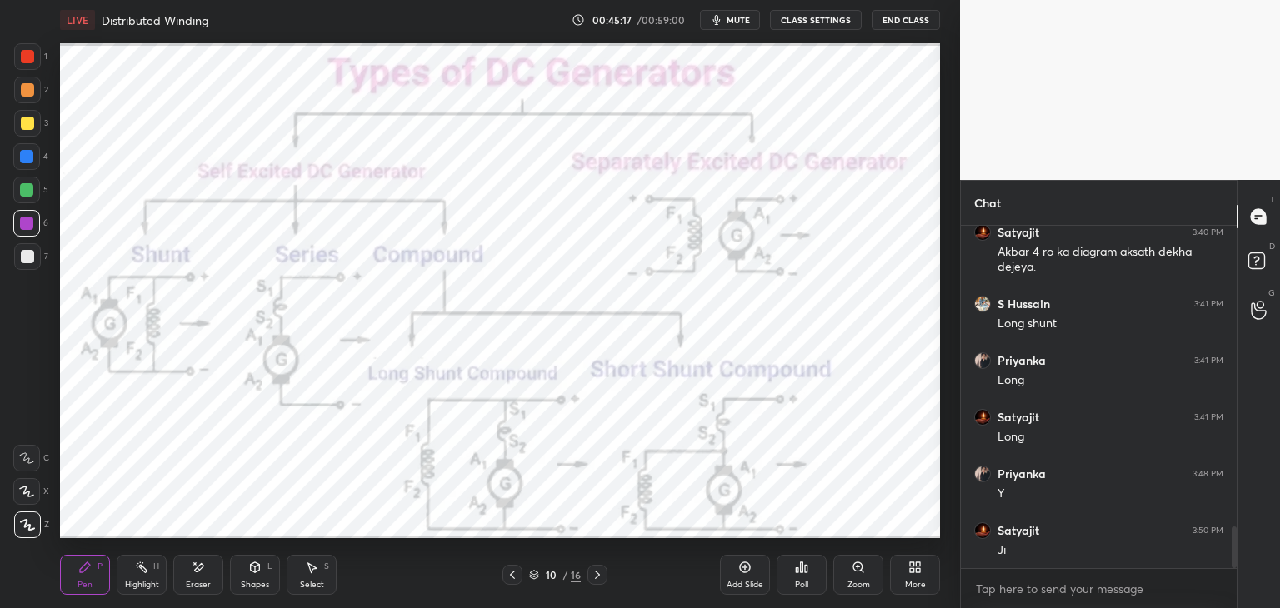
click at [930, 584] on div "More" at bounding box center [915, 575] width 50 height 40
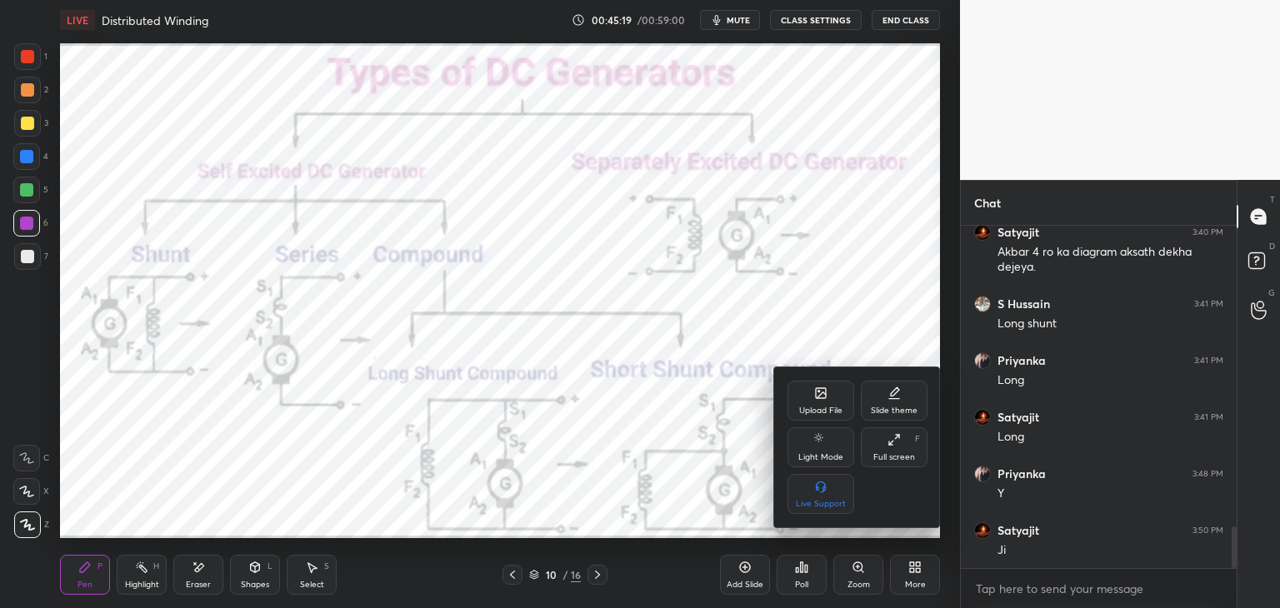
click at [827, 407] on div "Upload File" at bounding box center [820, 411] width 43 height 8
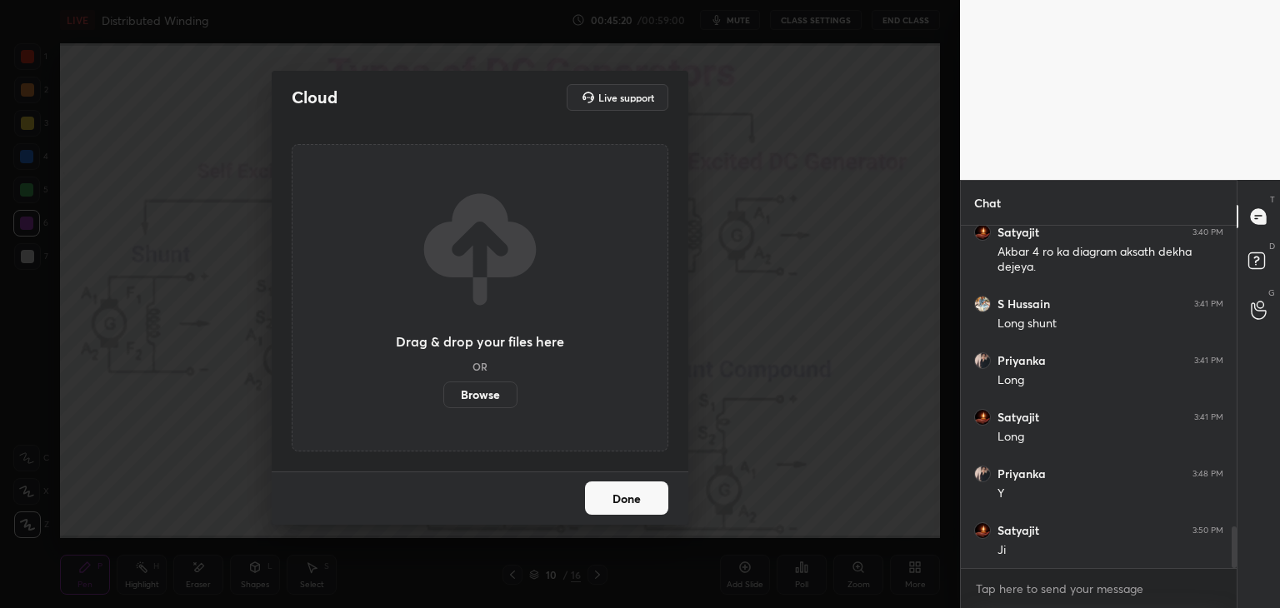
click at [465, 391] on label "Browse" at bounding box center [480, 395] width 74 height 27
click at [443, 391] on input "Browse" at bounding box center [443, 395] width 0 height 27
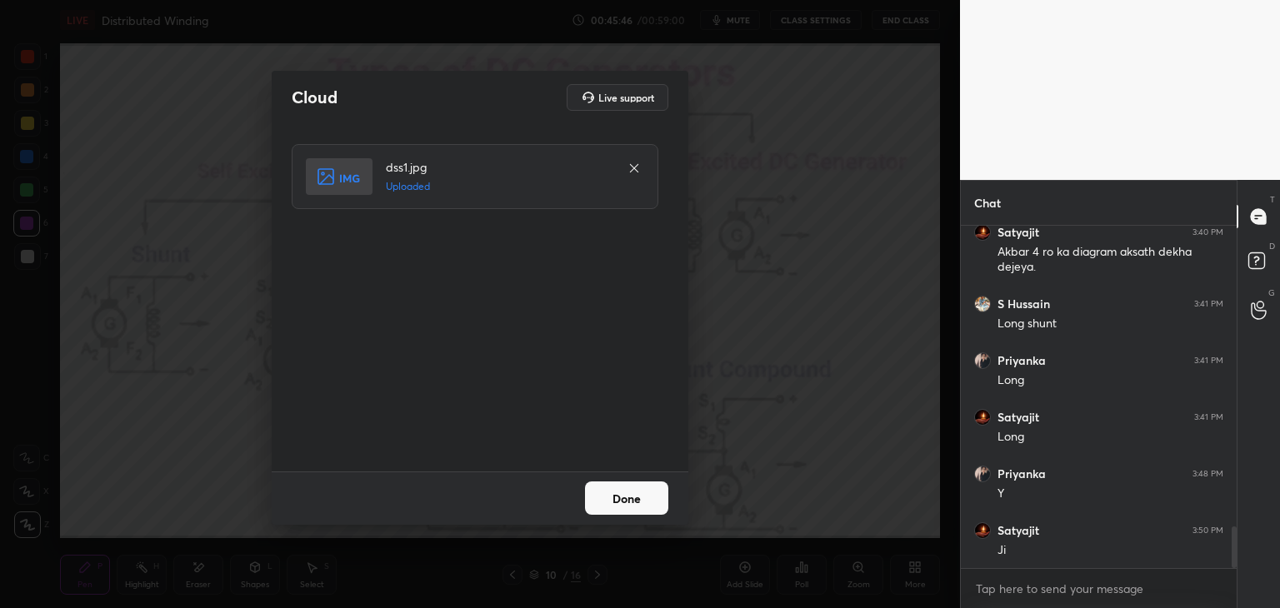
click at [641, 503] on button "Done" at bounding box center [626, 498] width 83 height 33
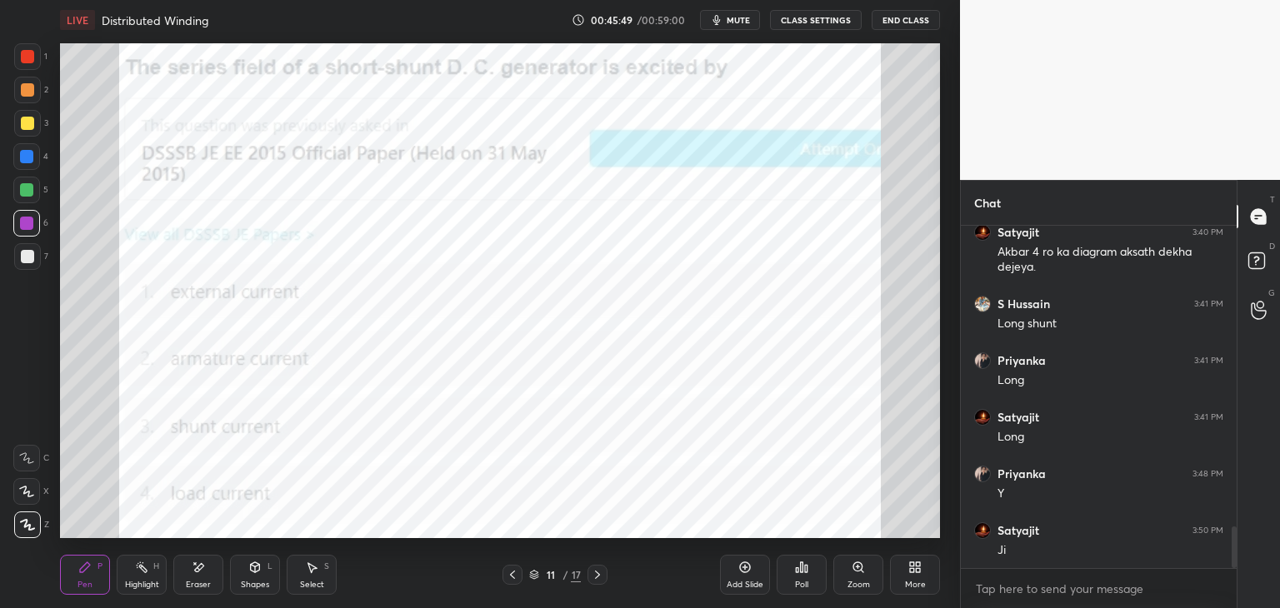
click at [807, 573] on div "Poll" at bounding box center [802, 575] width 50 height 40
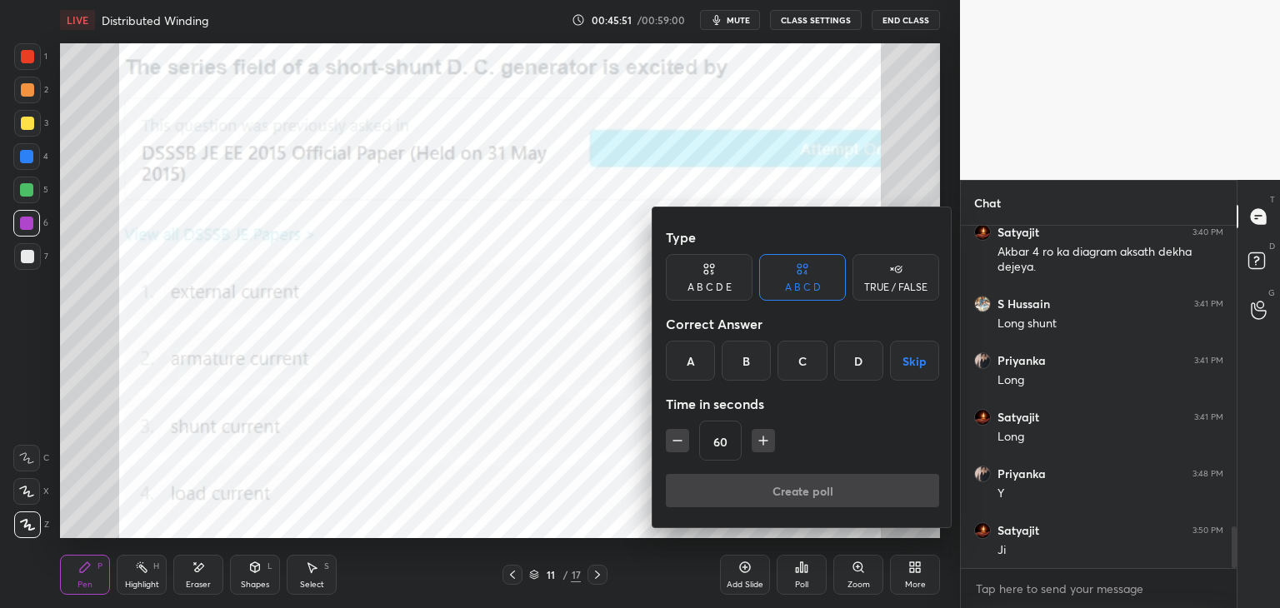
drag, startPoint x: 855, startPoint y: 359, endPoint x: 804, endPoint y: 418, distance: 78.0
click at [854, 358] on div "D" at bounding box center [858, 361] width 49 height 40
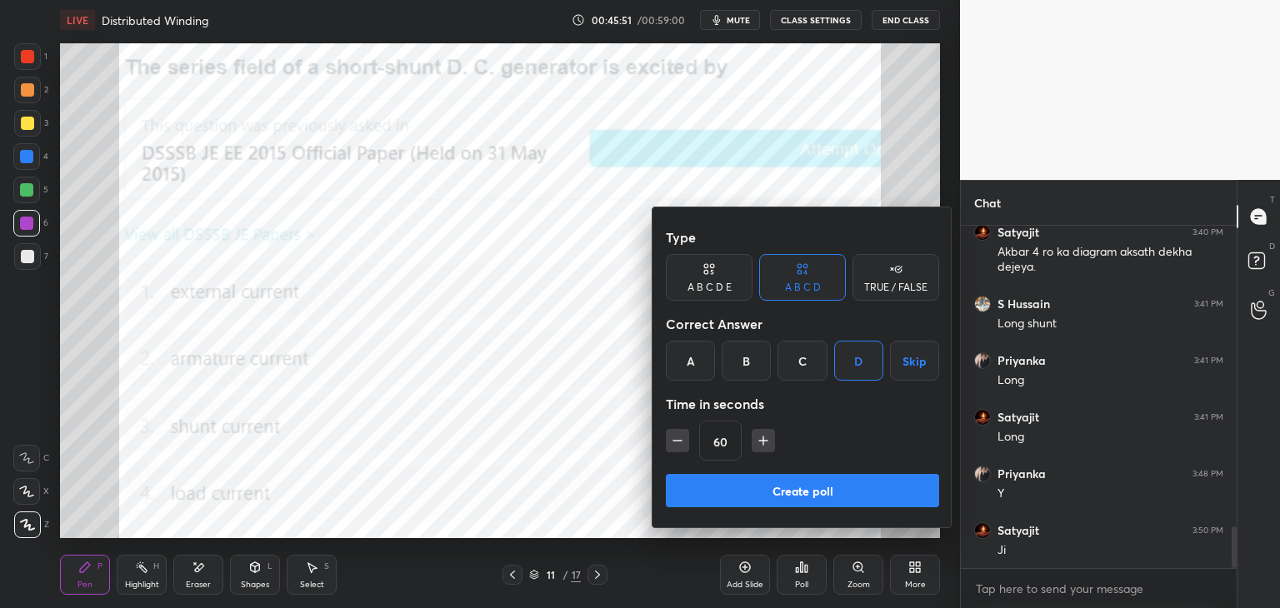
click at [765, 443] on icon "button" at bounding box center [763, 441] width 17 height 17
type input "75"
click at [757, 484] on button "Create poll" at bounding box center [802, 490] width 273 height 33
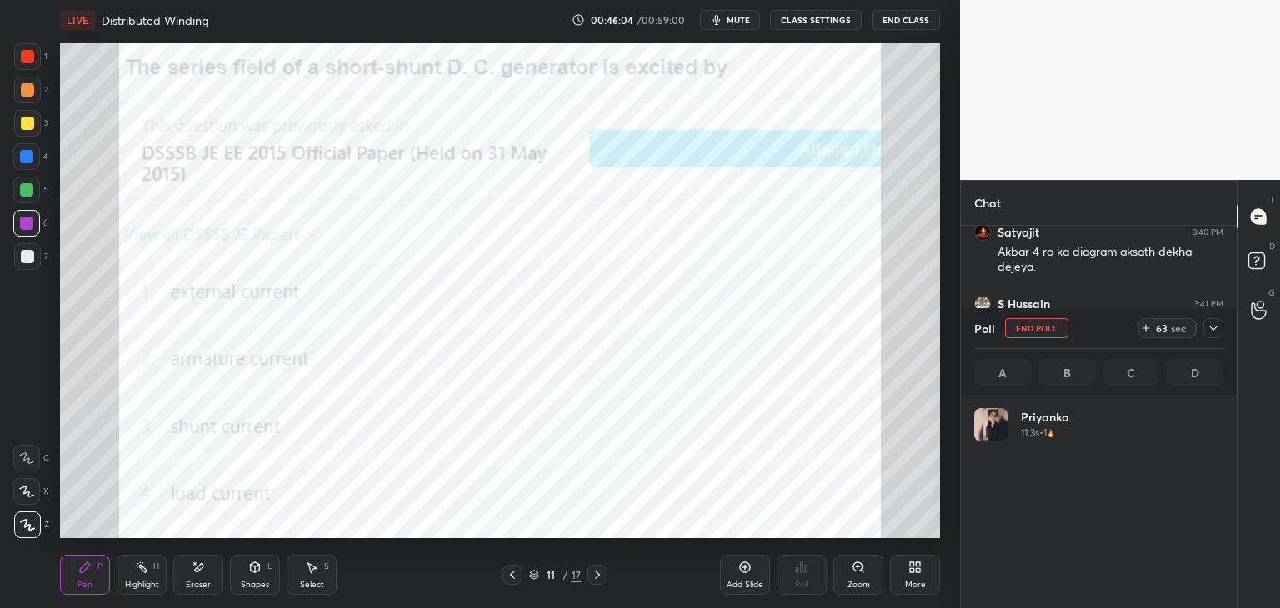
scroll to position [195, 244]
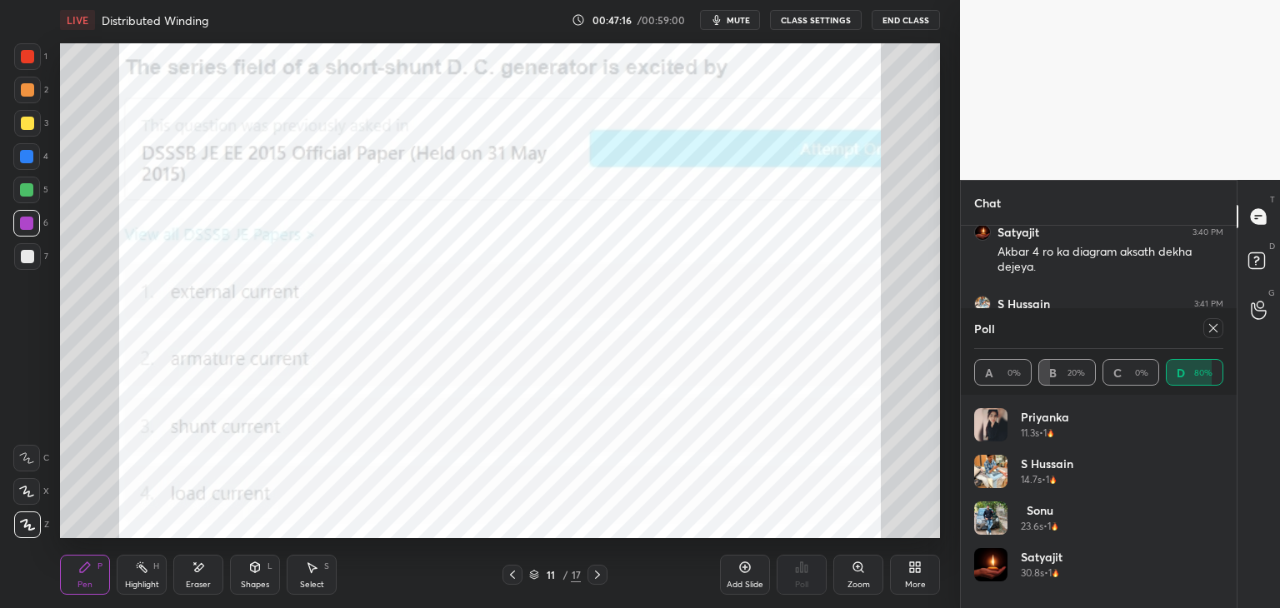
click at [29, 54] on div at bounding box center [27, 56] width 13 height 13
drag, startPoint x: 255, startPoint y: 573, endPoint x: 278, endPoint y: 561, distance: 25.3
click at [257, 573] on icon at bounding box center [254, 567] width 13 height 13
click at [203, 575] on div "Eraser" at bounding box center [198, 575] width 50 height 40
click at [28, 459] on icon at bounding box center [27, 457] width 9 height 8
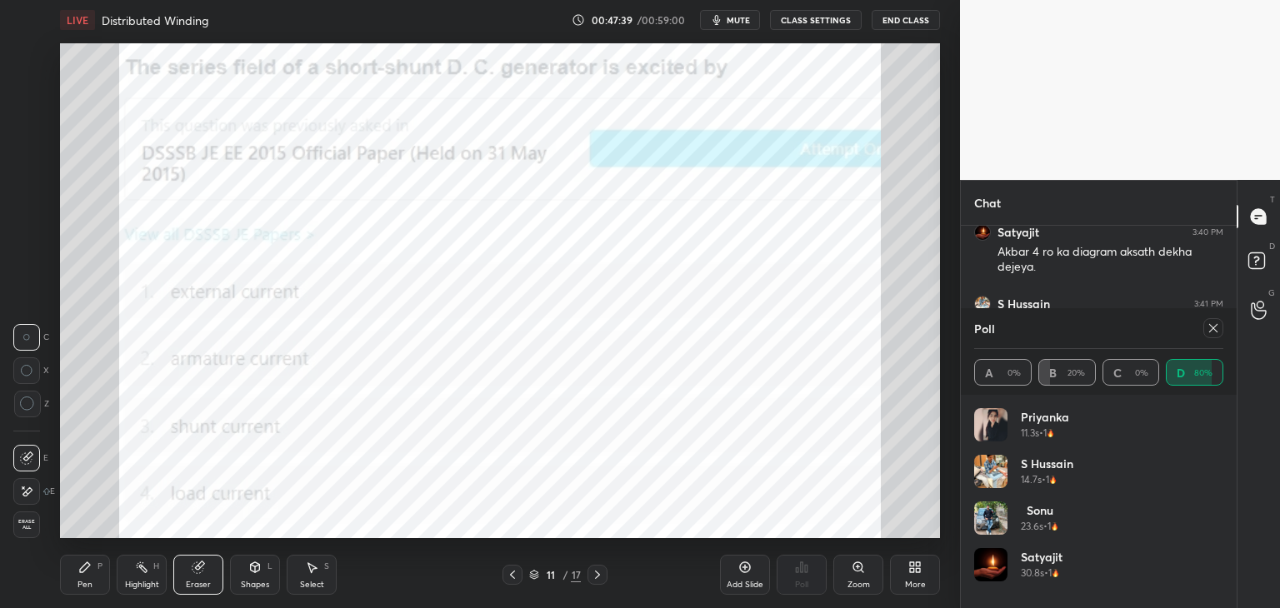
click at [92, 571] on div "Pen P" at bounding box center [85, 575] width 50 height 40
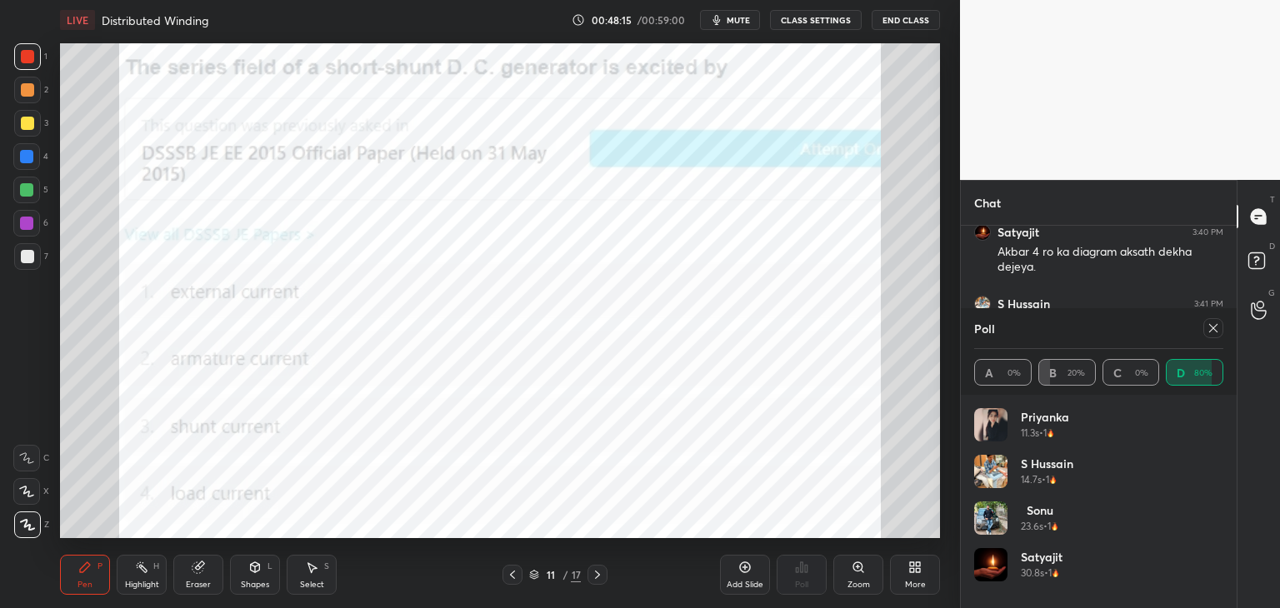
click at [28, 196] on div at bounding box center [26, 189] width 13 height 13
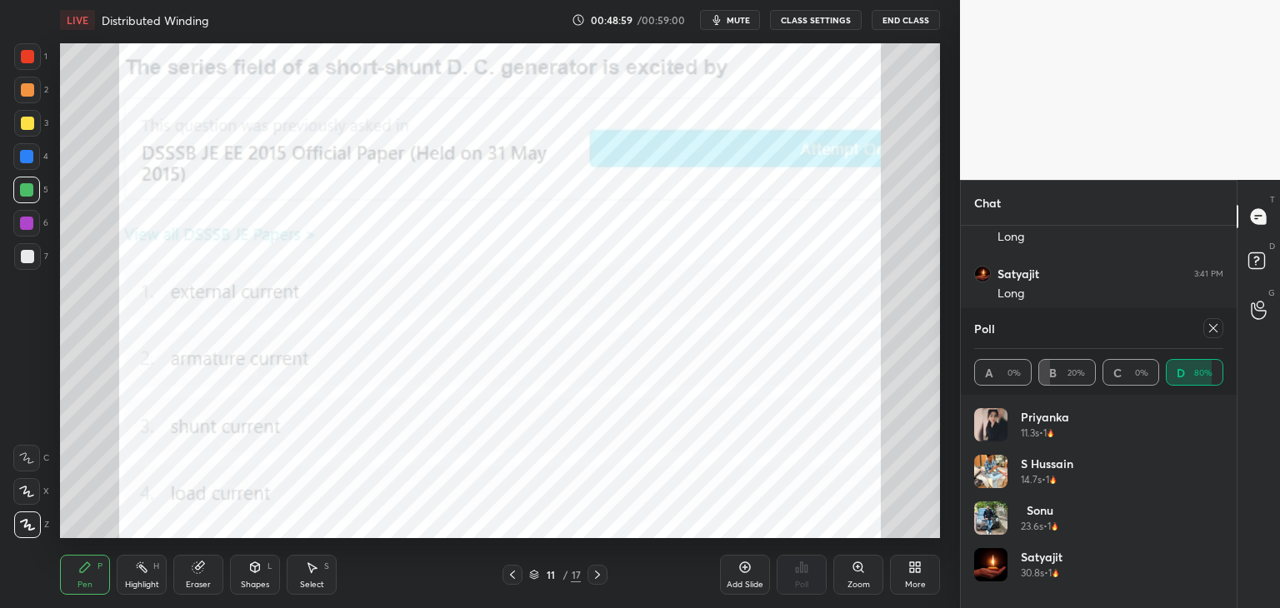
scroll to position [6, 5]
click at [1214, 334] on icon at bounding box center [1213, 328] width 13 height 13
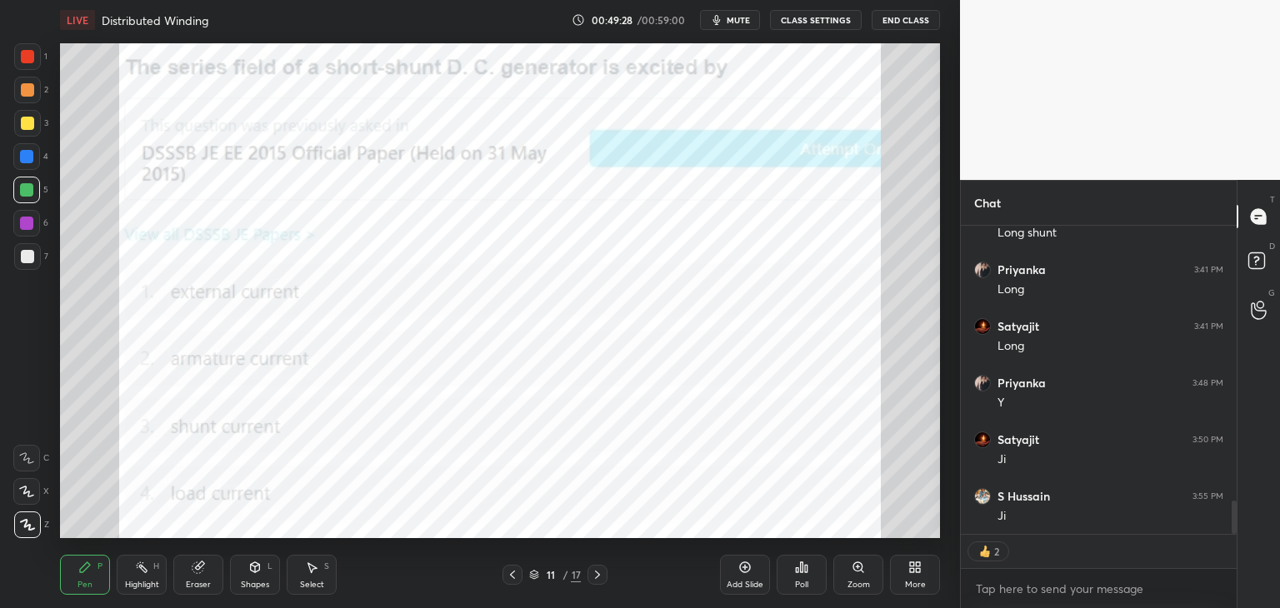
click at [202, 581] on div "Eraser" at bounding box center [198, 585] width 25 height 8
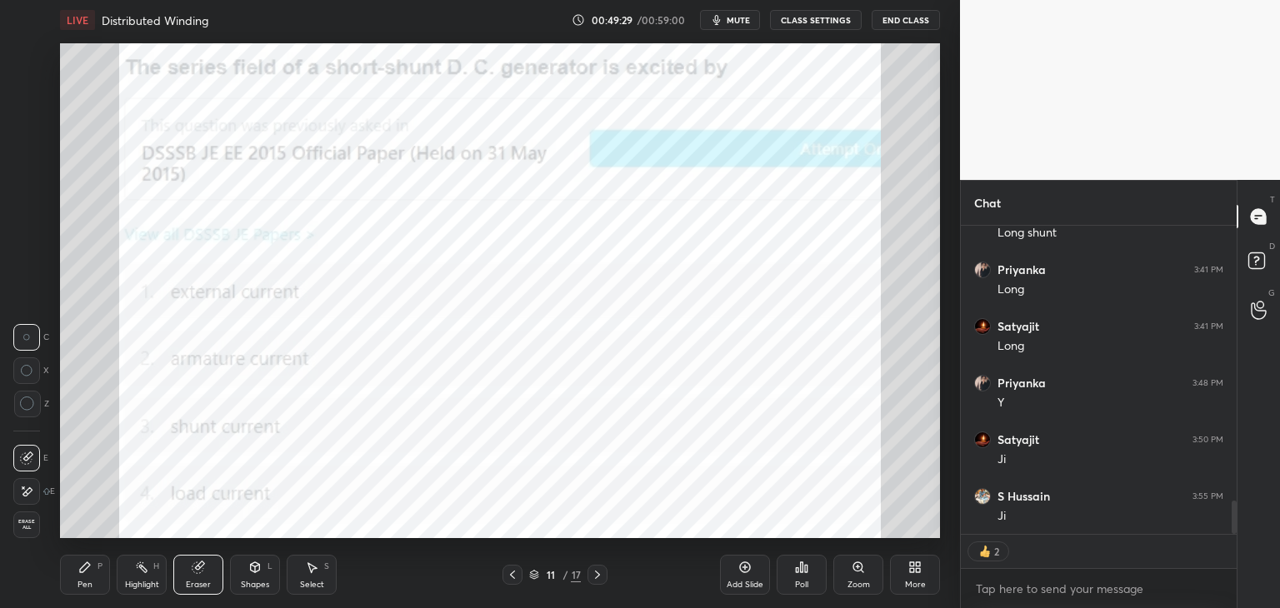
drag, startPoint x: 28, startPoint y: 529, endPoint x: 63, endPoint y: 568, distance: 52.5
click at [29, 532] on div "Erase all" at bounding box center [26, 525] width 27 height 27
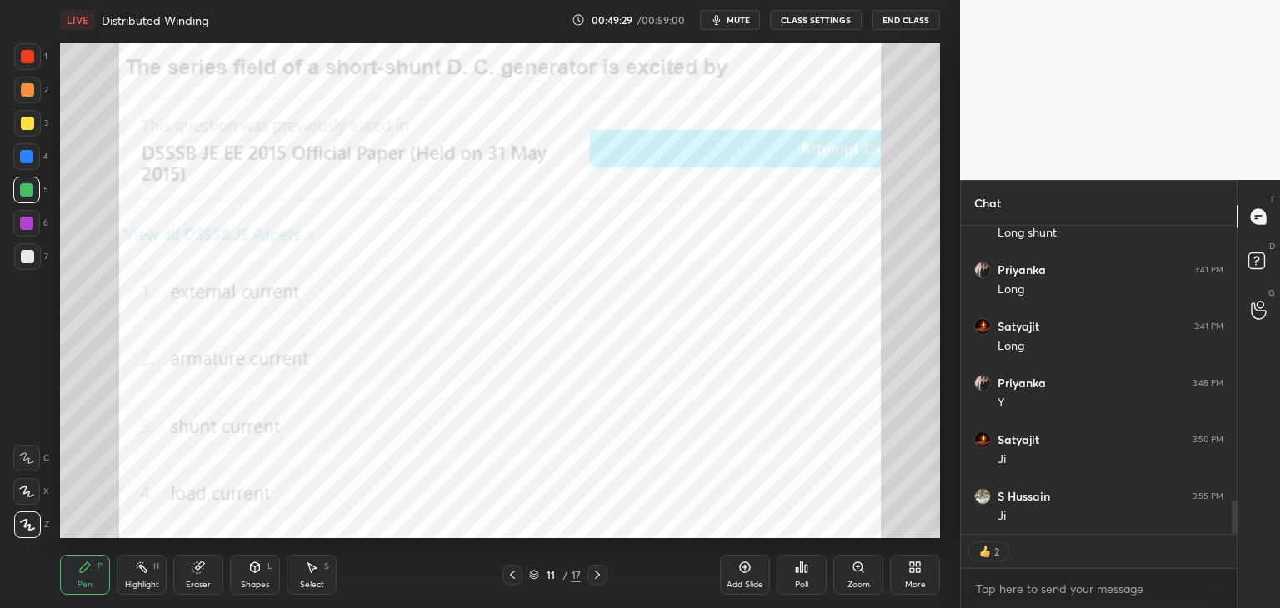
click at [68, 566] on div "Pen P" at bounding box center [85, 575] width 50 height 40
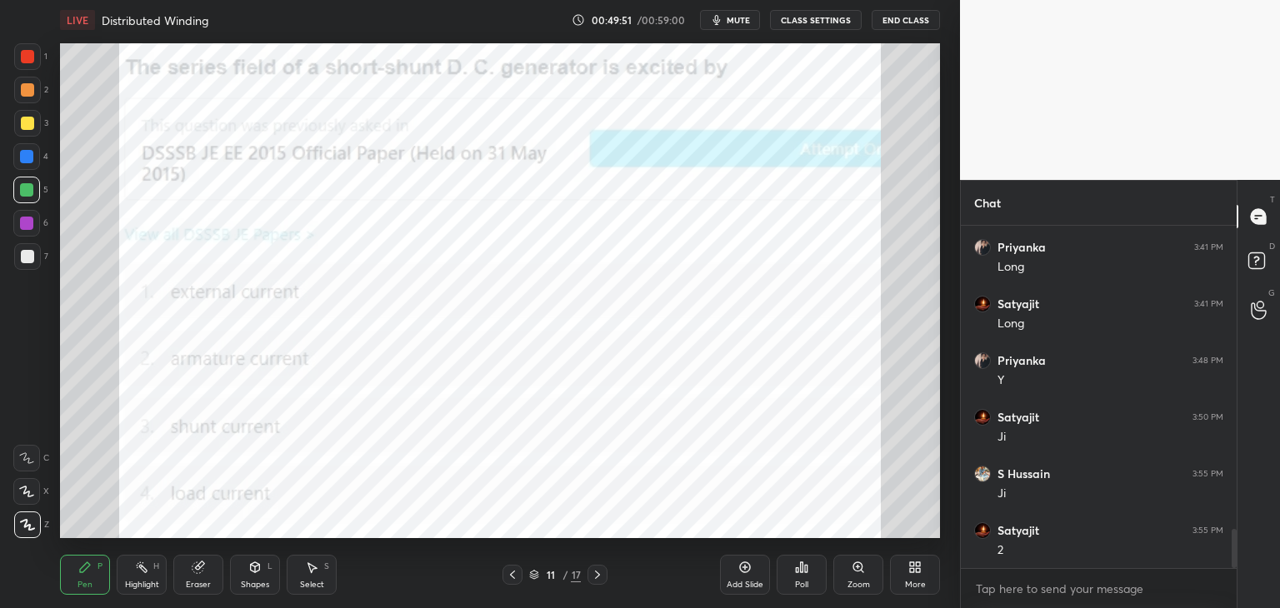
scroll to position [2645, 0]
click at [519, 578] on div at bounding box center [513, 575] width 20 height 20
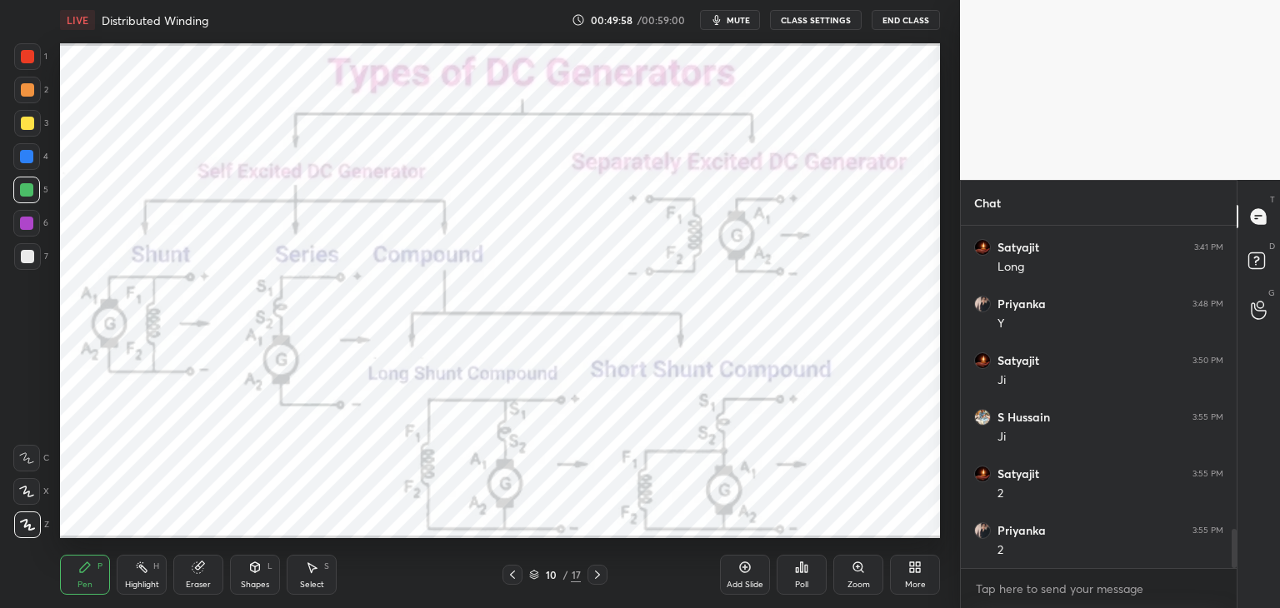
drag, startPoint x: 193, startPoint y: 576, endPoint x: 201, endPoint y: 578, distance: 8.7
click at [193, 578] on div "Eraser" at bounding box center [198, 575] width 50 height 40
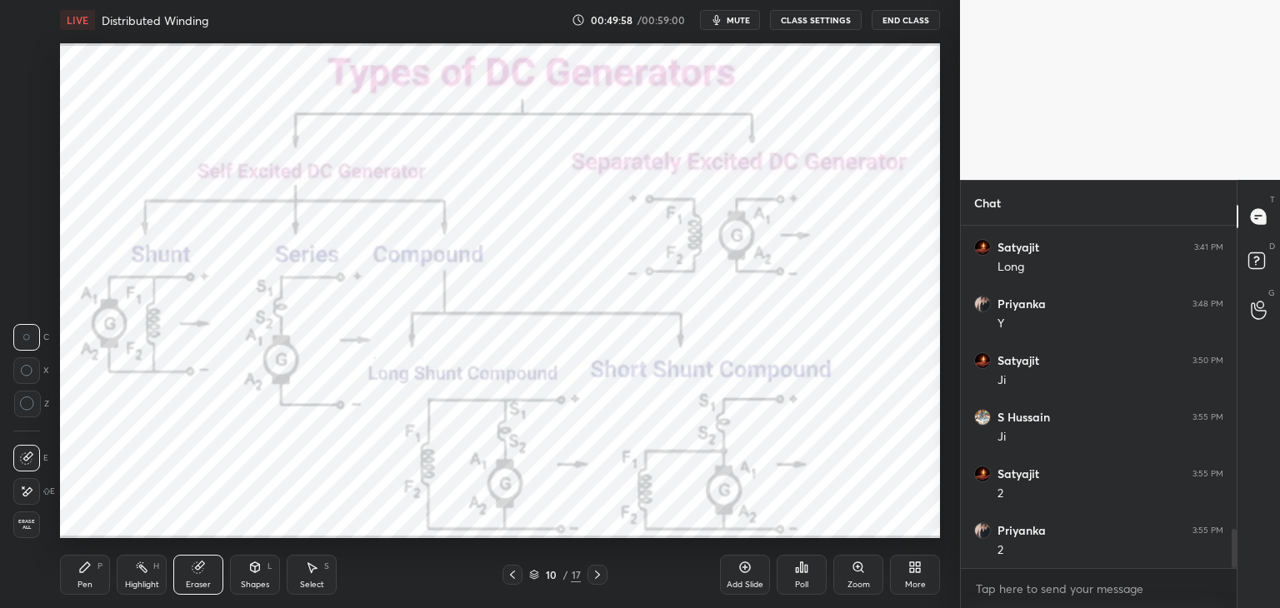
click at [24, 523] on span "Erase all" at bounding box center [26, 525] width 25 height 12
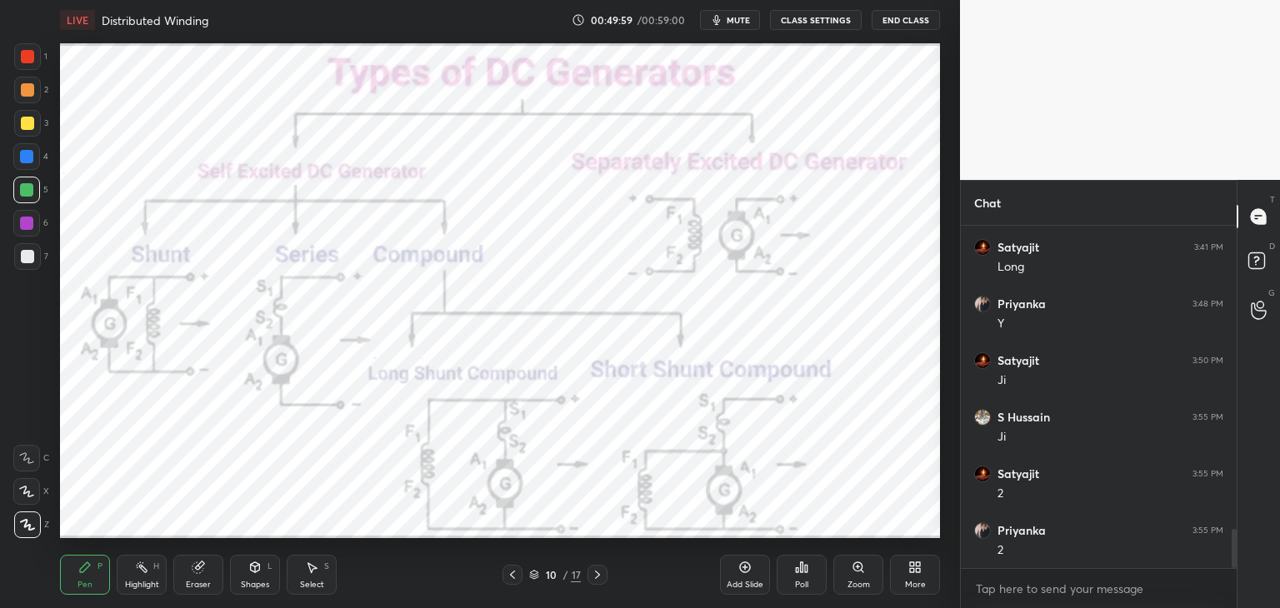
click at [68, 577] on div "Pen P" at bounding box center [85, 575] width 50 height 40
click at [196, 573] on icon at bounding box center [198, 568] width 11 height 11
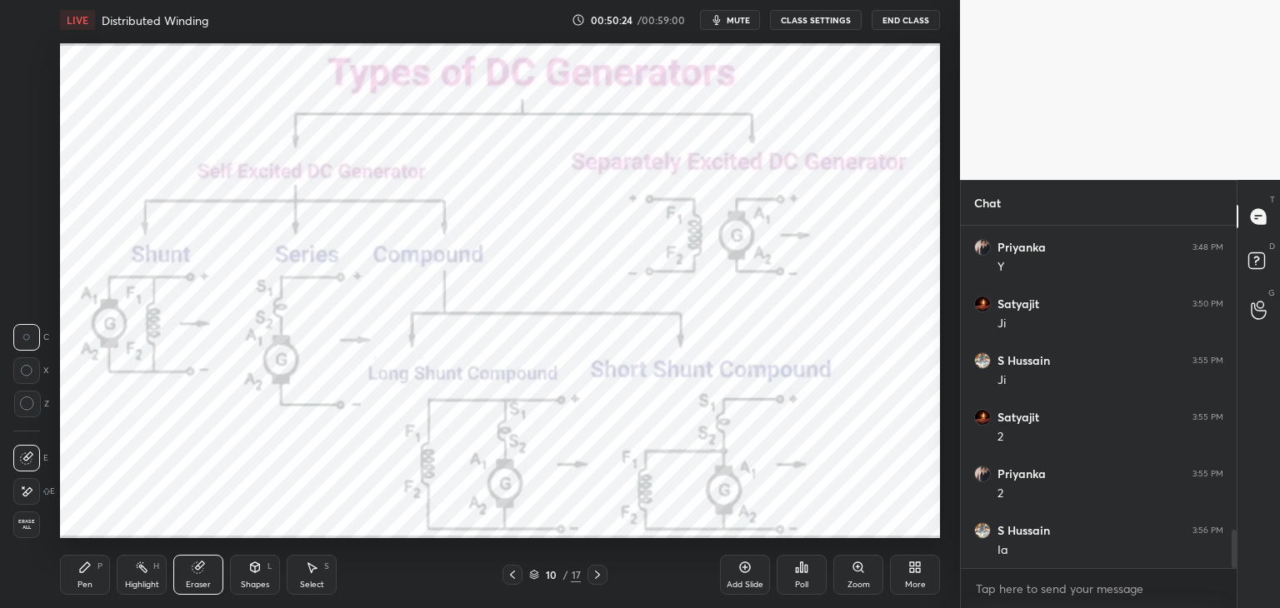
click at [33, 532] on div "Erase all" at bounding box center [26, 525] width 27 height 27
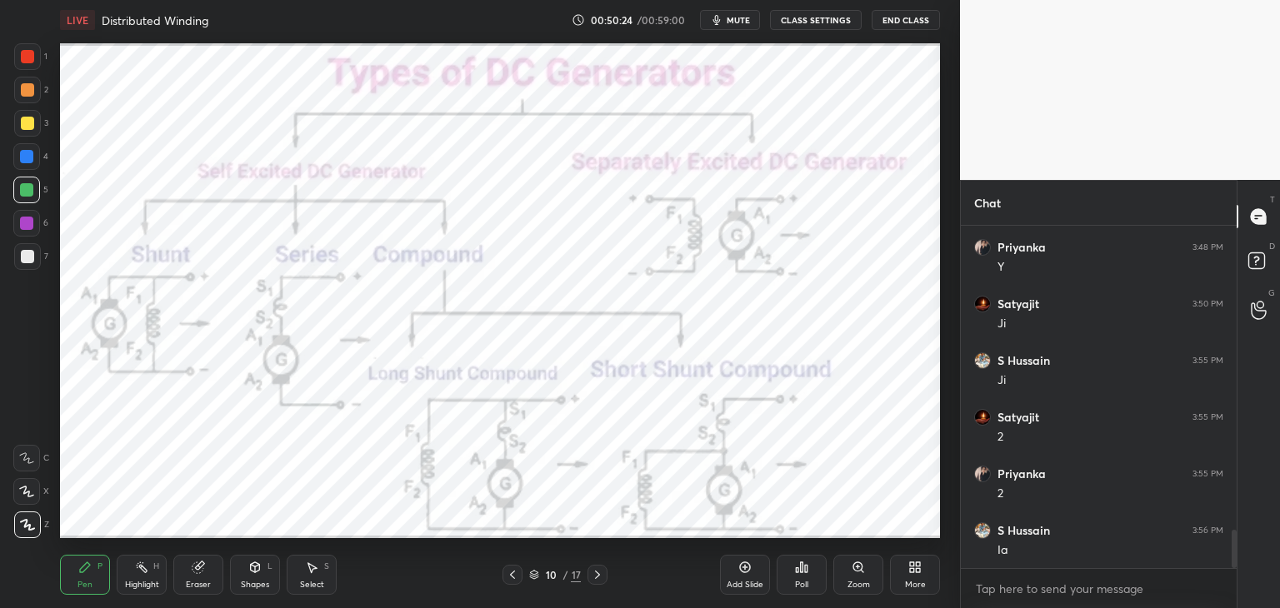
click at [76, 579] on div "Pen P" at bounding box center [85, 575] width 50 height 40
click at [154, 575] on div "Highlight H" at bounding box center [142, 575] width 50 height 40
click at [210, 569] on div "Eraser" at bounding box center [198, 575] width 50 height 40
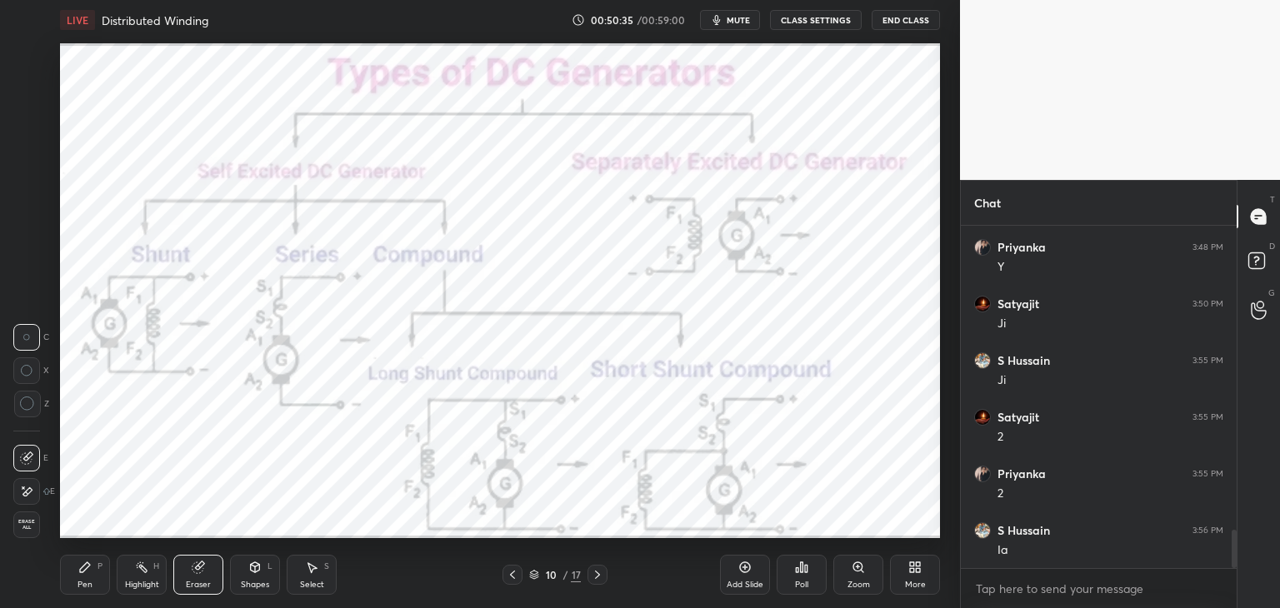
click at [32, 526] on span "Erase all" at bounding box center [26, 525] width 25 height 12
click at [89, 564] on icon at bounding box center [84, 567] width 13 height 13
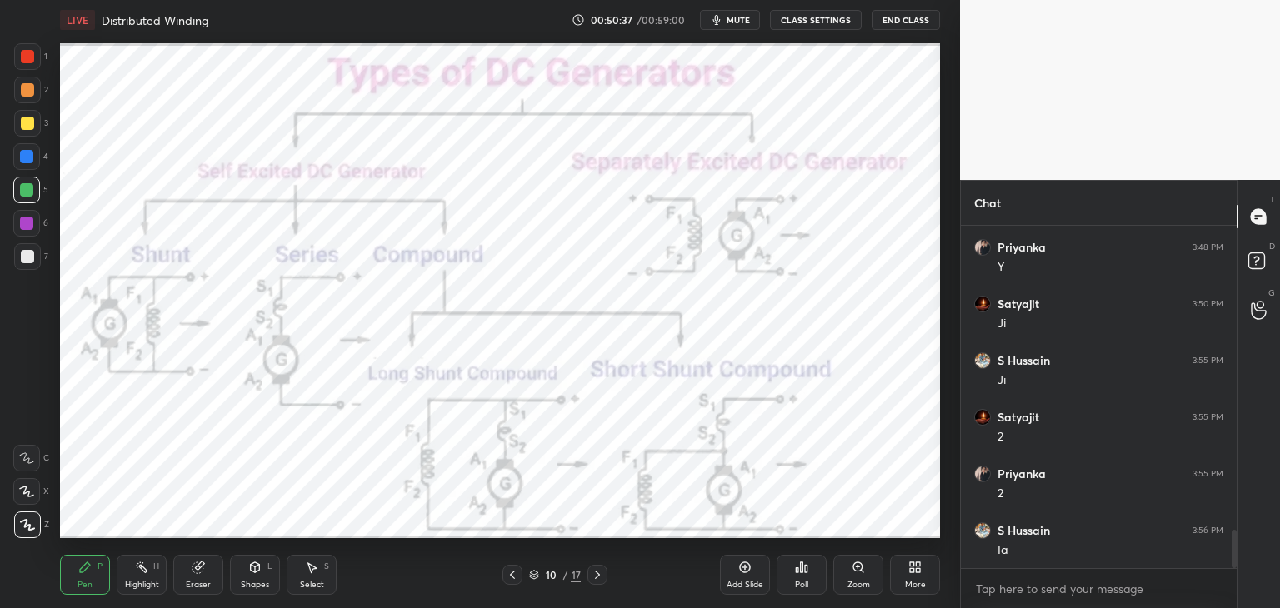
click at [23, 159] on div at bounding box center [26, 156] width 13 height 13
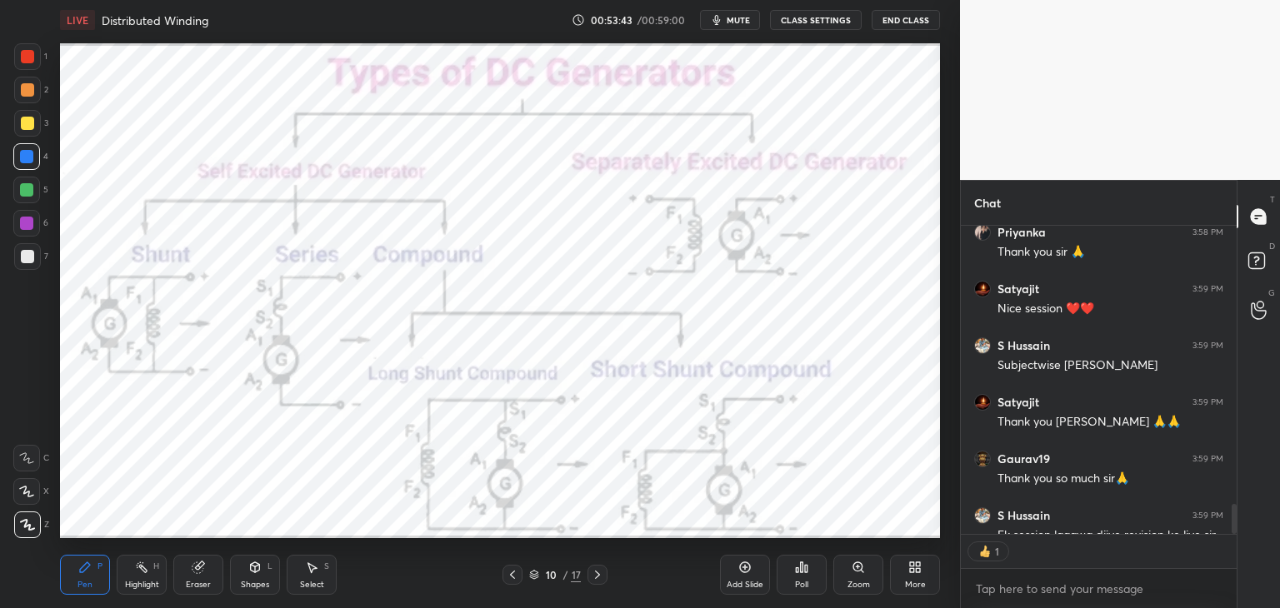
scroll to position [304, 271]
click at [27, 119] on div at bounding box center [27, 123] width 13 height 13
drag, startPoint x: 25, startPoint y: 84, endPoint x: 27, endPoint y: 59, distance: 25.1
click at [25, 83] on div at bounding box center [27, 89] width 13 height 13
click at [28, 58] on div at bounding box center [27, 56] width 13 height 13
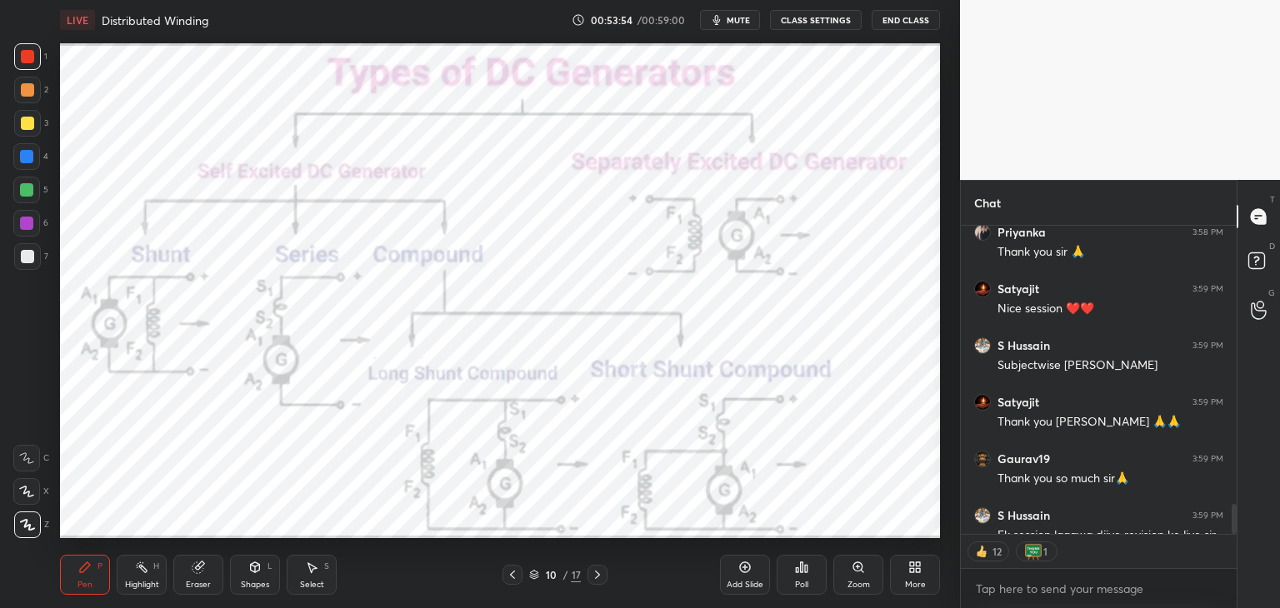
click at [29, 234] on div at bounding box center [26, 223] width 27 height 27
click at [32, 58] on div at bounding box center [27, 56] width 13 height 13
click at [28, 94] on div at bounding box center [27, 89] width 13 height 13
click at [29, 124] on div at bounding box center [27, 123] width 13 height 13
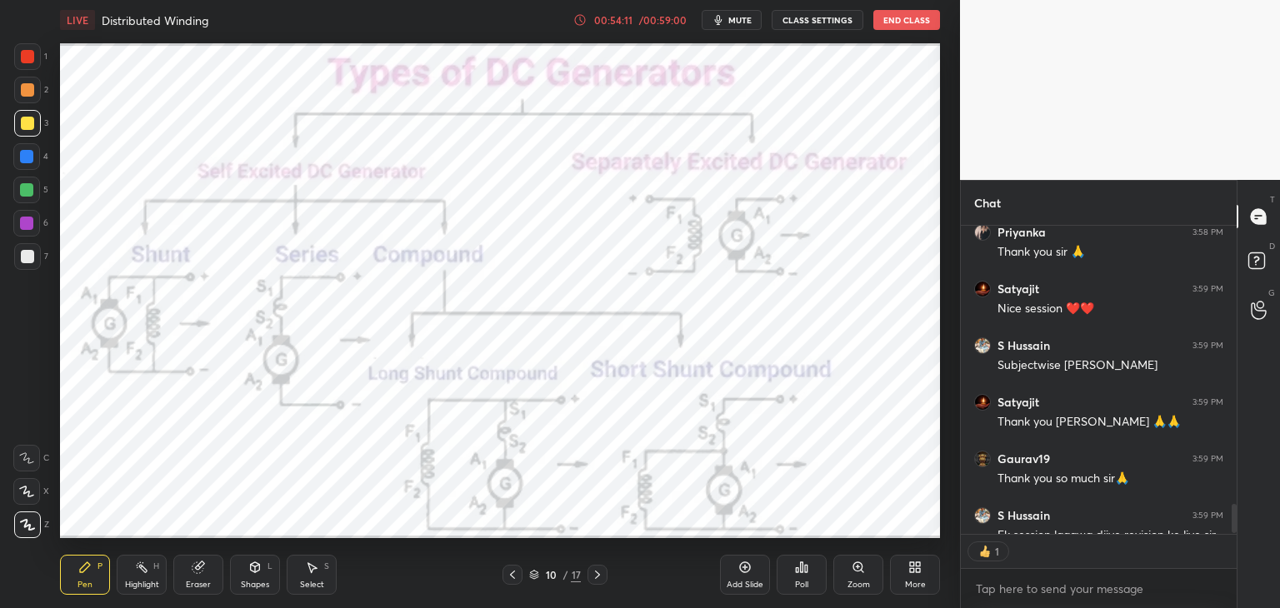
scroll to position [5, 5]
click at [738, 21] on span "mute" at bounding box center [739, 20] width 23 height 12
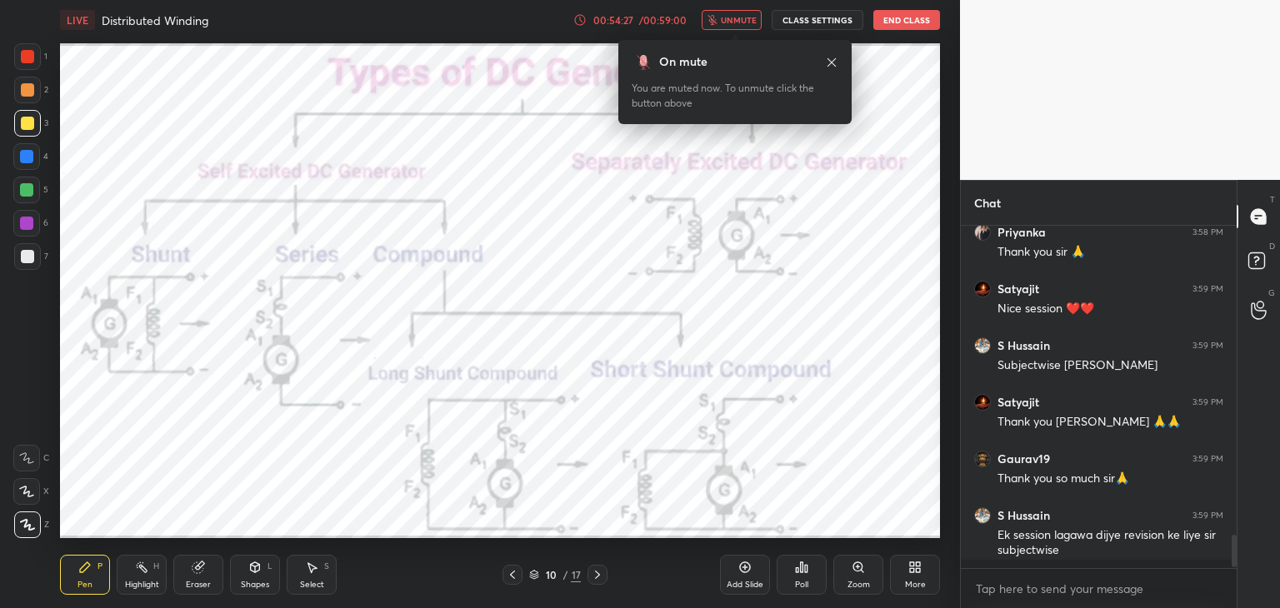
scroll to position [3171, 0]
click at [27, 58] on div at bounding box center [27, 56] width 13 height 13
click at [905, 18] on button "End Class" at bounding box center [906, 20] width 67 height 20
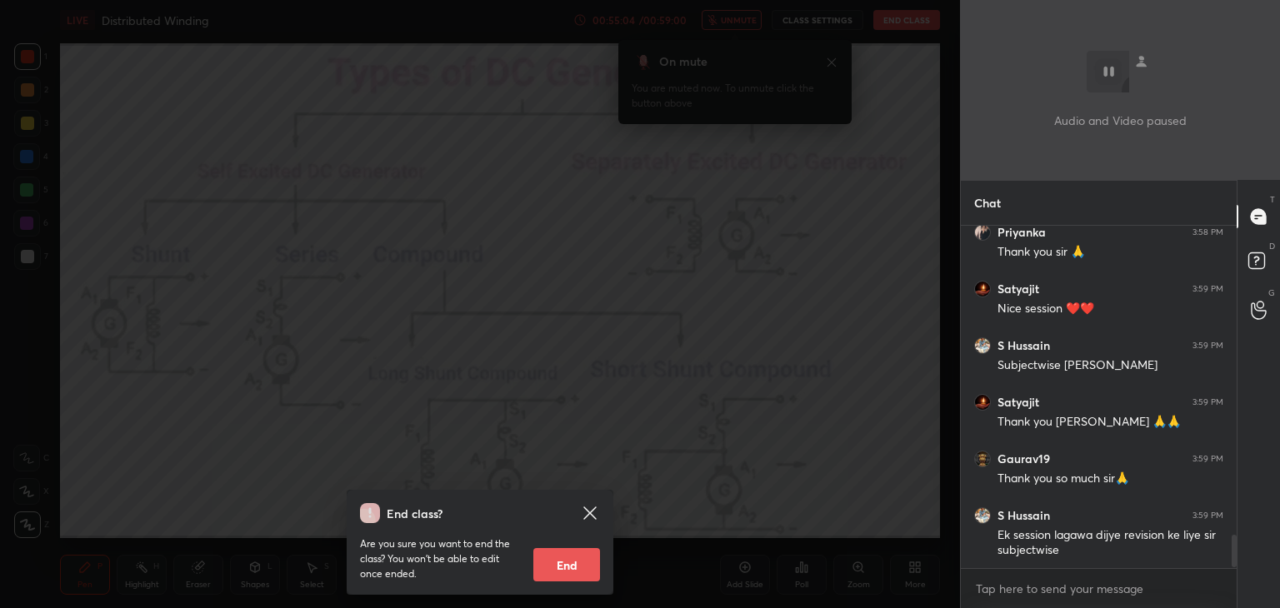
click at [557, 570] on button "End" at bounding box center [566, 564] width 67 height 33
type textarea "x"
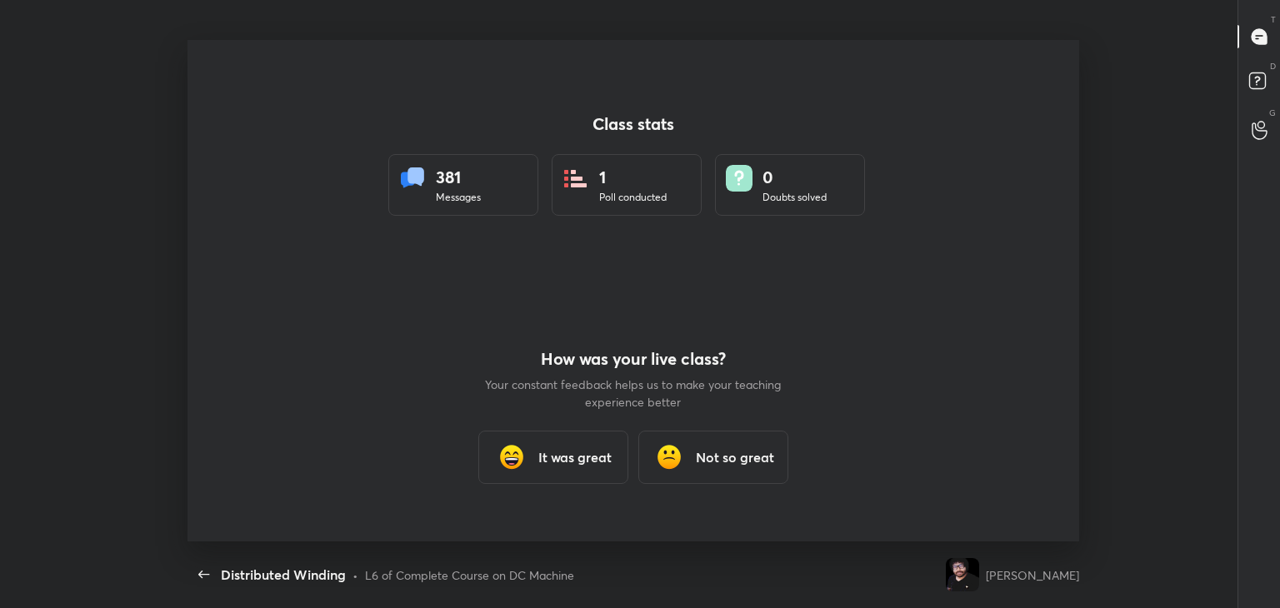
scroll to position [0, 0]
click at [567, 471] on div "It was great" at bounding box center [553, 457] width 150 height 53
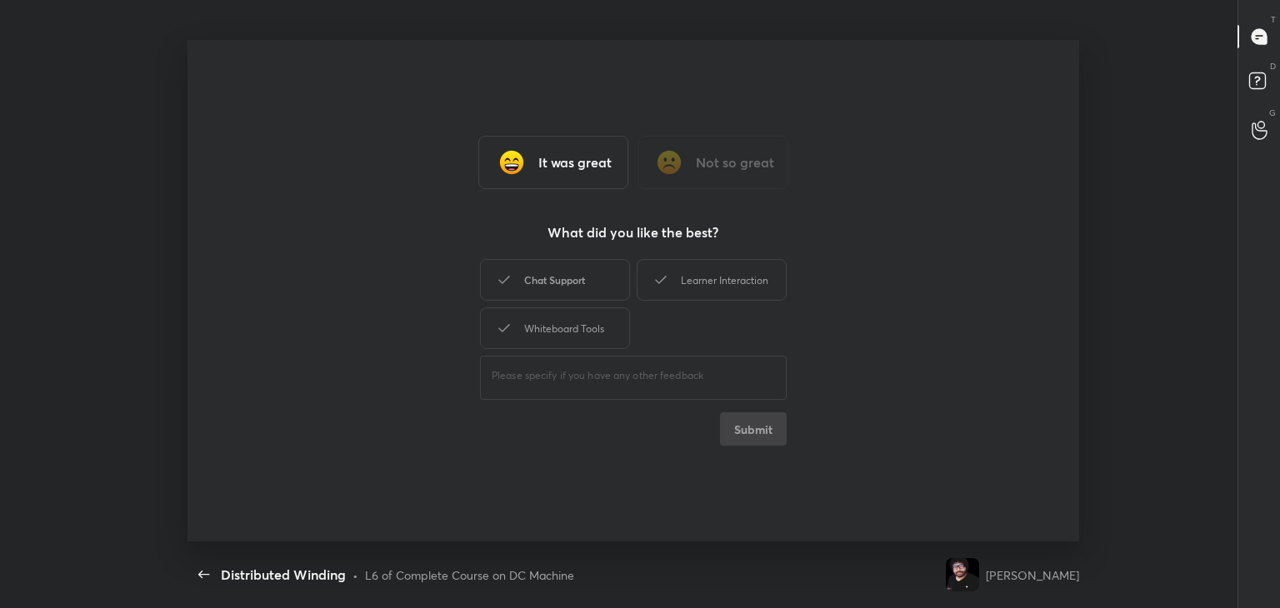
click at [549, 295] on div "Chat Support" at bounding box center [555, 280] width 150 height 42
drag, startPoint x: 555, startPoint y: 332, endPoint x: 576, endPoint y: 318, distance: 25.2
click at [559, 329] on div "Whiteboard Tools" at bounding box center [555, 329] width 150 height 42
click at [725, 284] on div "Learner Interaction" at bounding box center [712, 280] width 150 height 42
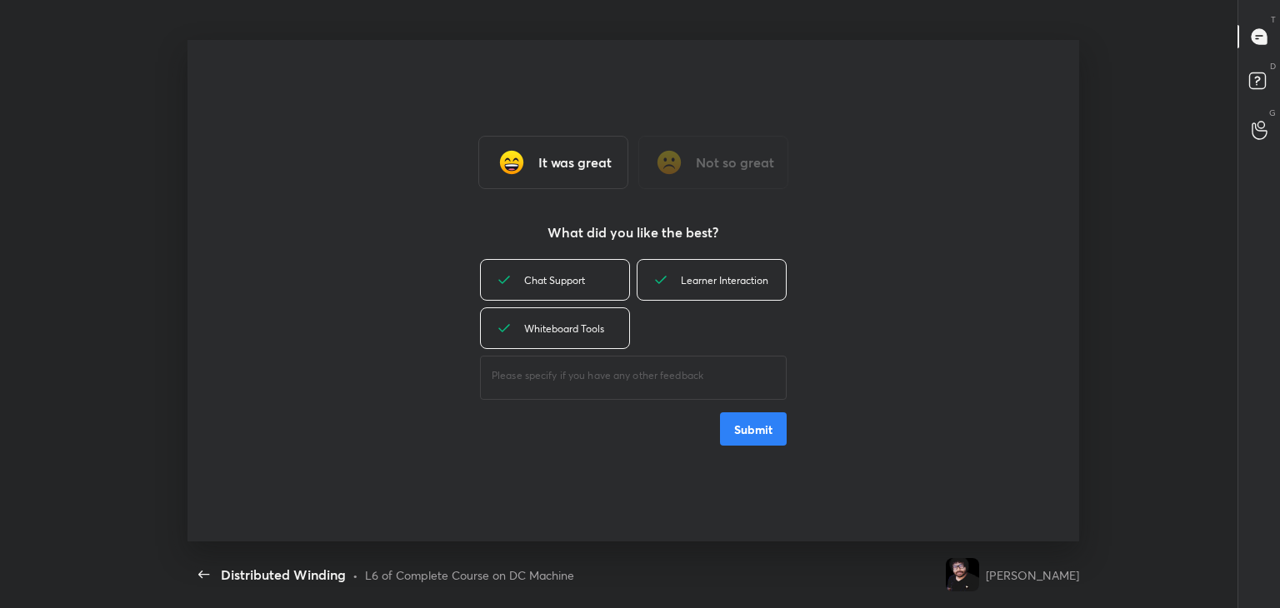
click at [743, 422] on button "Submit" at bounding box center [753, 429] width 67 height 33
